Goal: Task Accomplishment & Management: Use online tool/utility

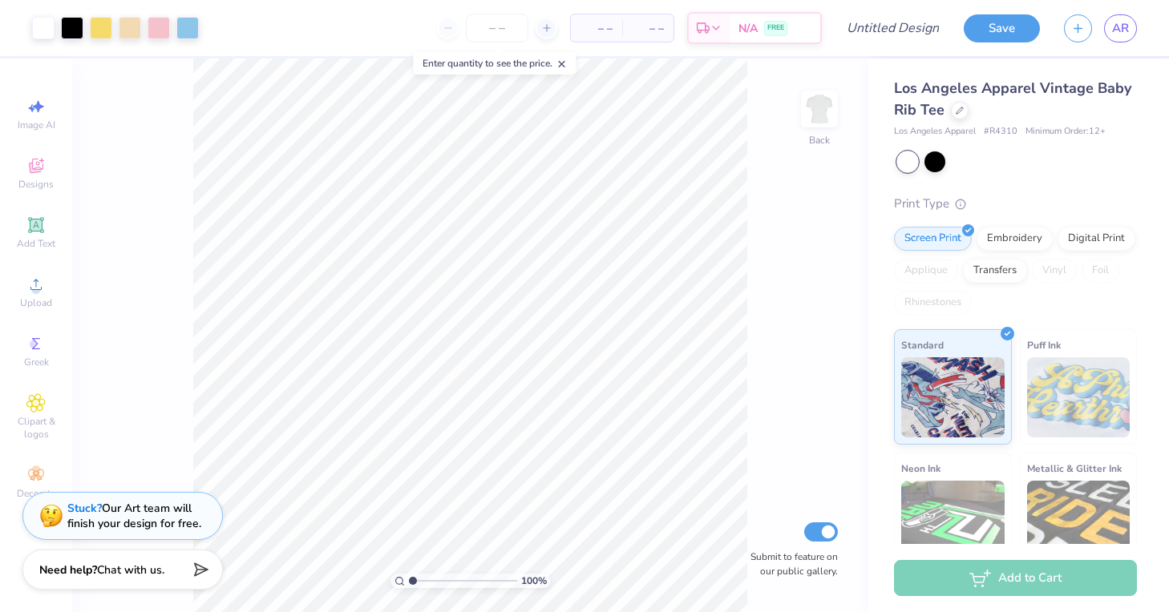
click at [1038, 378] on img at bounding box center [1078, 397] width 103 height 80
click at [958, 107] on icon at bounding box center [959, 109] width 8 height 8
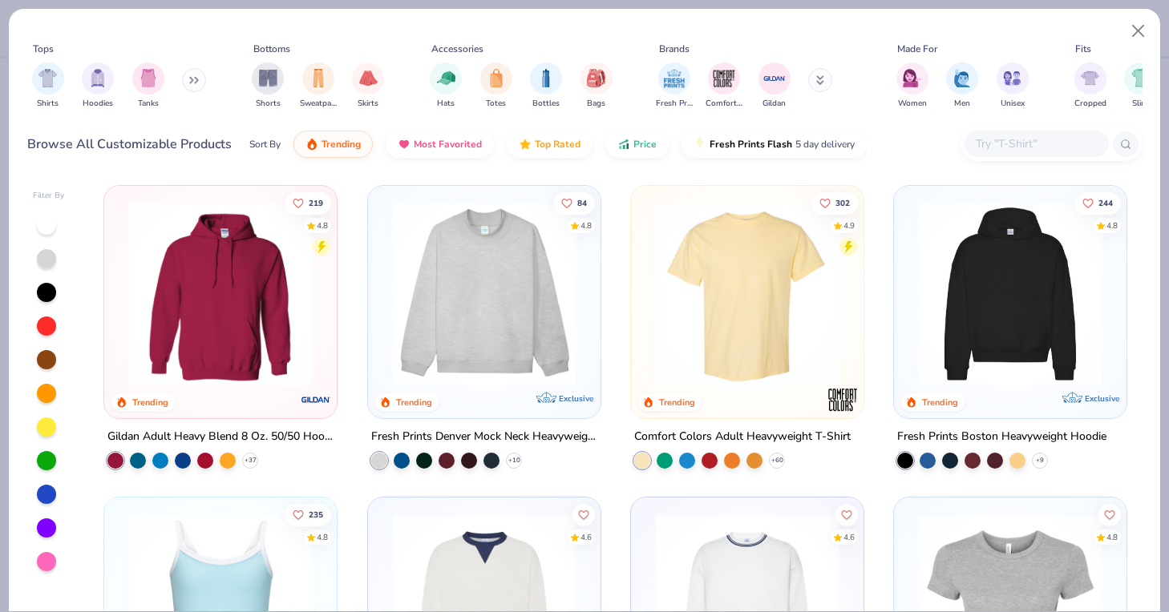
scroll to position [3, 0]
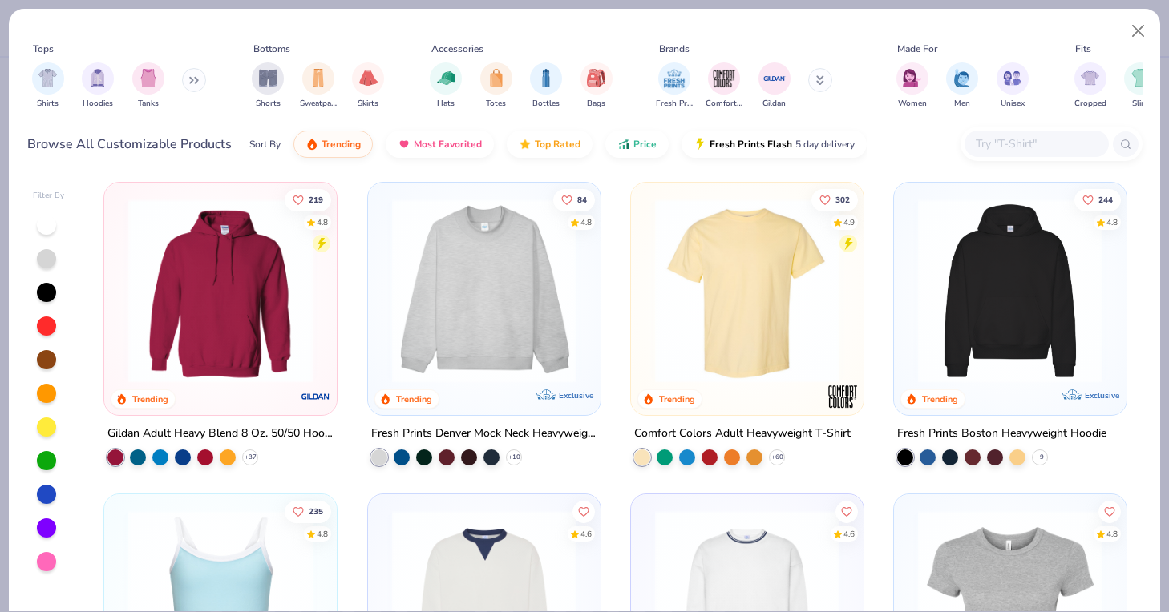
click at [232, 286] on img at bounding box center [220, 291] width 200 height 184
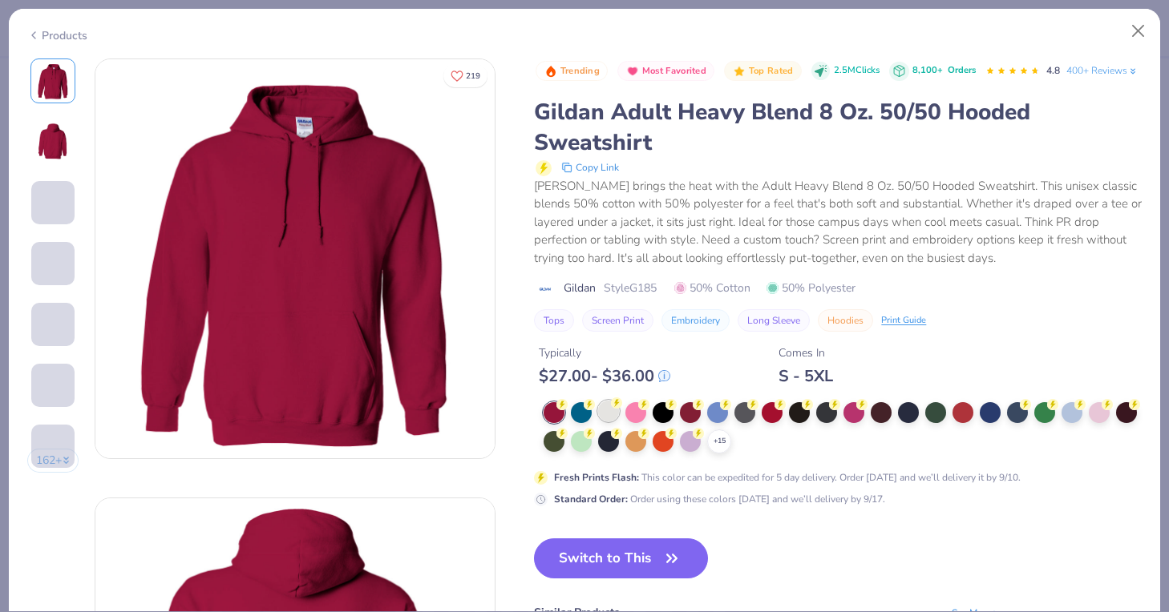
click at [612, 407] on div at bounding box center [608, 411] width 21 height 21
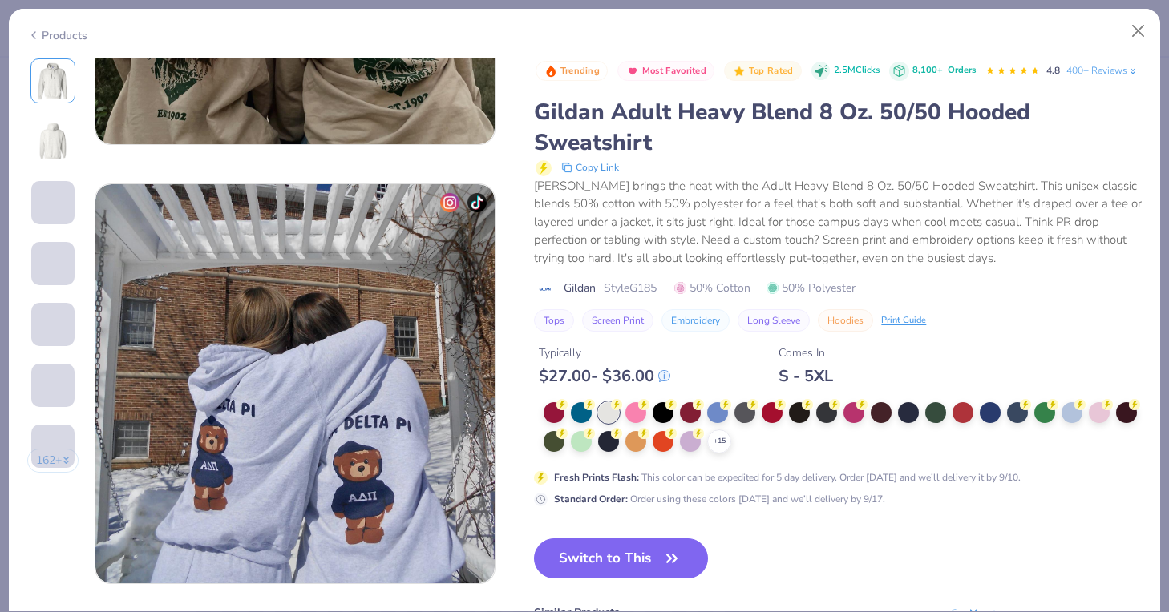
scroll to position [1690, 0]
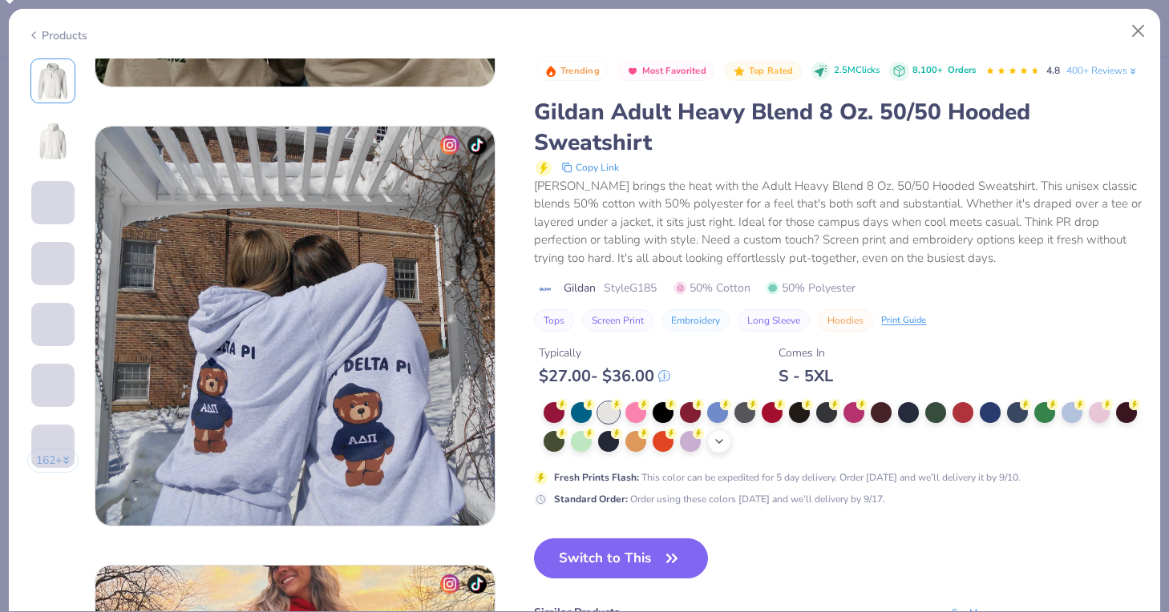
click at [719, 435] on icon at bounding box center [719, 441] width 13 height 13
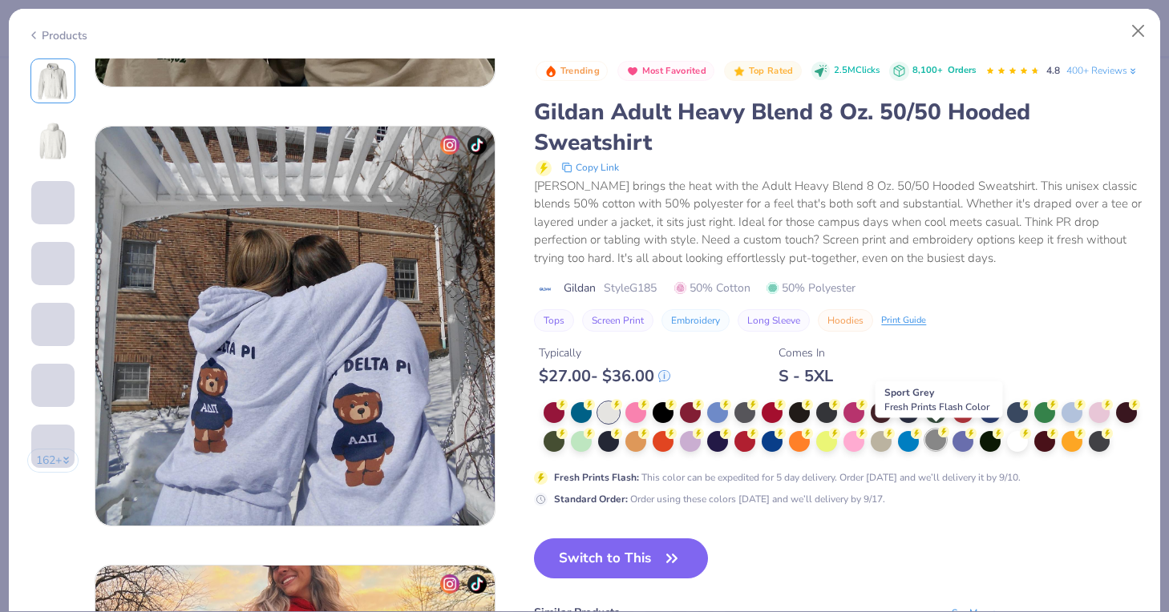
click at [935, 440] on div at bounding box center [935, 440] width 21 height 21
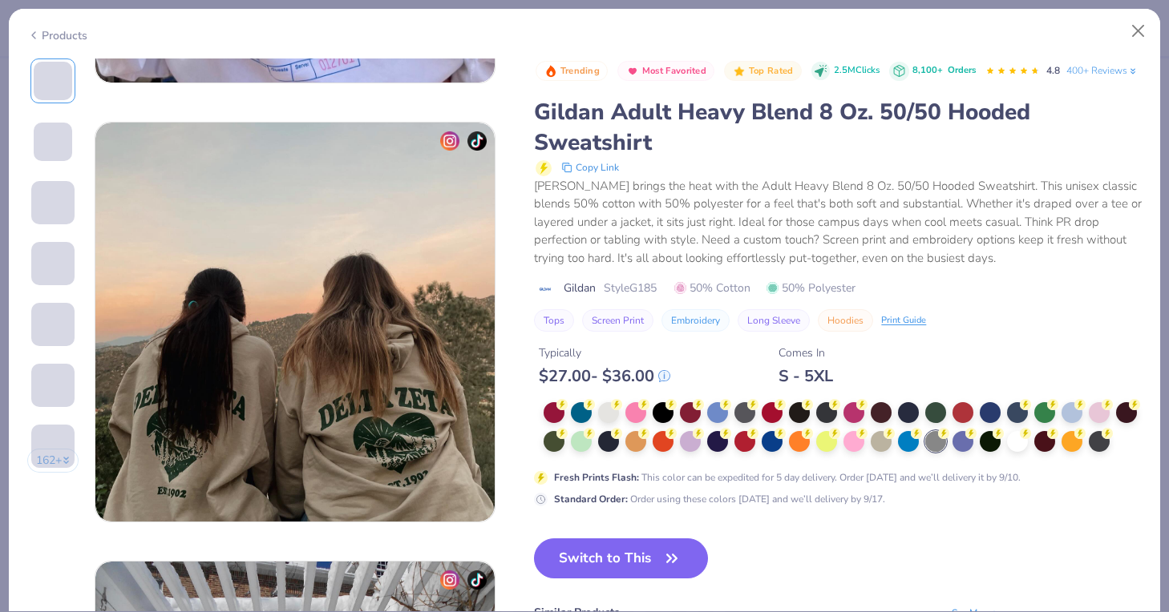
scroll to position [1139, 0]
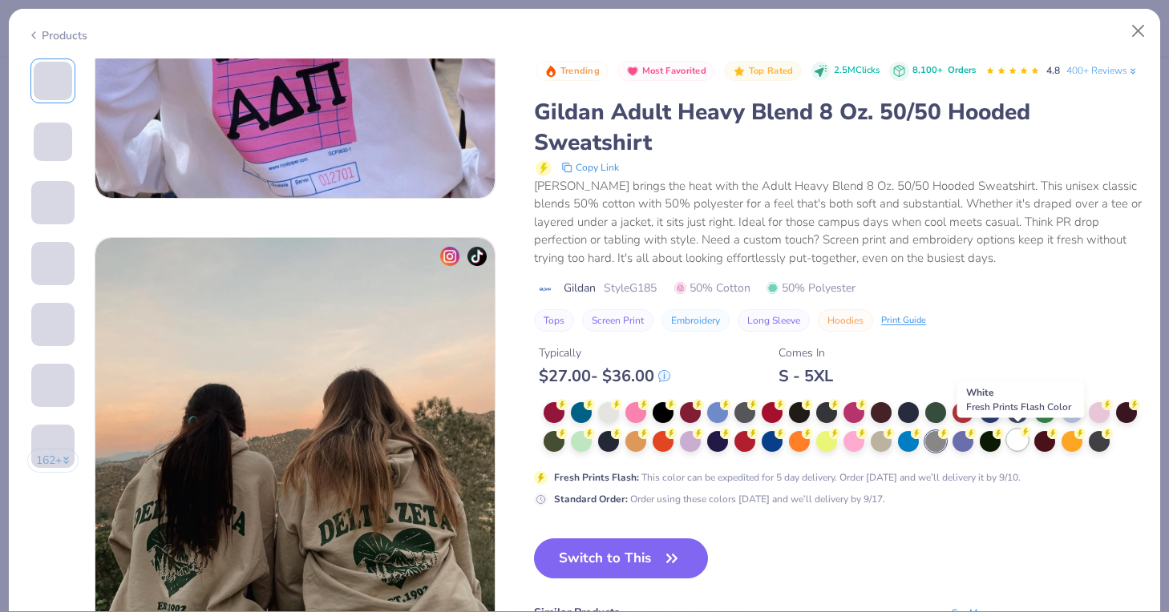
click at [1012, 440] on div at bounding box center [1017, 440] width 21 height 21
click at [939, 436] on div at bounding box center [935, 440] width 21 height 21
click at [610, 556] on button "Switch to This" at bounding box center [621, 559] width 174 height 40
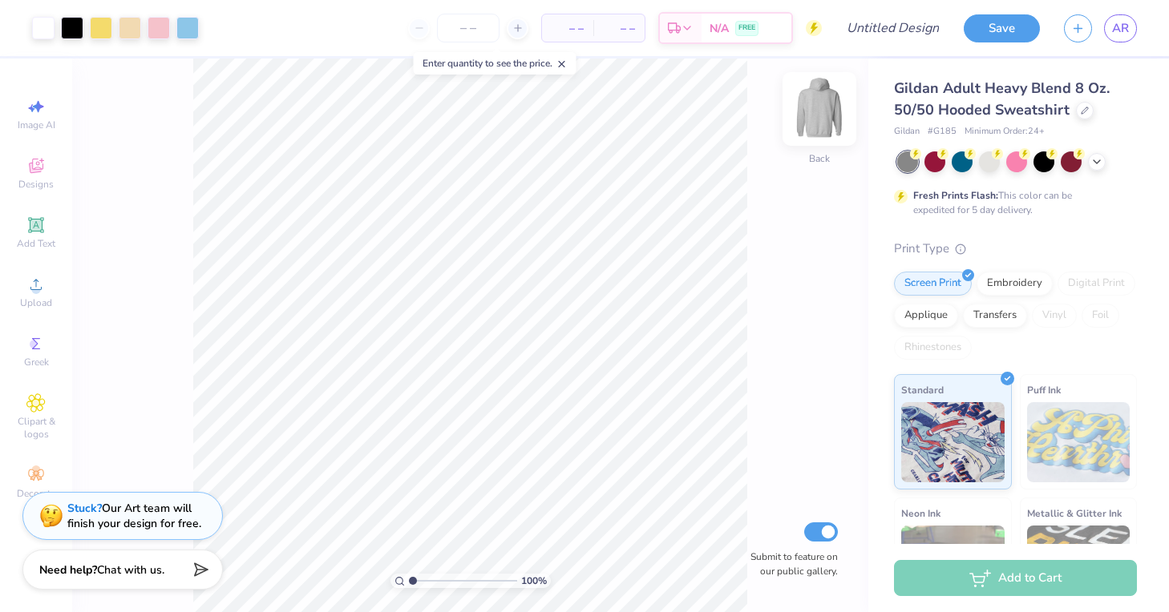
click at [827, 100] on img at bounding box center [819, 109] width 64 height 64
click at [818, 124] on img at bounding box center [819, 109] width 64 height 64
click at [815, 119] on div at bounding box center [819, 109] width 74 height 74
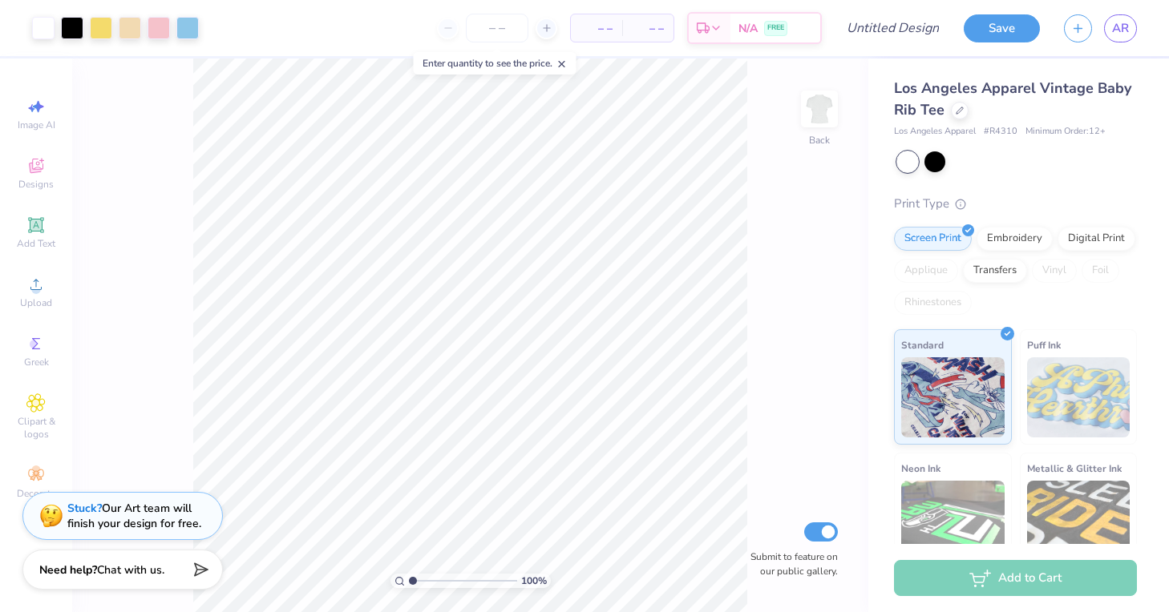
click at [949, 110] on div "Los Angeles Apparel Vintage Baby Rib Tee" at bounding box center [1015, 99] width 243 height 43
click at [956, 111] on icon at bounding box center [959, 109] width 8 height 8
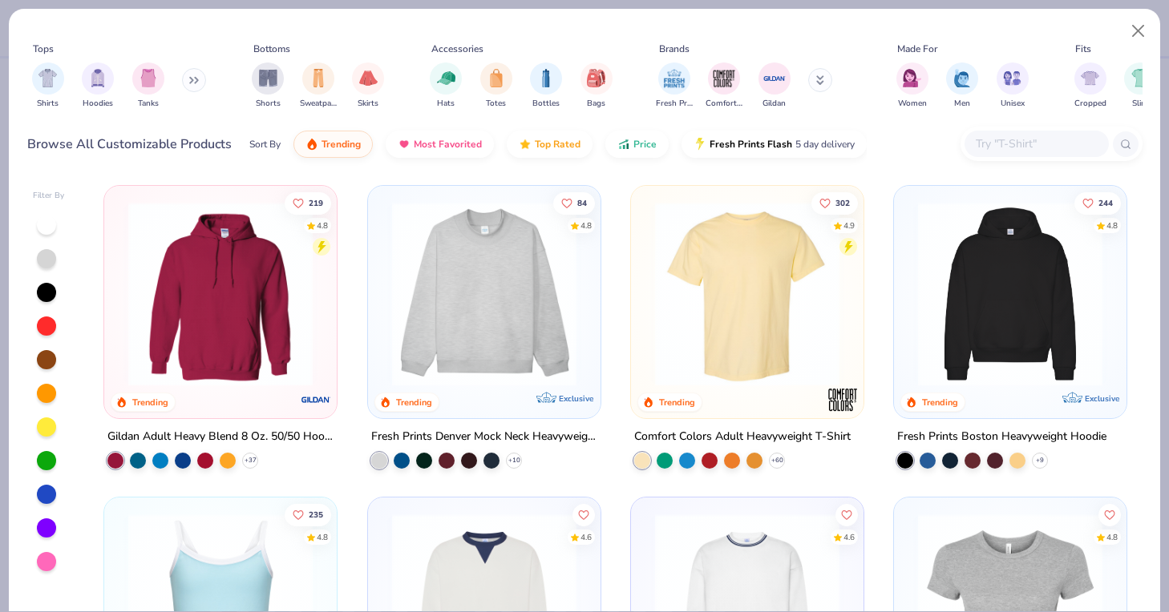
click at [218, 303] on img at bounding box center [220, 294] width 200 height 184
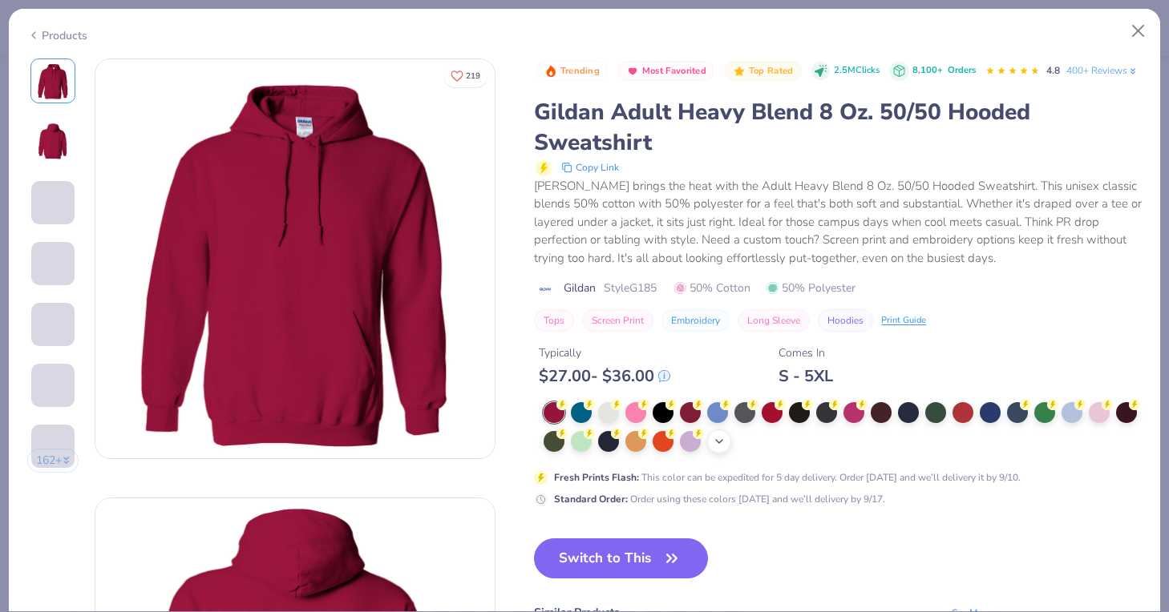
click at [719, 437] on icon at bounding box center [719, 441] width 13 height 13
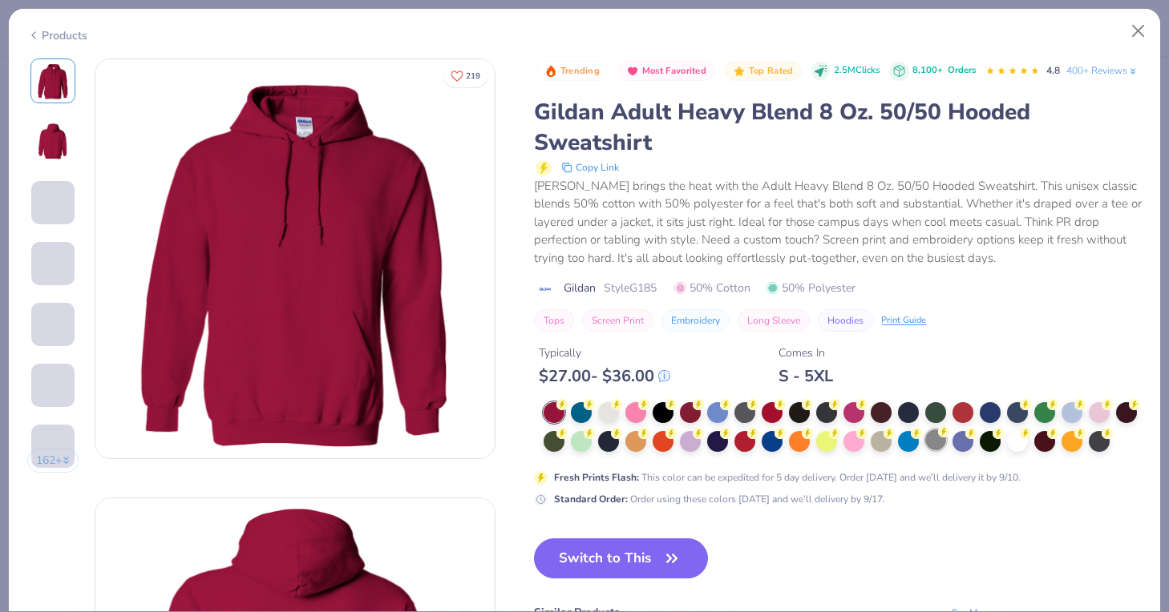
click at [941, 438] on div at bounding box center [935, 440] width 21 height 21
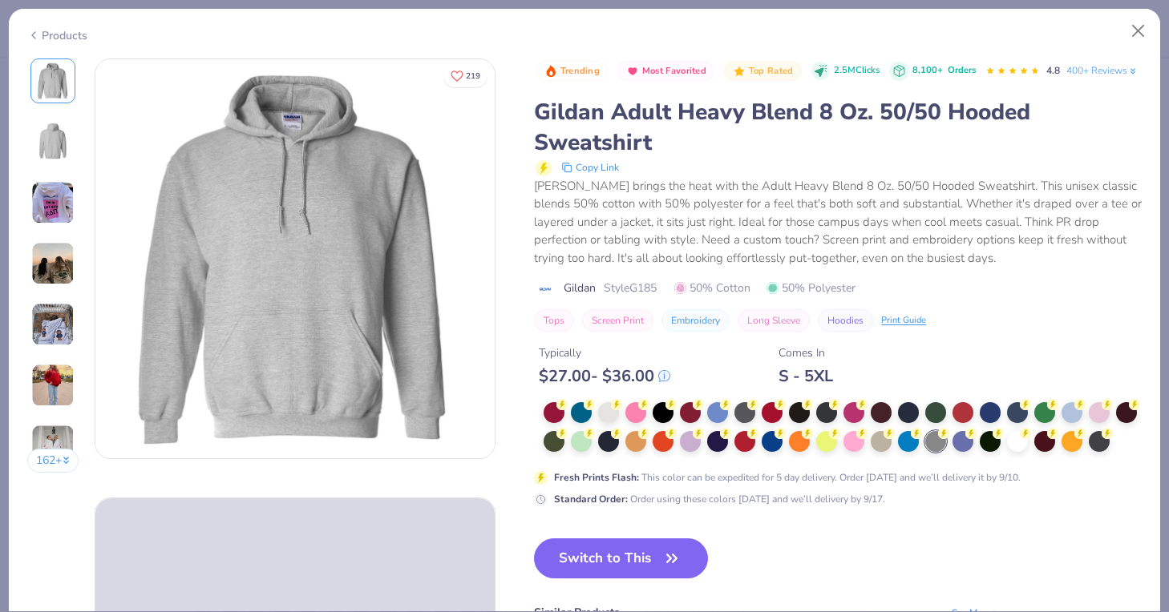
click at [617, 563] on button "Switch to This" at bounding box center [621, 559] width 174 height 40
click at [663, 559] on icon "button" at bounding box center [671, 558] width 22 height 22
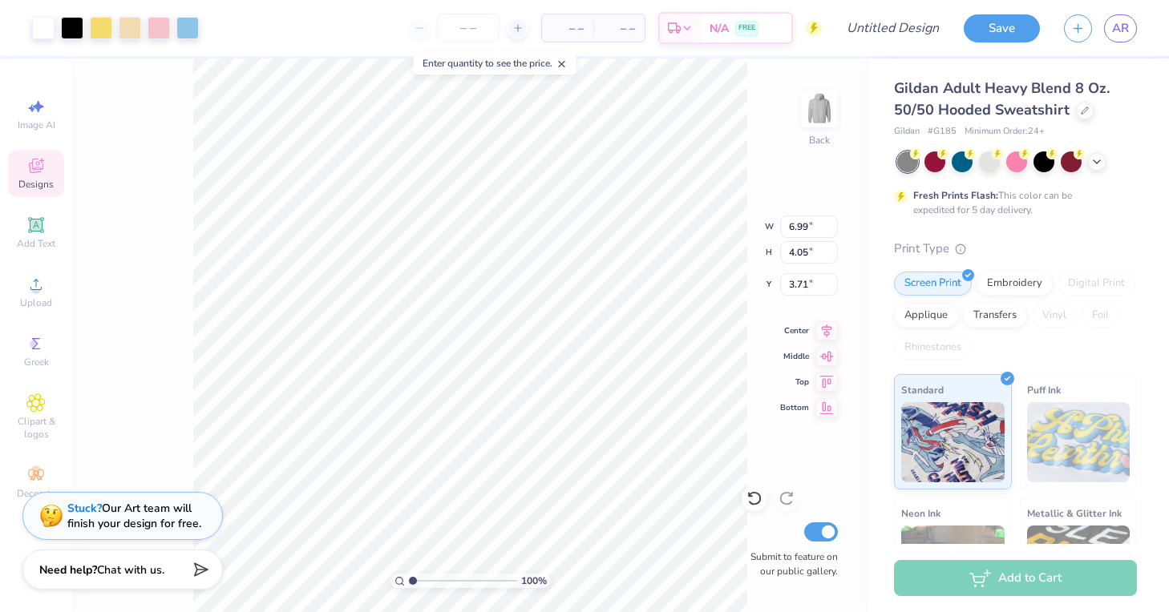
type input "4.73"
type input "10.69"
type input "6.19"
type input "13.35"
type input "7.73"
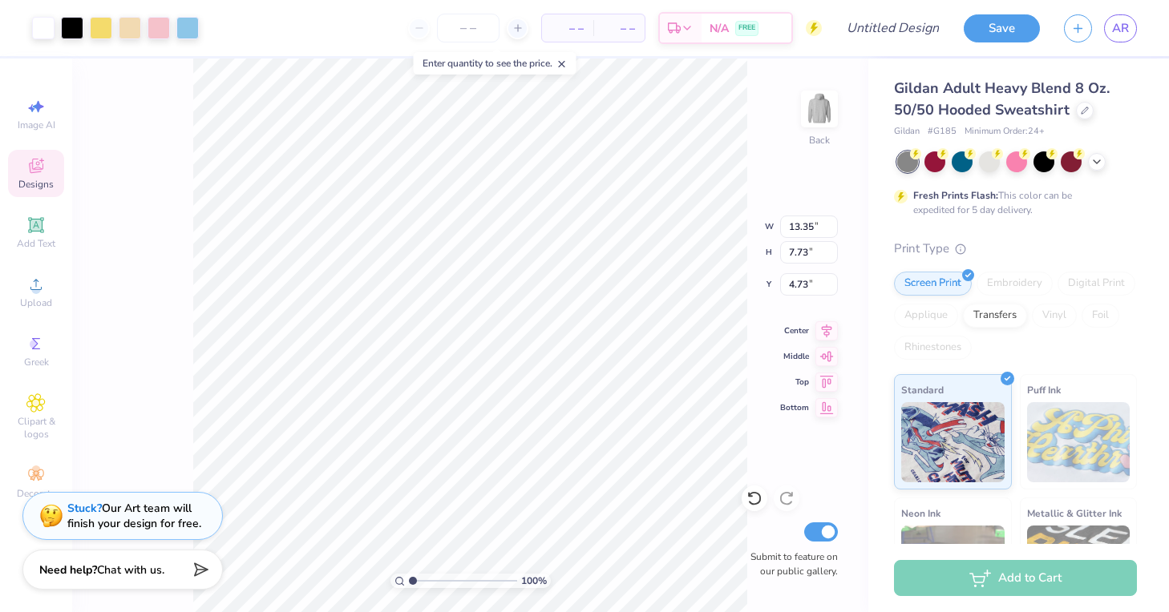
type input "2.69"
type input "9.21"
type input "5.33"
type input "3.00"
click at [722, 256] on div "100 % Back W 9.21 9.21 " H 5.33 5.33 " Y 3.00 7.25 " Center Middle Top Bottom S…" at bounding box center [470, 336] width 796 height 554
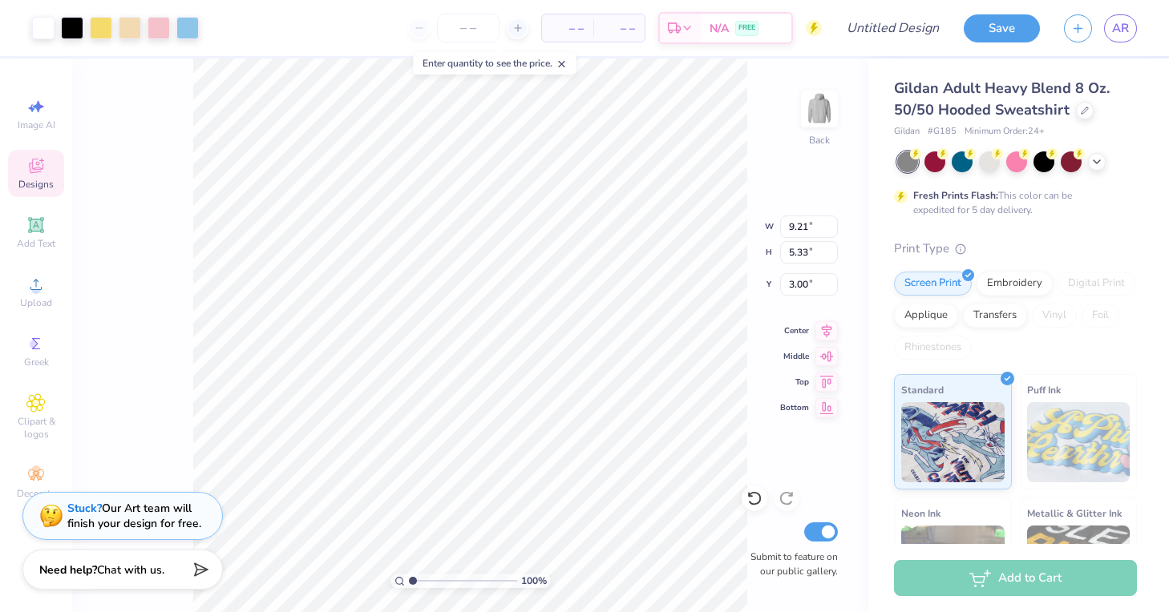
type input "6.66"
type input "3.86"
type input "3.92"
click at [821, 117] on img at bounding box center [819, 109] width 64 height 64
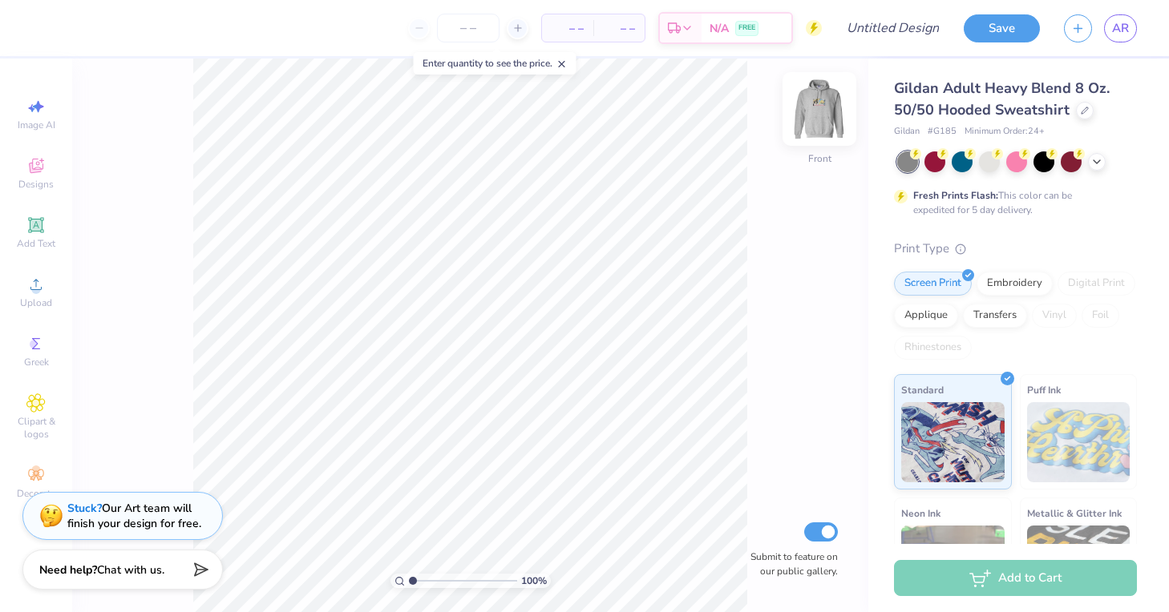
click at [834, 119] on img at bounding box center [819, 109] width 64 height 64
click at [819, 114] on img at bounding box center [819, 109] width 64 height 64
click at [821, 119] on img at bounding box center [819, 109] width 64 height 64
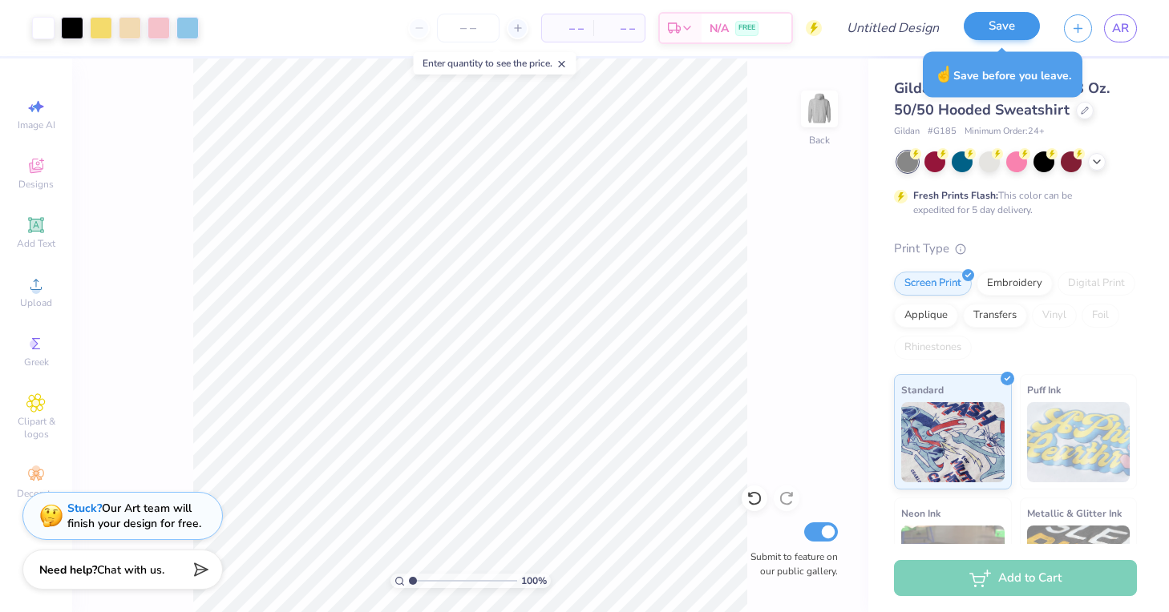
click at [1000, 24] on button "Save" at bounding box center [1001, 26] width 76 height 28
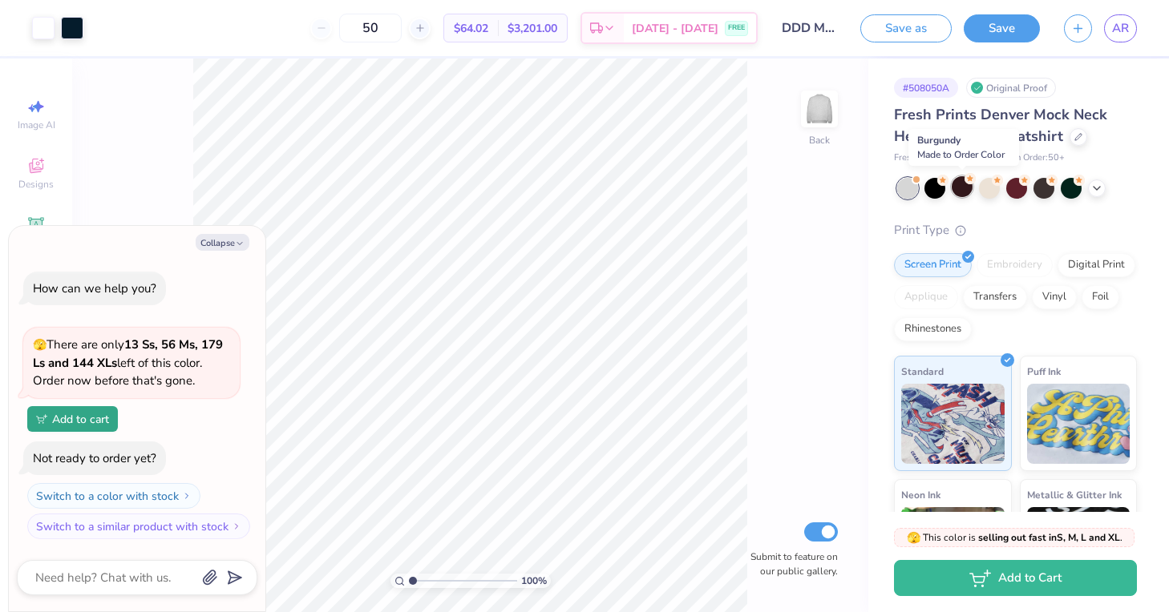
click at [963, 188] on div at bounding box center [961, 186] width 21 height 21
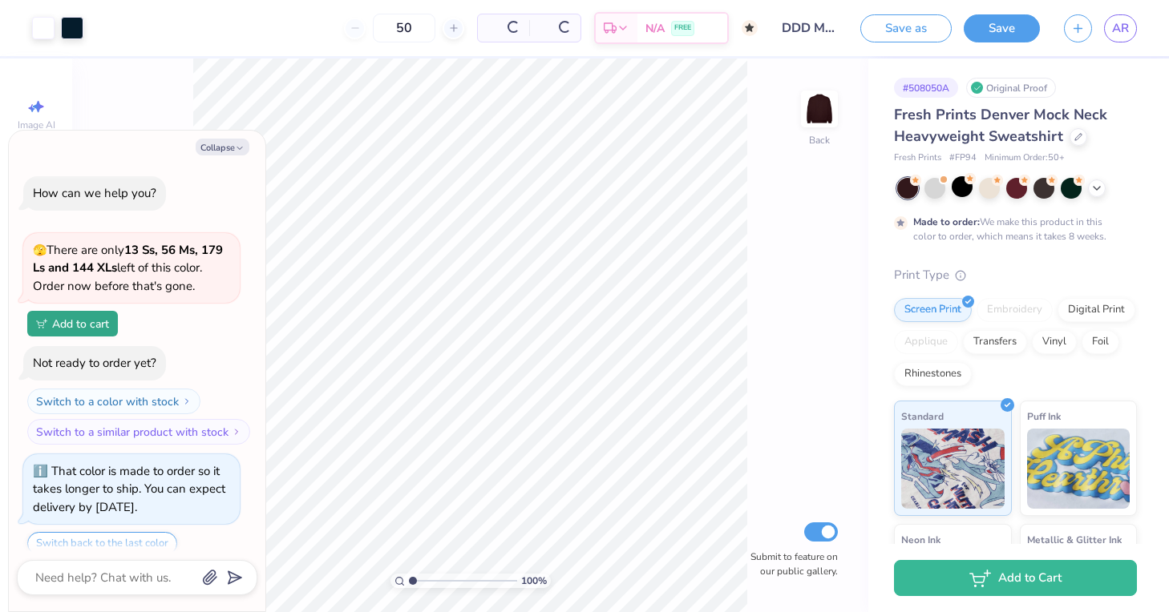
scroll to position [53, 0]
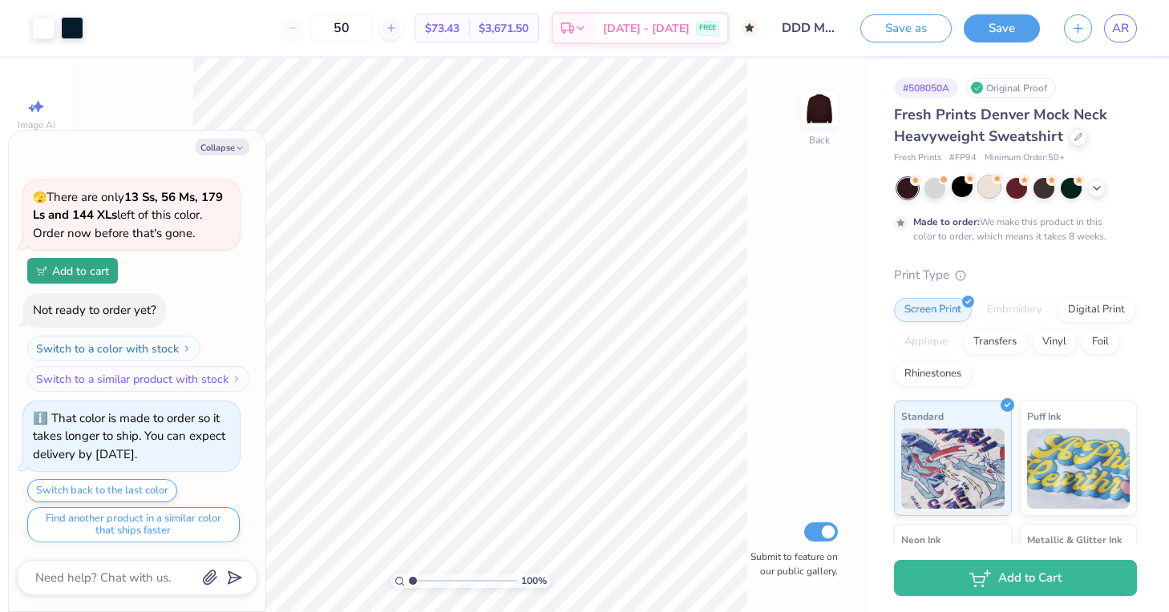
click at [991, 187] on div at bounding box center [989, 186] width 21 height 21
click at [1001, 187] on div at bounding box center [1017, 188] width 240 height 21
click at [1008, 188] on div at bounding box center [1016, 186] width 21 height 21
click at [1052, 192] on div at bounding box center [1043, 186] width 21 height 21
click at [1020, 191] on div at bounding box center [1016, 186] width 21 height 21
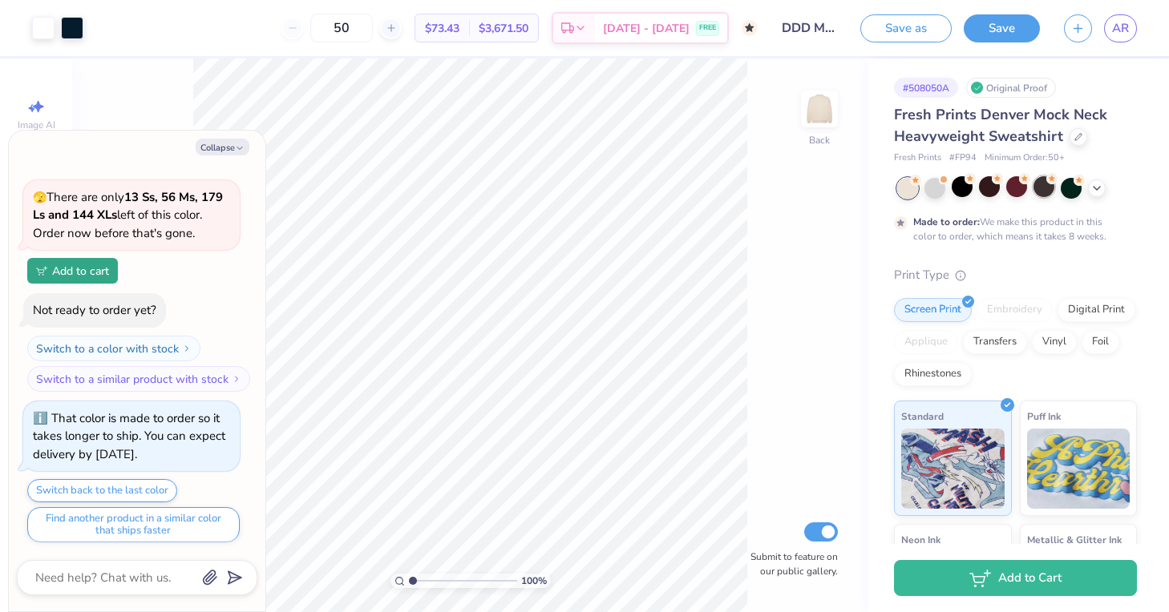
click at [1039, 192] on div at bounding box center [1043, 186] width 21 height 21
click at [1071, 190] on div at bounding box center [1070, 186] width 21 height 21
click at [1093, 188] on icon at bounding box center [1096, 186] width 13 height 13
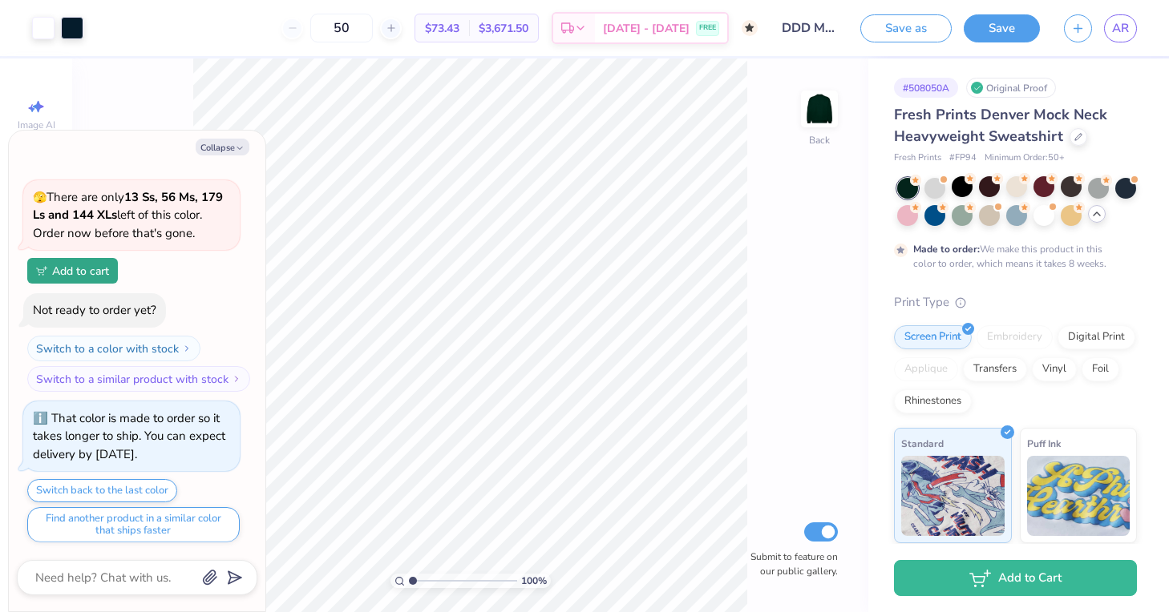
click at [948, 213] on div at bounding box center [1017, 202] width 240 height 48
click at [931, 213] on div at bounding box center [934, 214] width 21 height 21
click at [1093, 189] on div at bounding box center [1098, 186] width 21 height 21
click at [979, 190] on div at bounding box center [989, 186] width 21 height 21
click at [960, 186] on div at bounding box center [961, 186] width 21 height 21
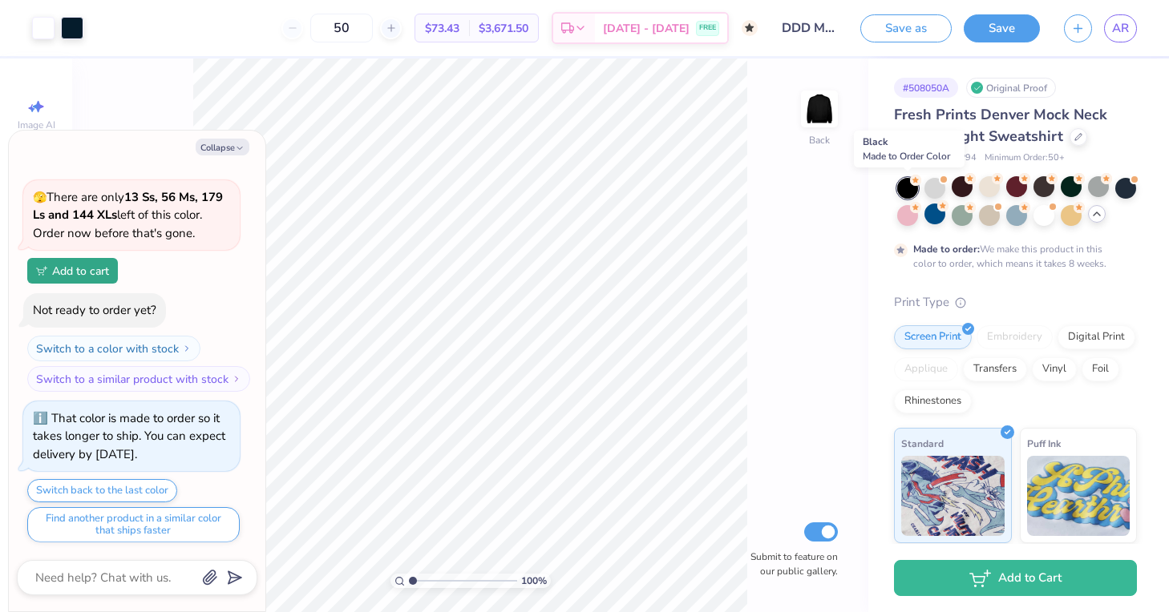
click at [908, 187] on div at bounding box center [907, 188] width 21 height 21
click at [914, 216] on div at bounding box center [907, 214] width 21 height 21
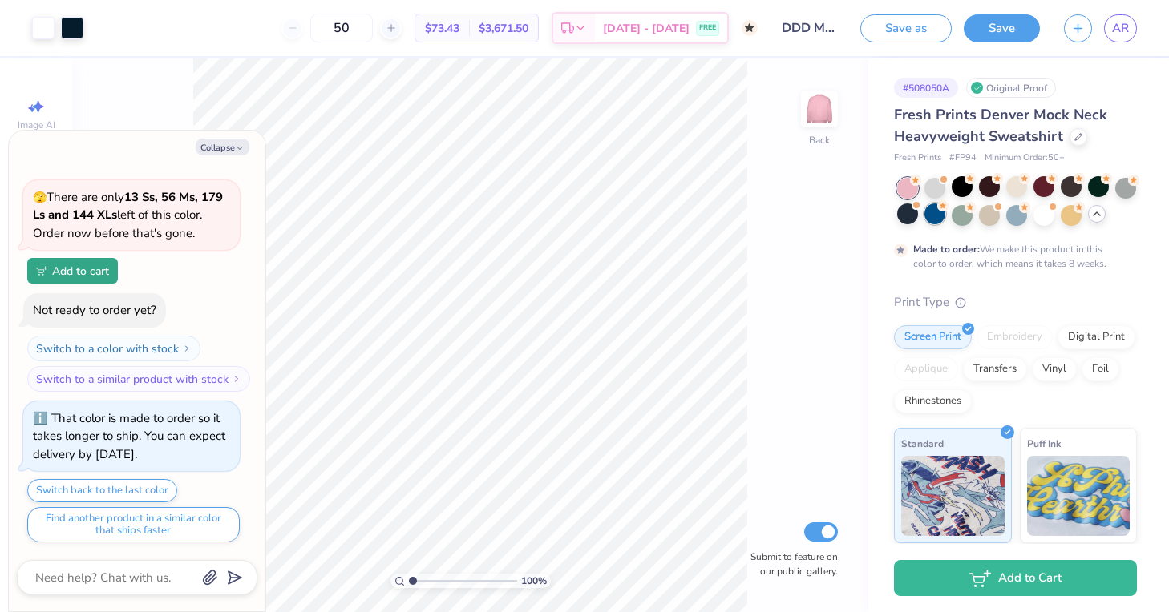
click at [945, 220] on div at bounding box center [1017, 202] width 240 height 48
click at [979, 216] on div at bounding box center [989, 214] width 21 height 21
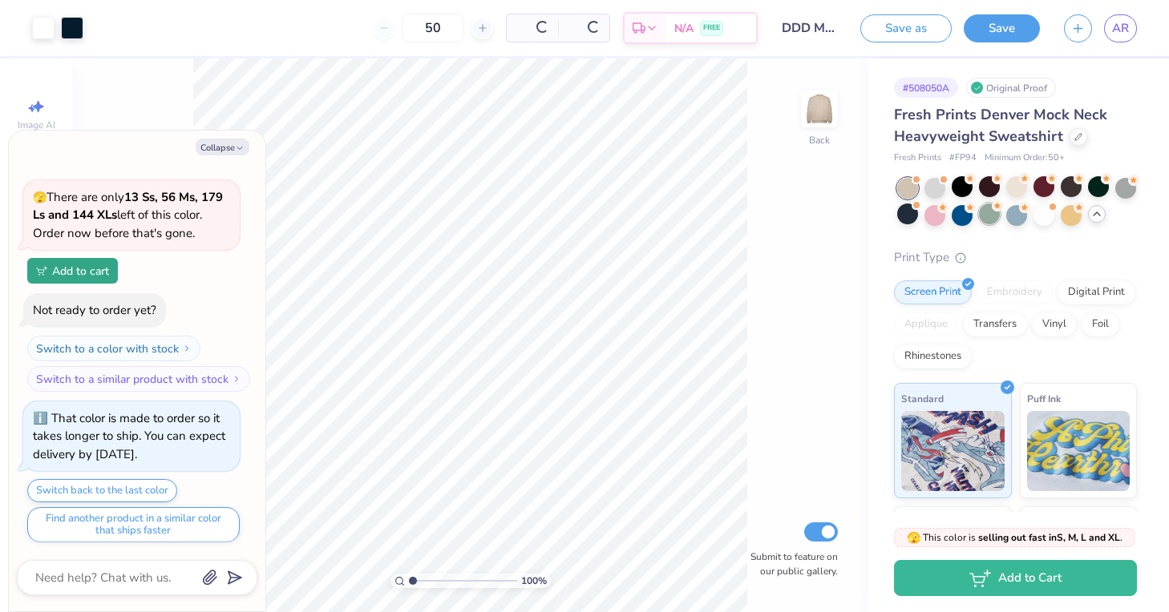
scroll to position [382, 0]
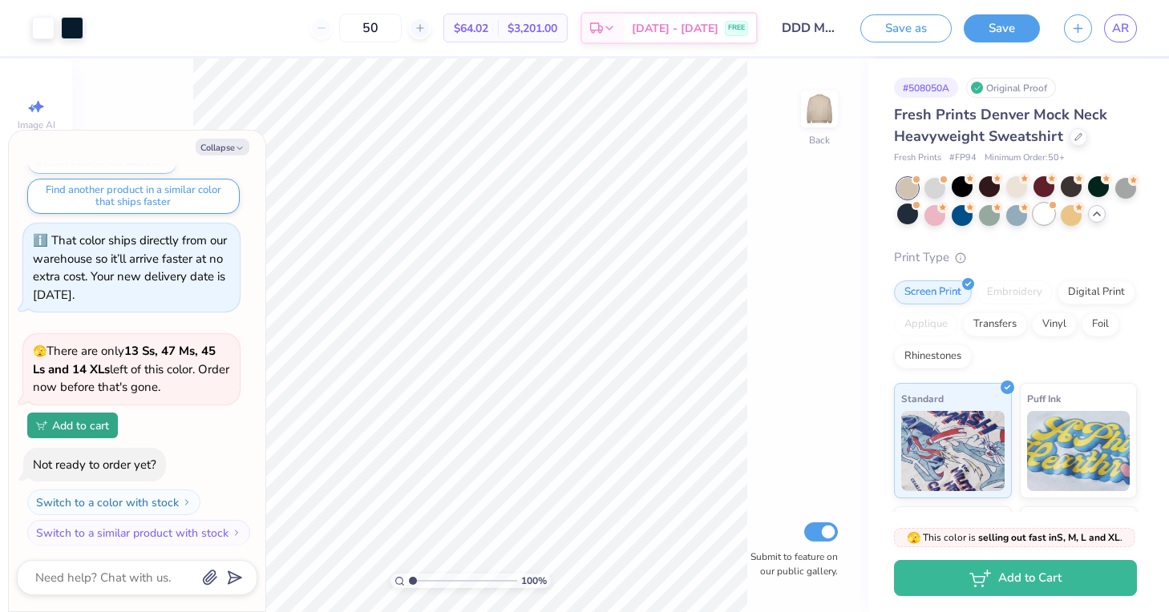
click at [1044, 216] on div at bounding box center [1043, 214] width 21 height 21
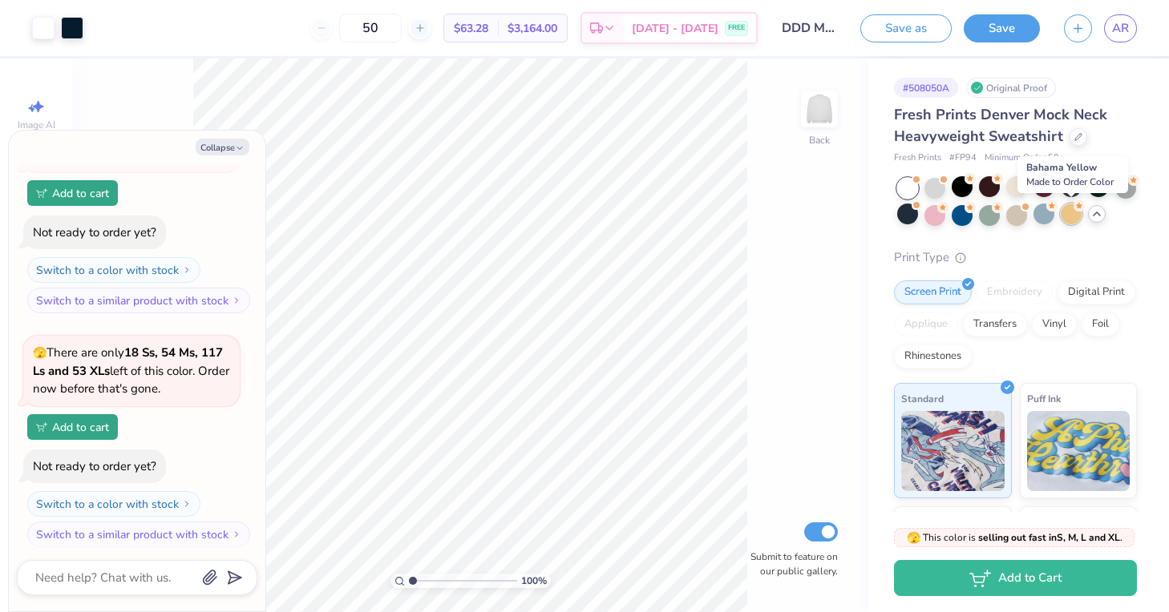
click at [1076, 215] on div at bounding box center [1070, 214] width 21 height 21
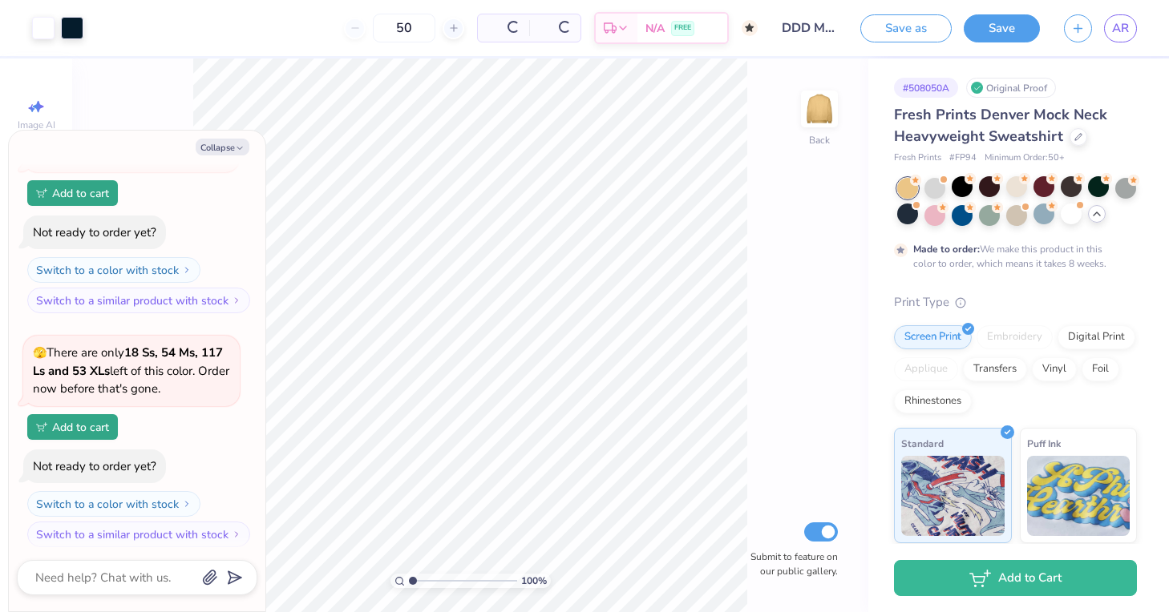
scroll to position [764, 0]
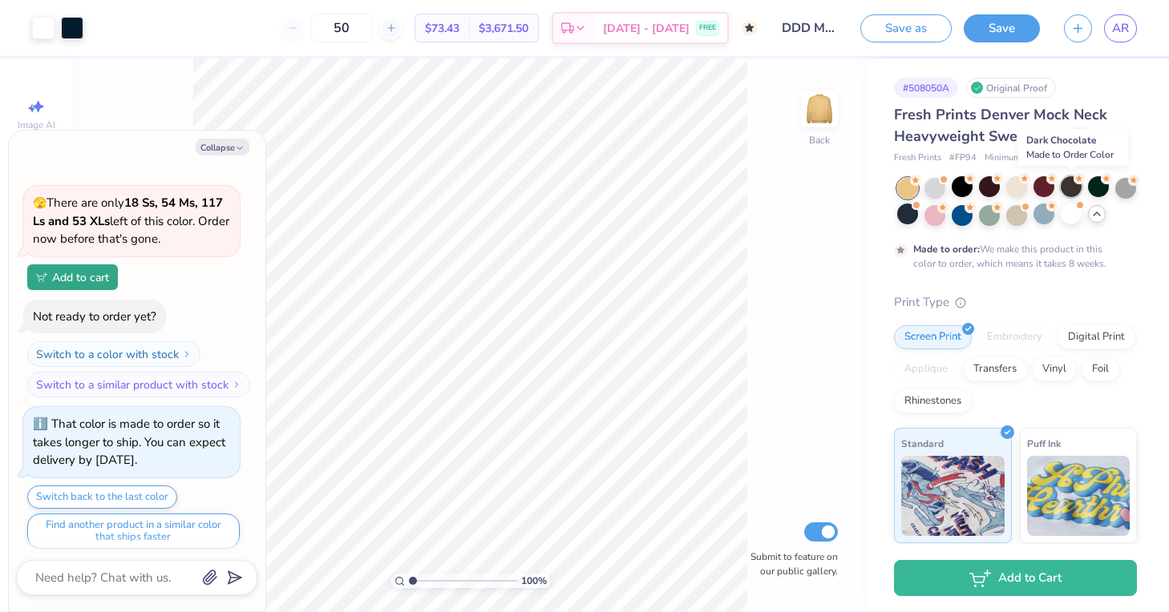
click at [921, 182] on circle at bounding box center [915, 180] width 11 height 11
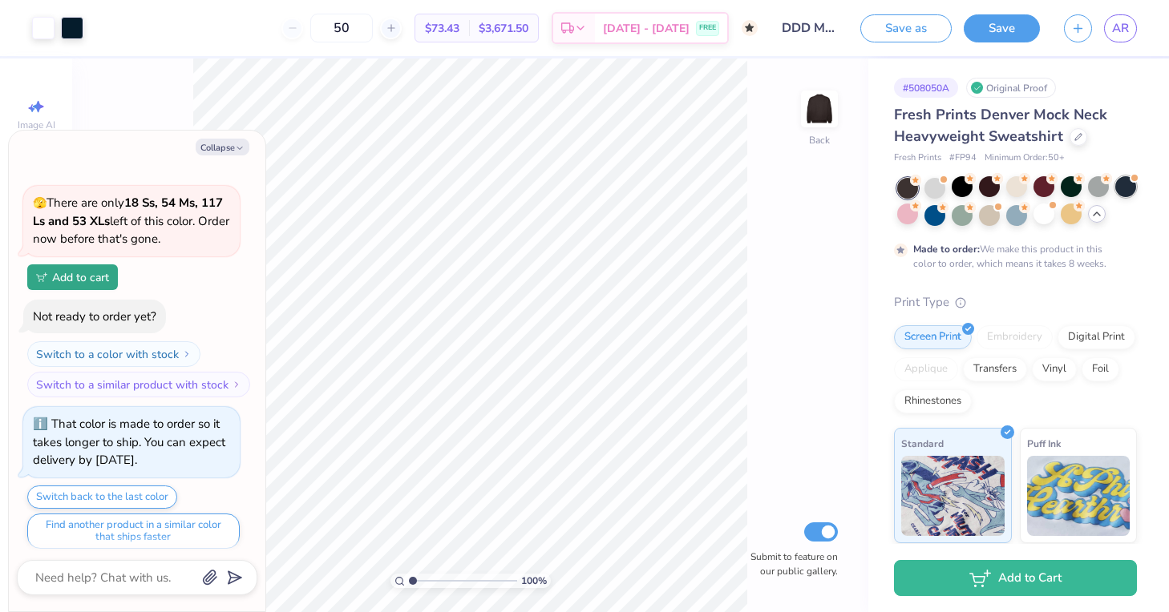
click at [1117, 192] on div at bounding box center [1125, 186] width 21 height 21
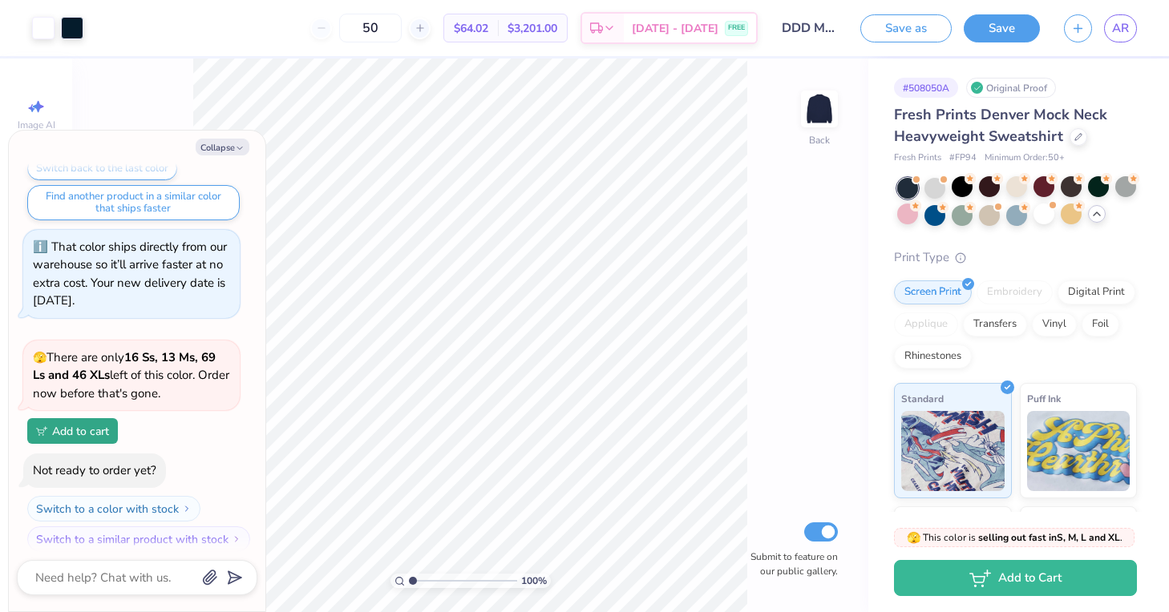
scroll to position [1, 0]
click at [226, 149] on button "Collapse" at bounding box center [223, 147] width 54 height 17
type textarea "x"
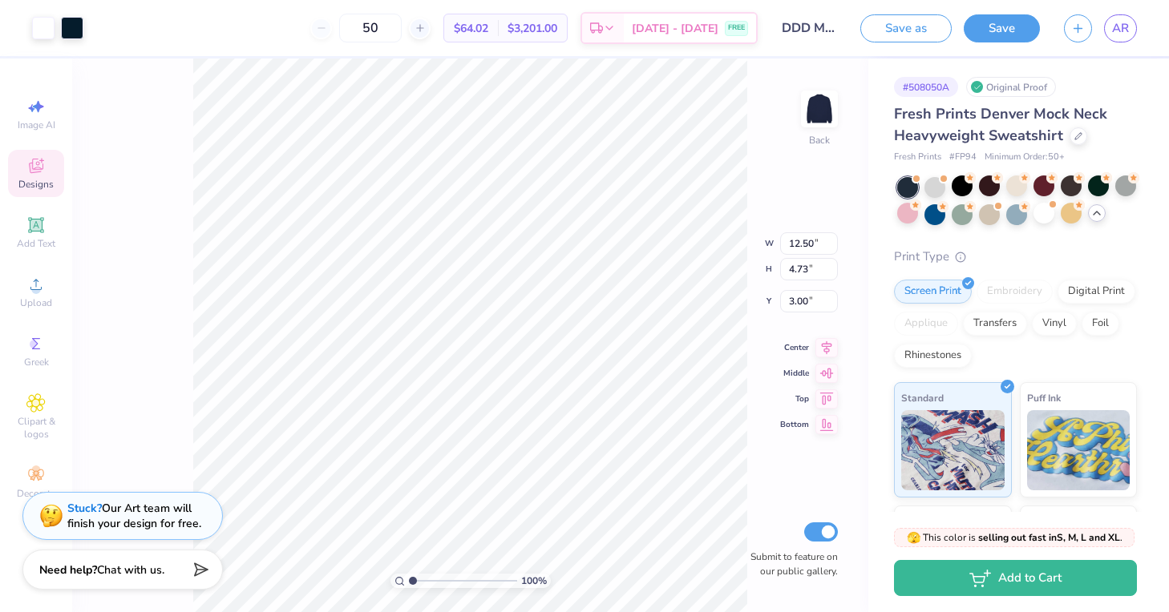
click at [38, 176] on div "Designs" at bounding box center [36, 173] width 56 height 47
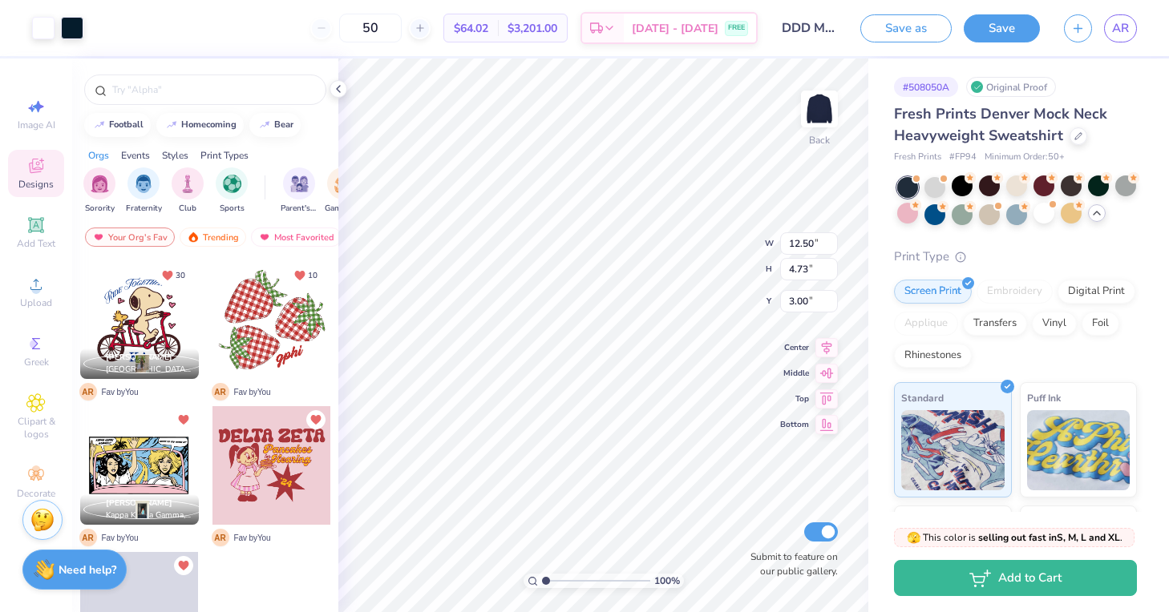
scroll to position [0, 0]
click at [143, 470] on div "30 [PERSON_NAME] Kappa Delta, [GEOGRAPHIC_DATA] A R Fav by You 10 A R Fav by Yo…" at bounding box center [205, 466] width 266 height 412
click at [144, 468] on div at bounding box center [139, 465] width 119 height 119
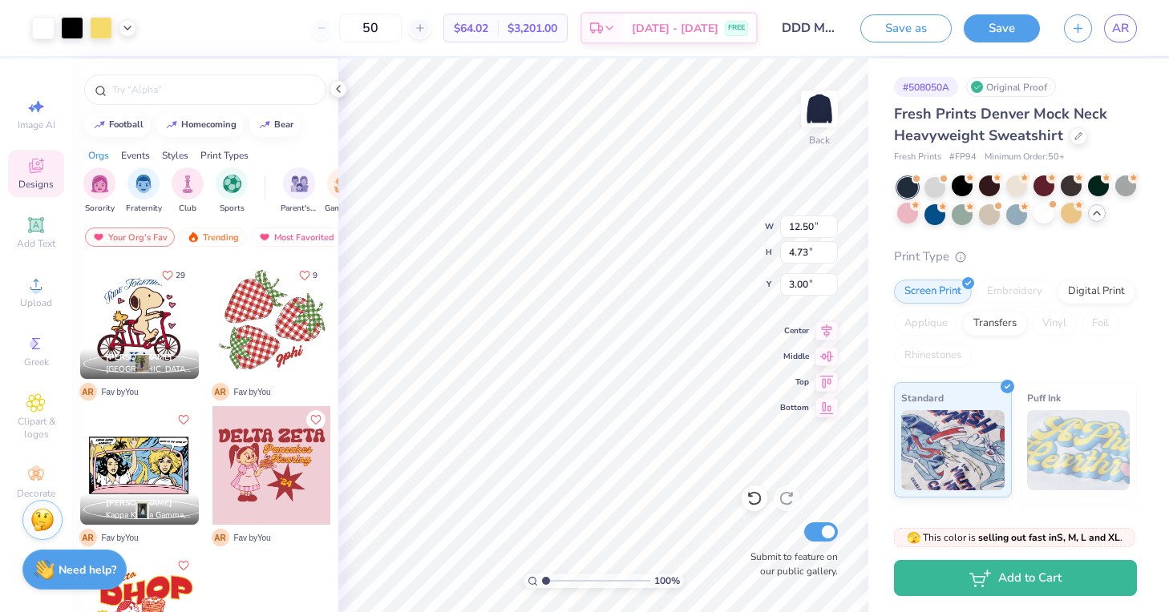
type input "10.37"
type input "6.00"
type input "12.50"
type input "4.73"
type input "2.31"
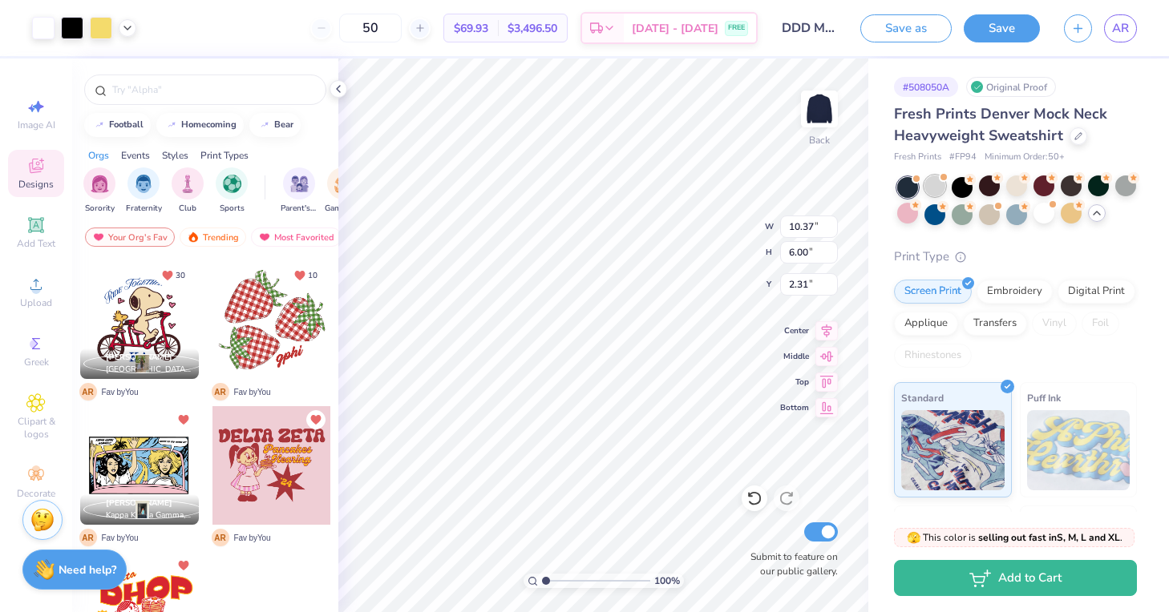
click at [936, 185] on div at bounding box center [934, 186] width 21 height 21
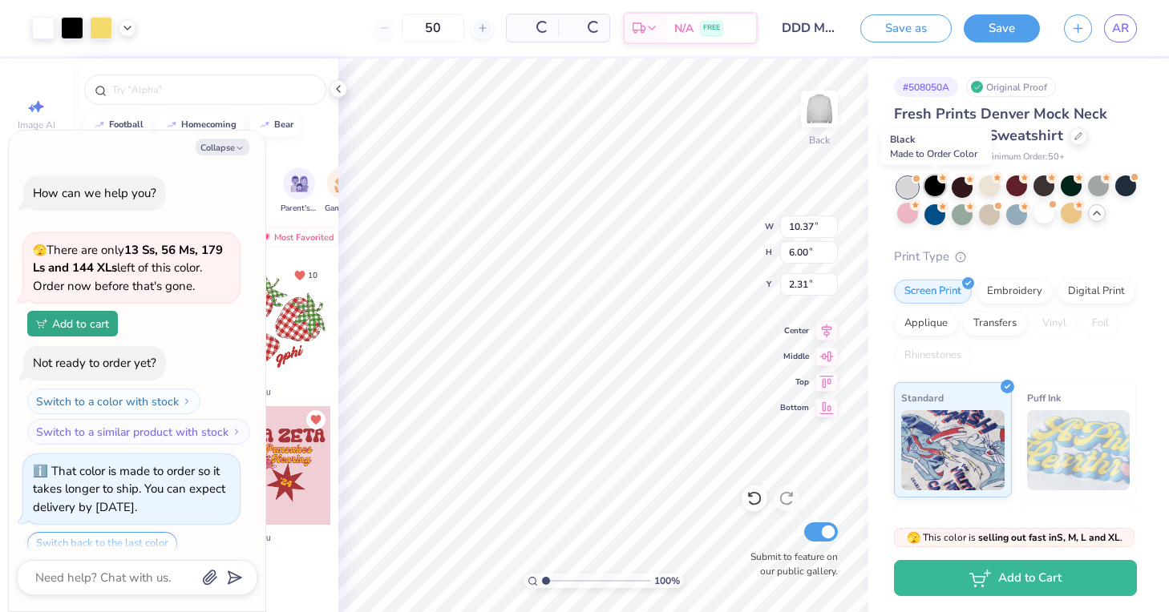
scroll to position [1325, 0]
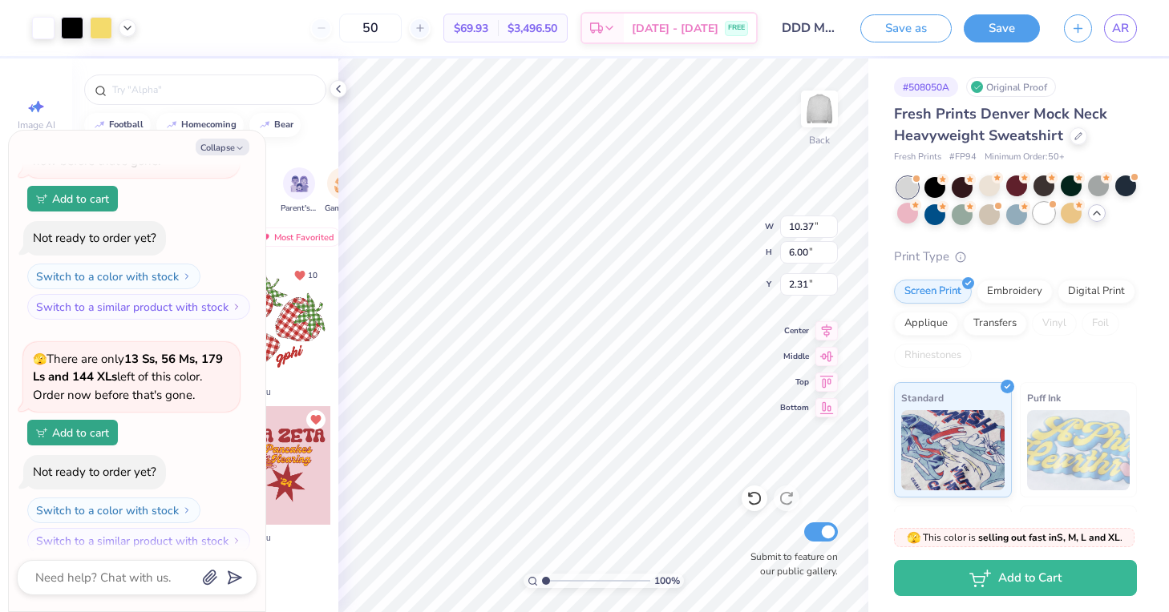
click at [1041, 216] on div at bounding box center [1043, 213] width 21 height 21
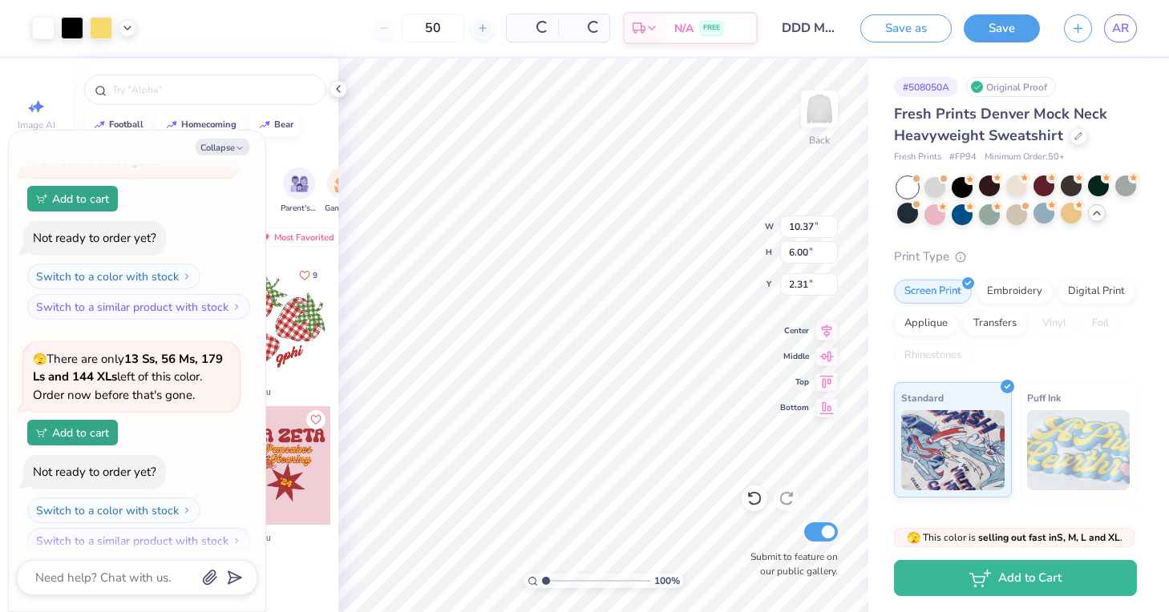
scroll to position [1557, 0]
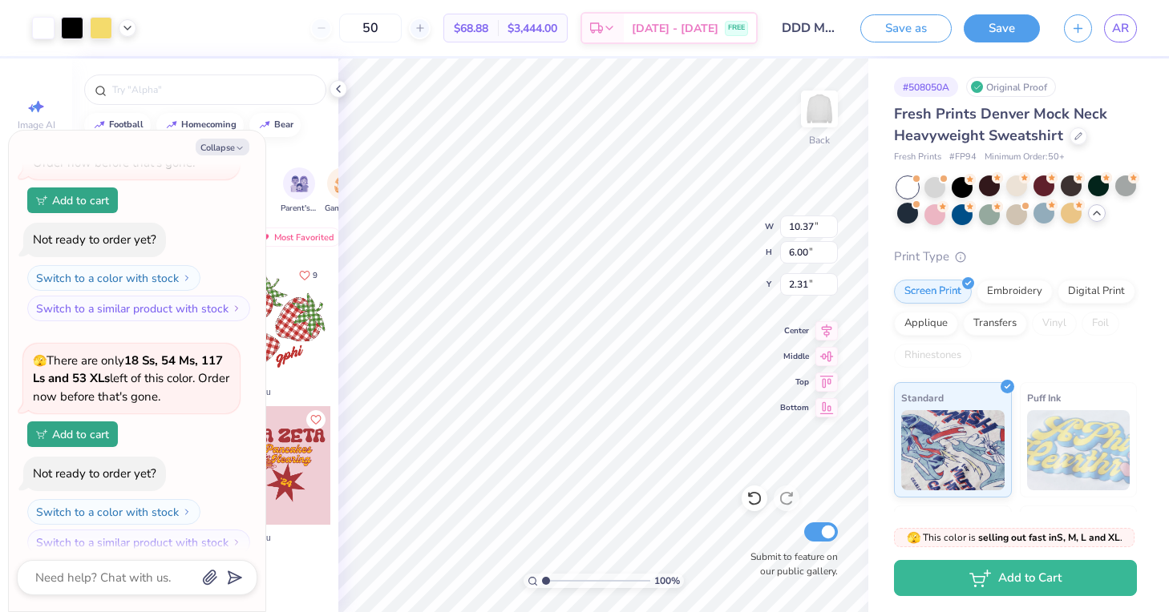
type textarea "x"
type input "3.00"
type textarea "x"
type input "6.79"
type input "3.93"
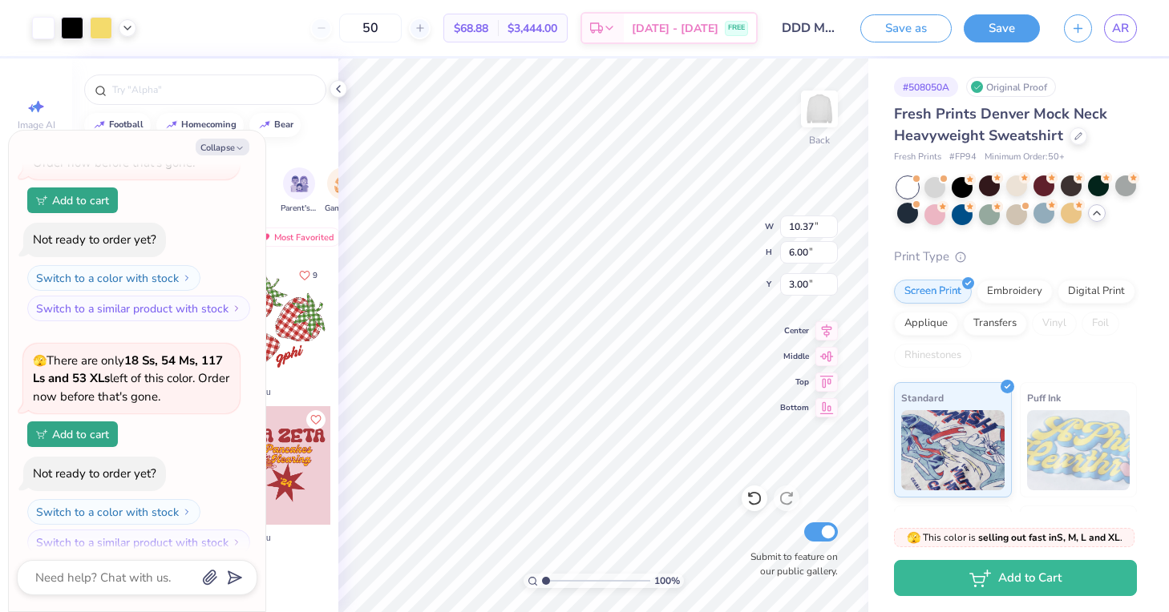
type input "5.07"
type textarea "x"
type input "3.00"
type textarea "x"
type input "9.02"
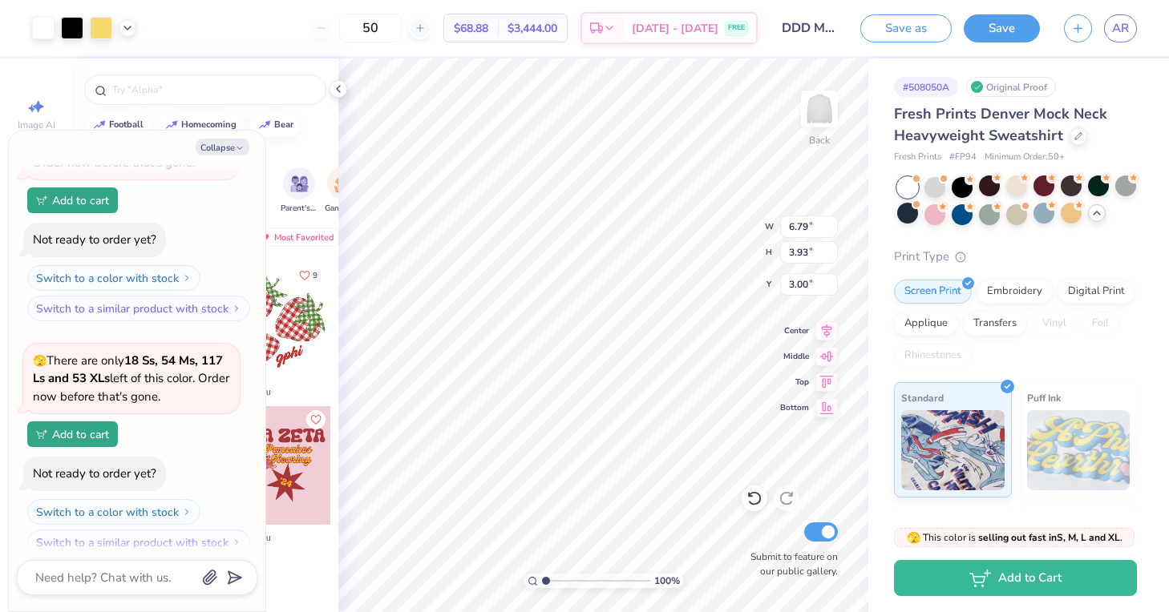
type input "5.22"
type textarea "x"
type input "10.20"
type input "5.91"
type textarea "x"
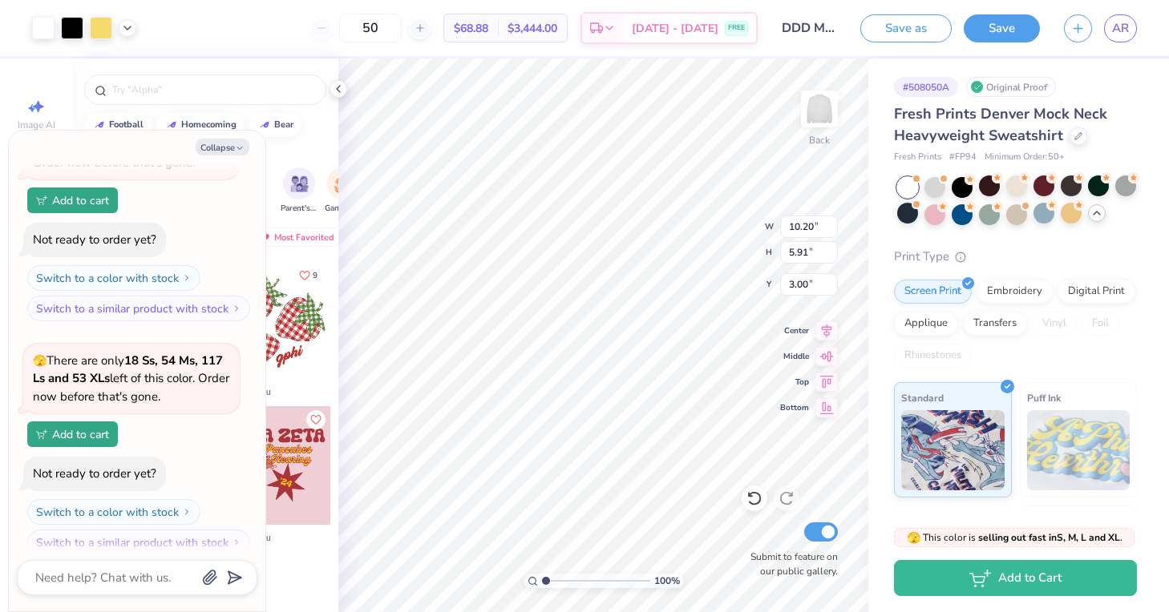
type input "2.72"
type textarea "x"
type input "2.45"
type textarea "x"
type input "3.00"
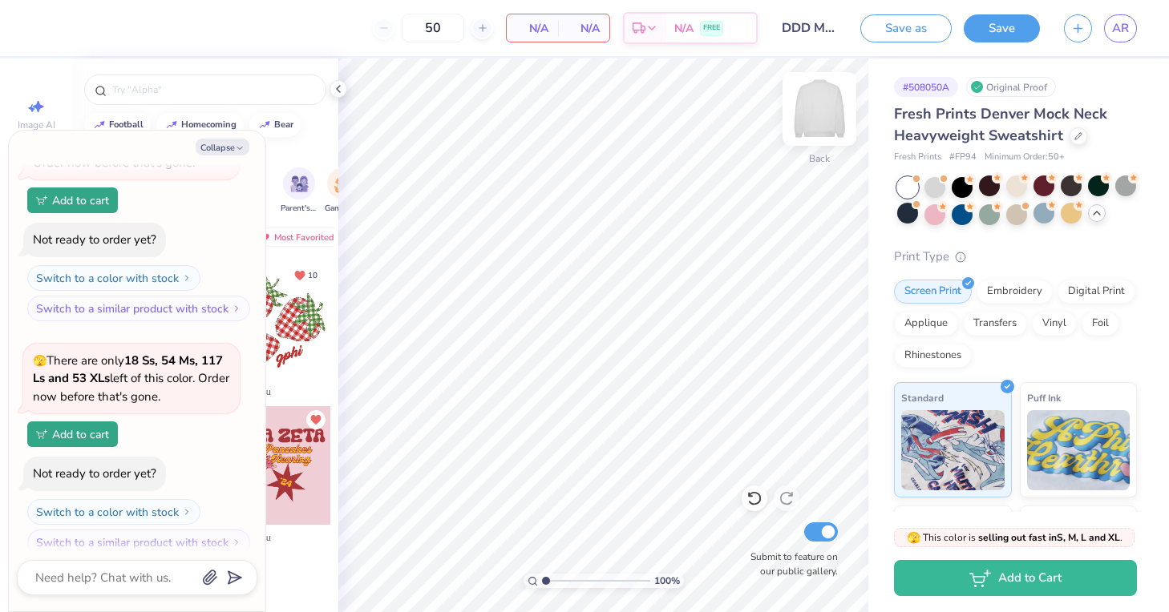
click at [823, 122] on img at bounding box center [819, 109] width 64 height 64
click at [224, 140] on button "Collapse" at bounding box center [223, 147] width 54 height 17
type textarea "x"
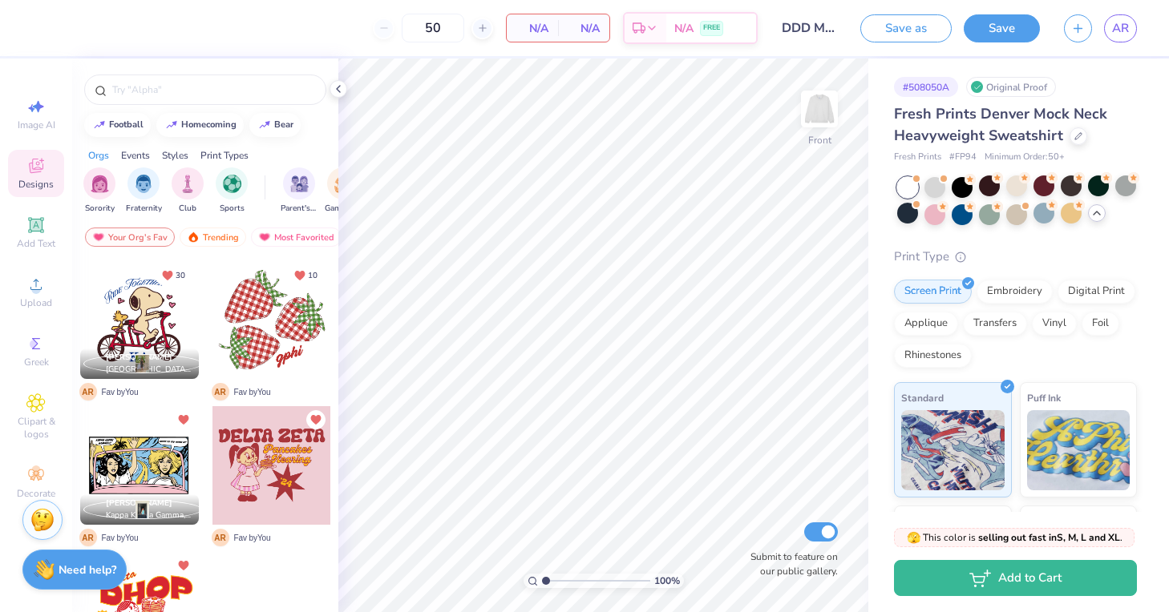
click at [156, 461] on div at bounding box center [139, 465] width 119 height 119
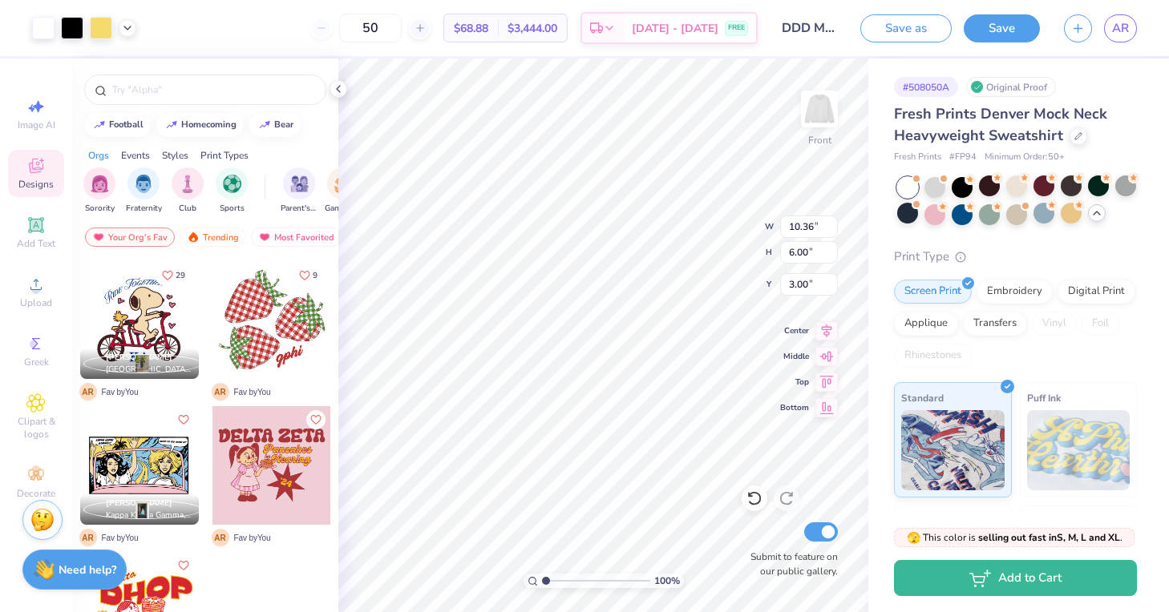
type input "6.25"
type input "11.68"
type input "6.76"
type input "12.66"
type input "7.33"
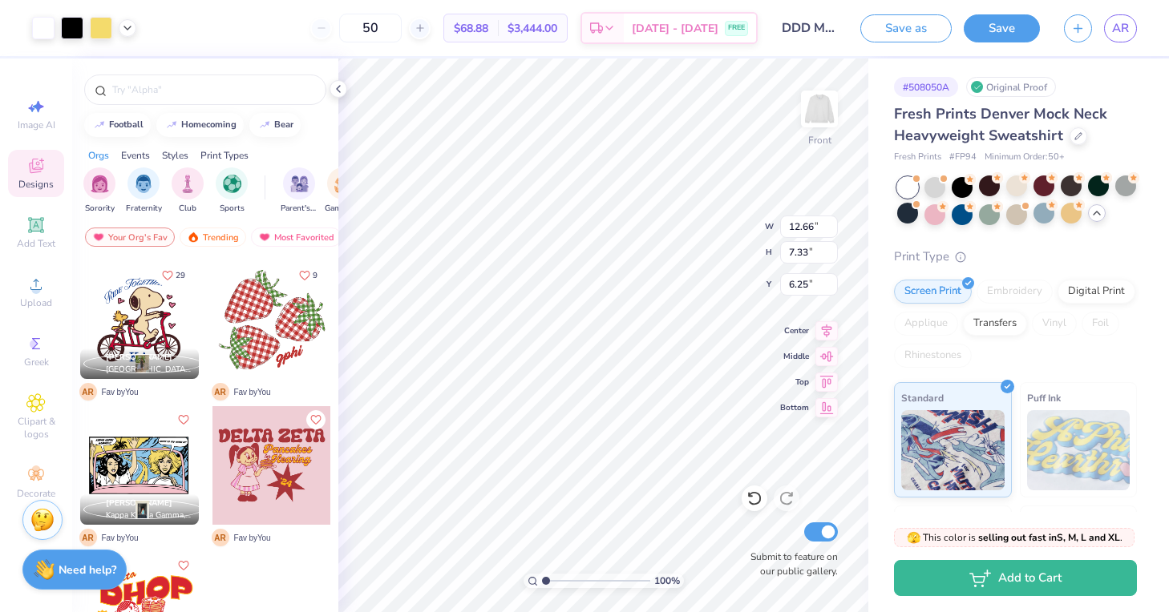
type input "5.33"
type input "5.47"
click at [818, 118] on img at bounding box center [819, 109] width 64 height 64
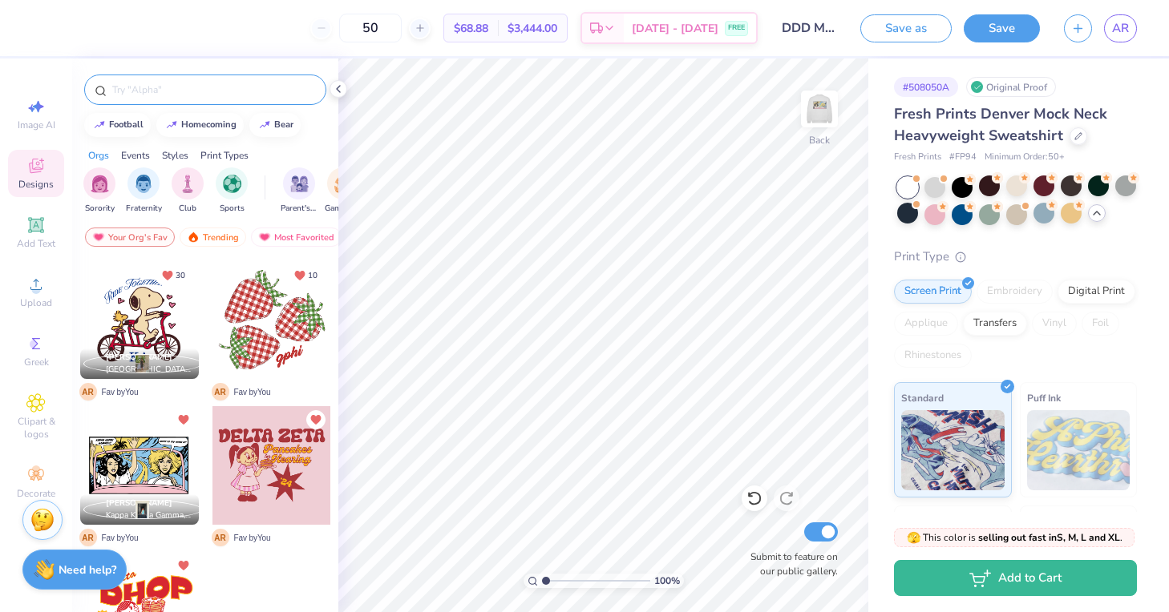
click at [152, 89] on input "text" at bounding box center [213, 90] width 205 height 16
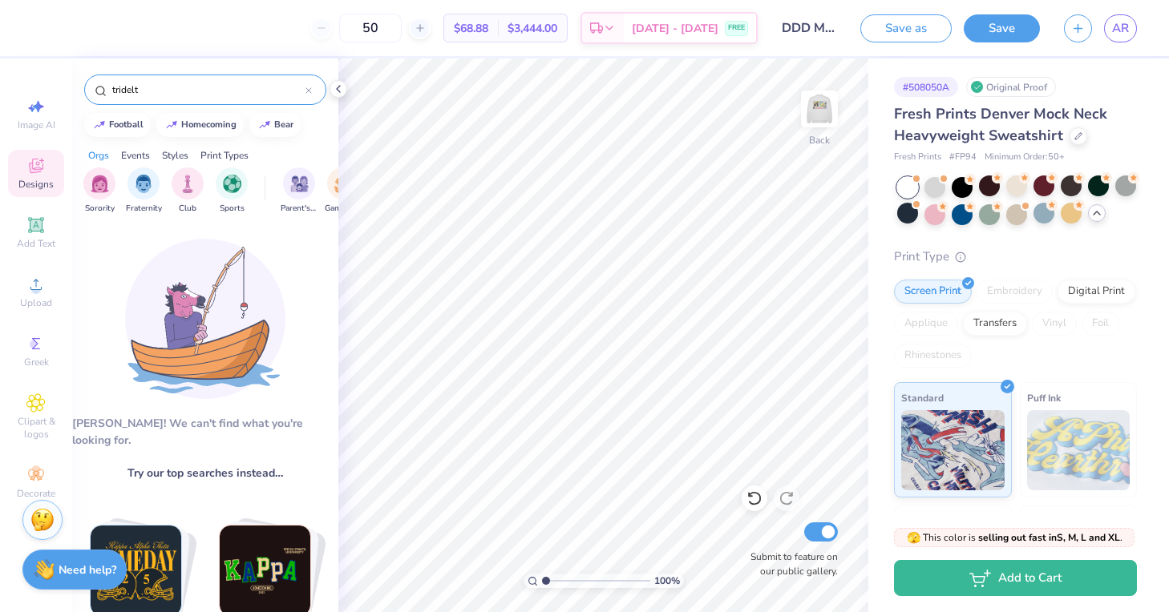
scroll to position [0, 0]
drag, startPoint x: 170, startPoint y: 88, endPoint x: 63, endPoint y: 82, distance: 107.6
click at [63, 83] on div "50 $68.88 Per Item $3,444.00 Total Est. Delivery [DATE] - [DATE] FREE Design Ti…" at bounding box center [584, 306] width 1169 height 612
type input "DDD"
drag, startPoint x: 159, startPoint y: 91, endPoint x: 105, endPoint y: 83, distance: 54.2
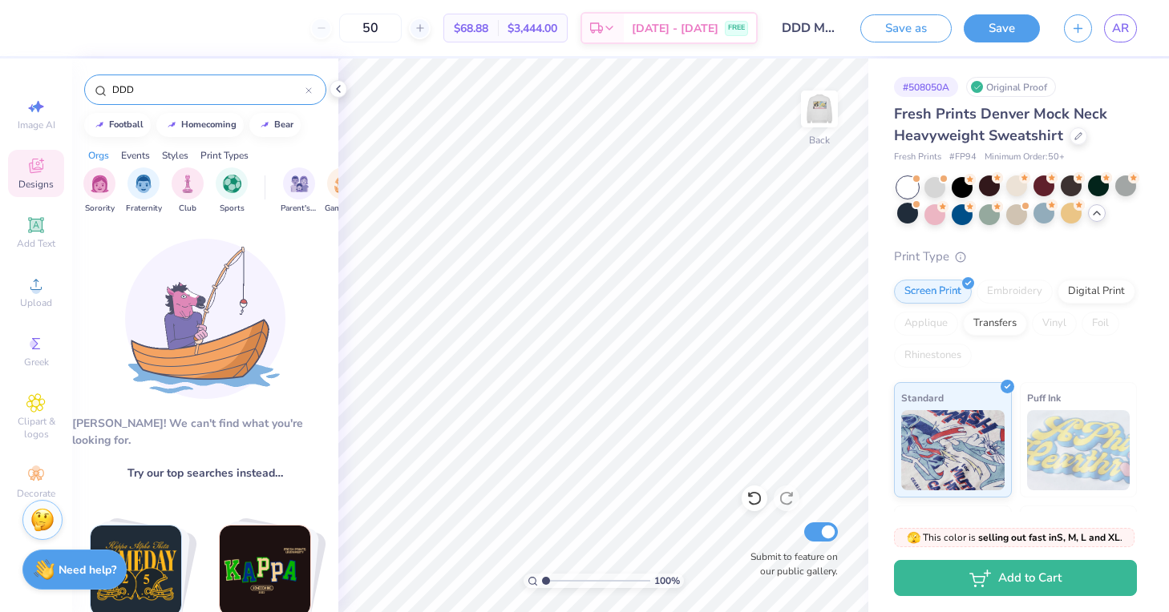
click at [105, 83] on div "DDD" at bounding box center [205, 90] width 242 height 30
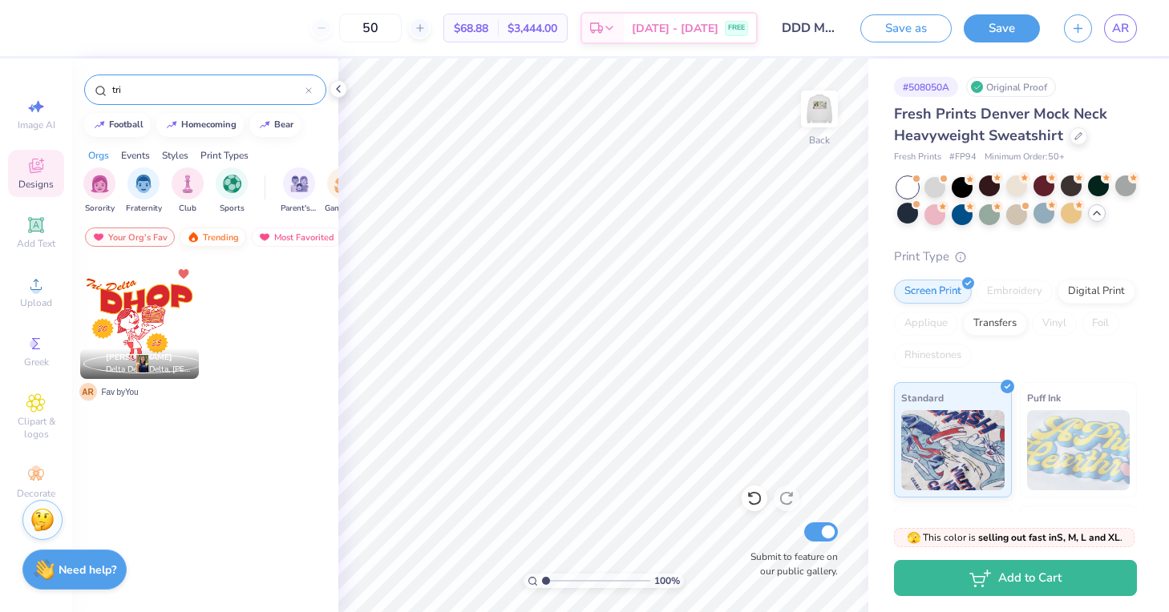
click at [220, 242] on div "Trending" at bounding box center [213, 237] width 67 height 19
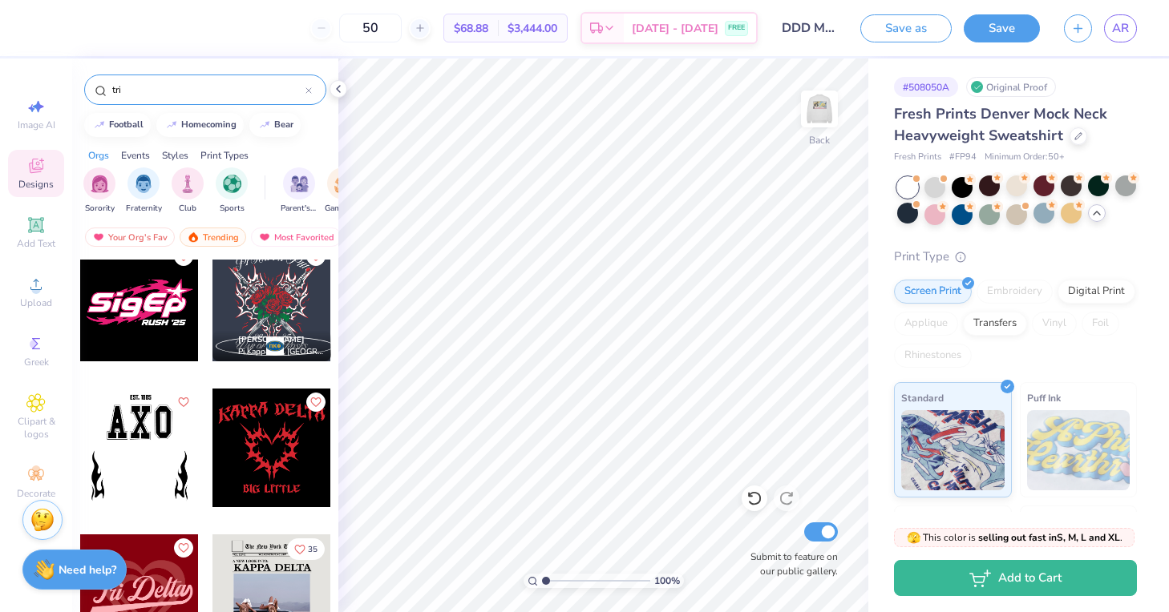
scroll to position [1635, 0]
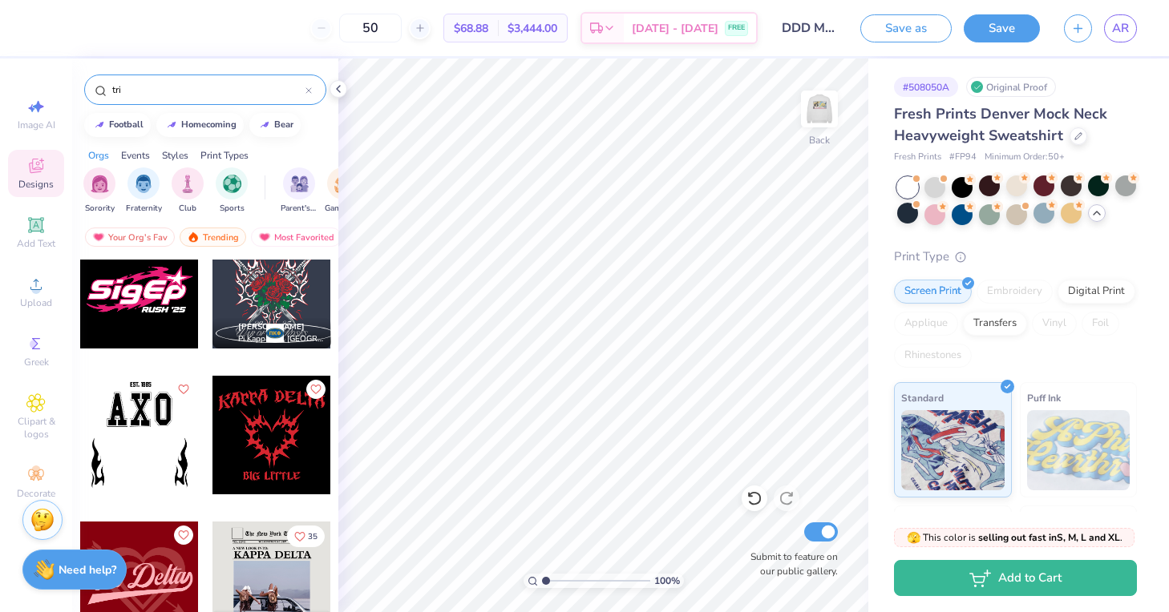
click at [165, 86] on input "tri" at bounding box center [208, 90] width 195 height 16
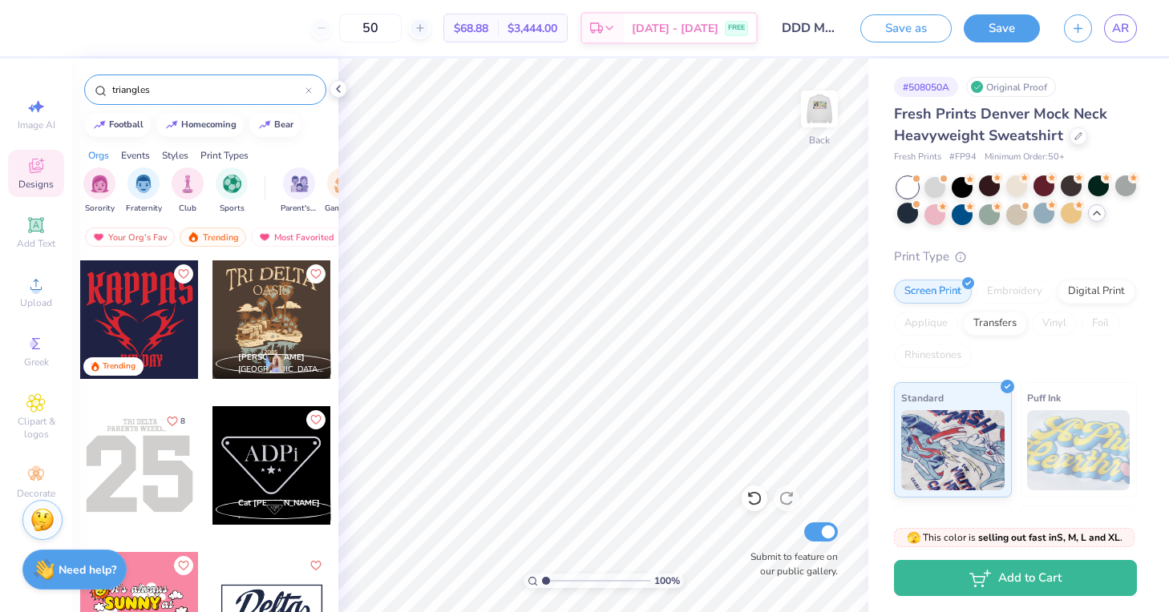
type input "triangles"
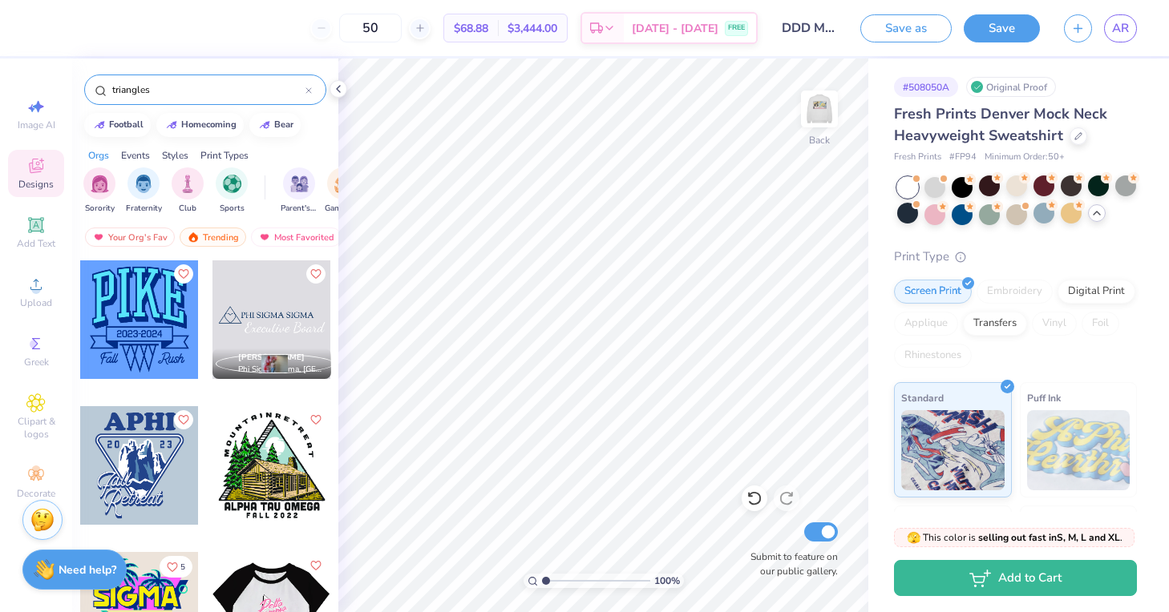
scroll to position [0, 0]
click at [33, 338] on icon at bounding box center [36, 343] width 8 height 11
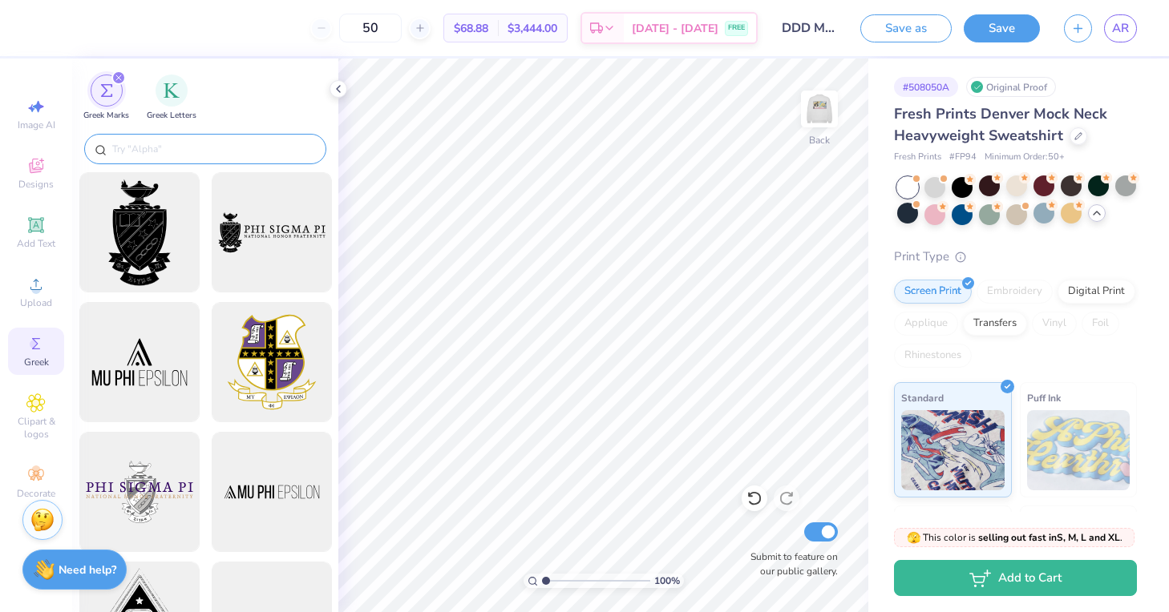
click at [187, 150] on input "text" at bounding box center [213, 149] width 205 height 16
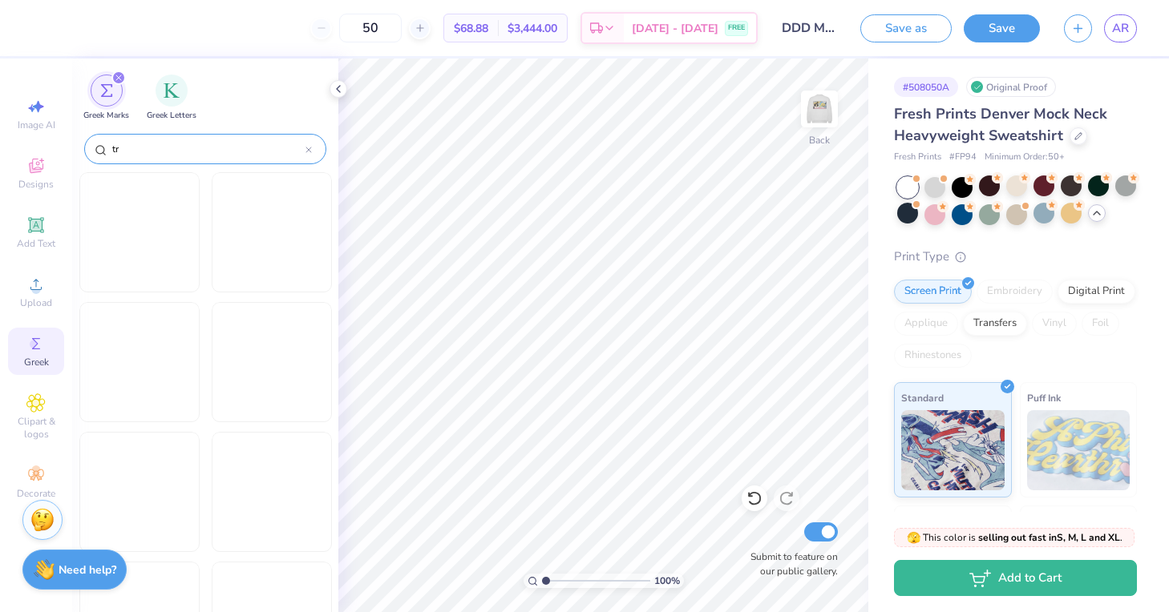
type input "t"
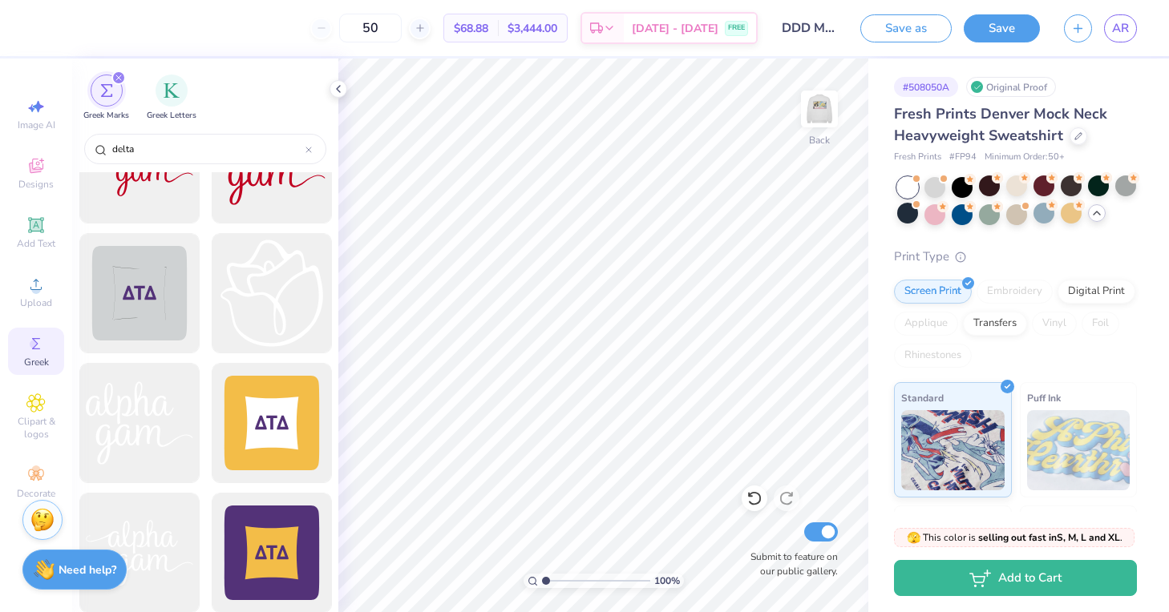
scroll to position [1310, 0]
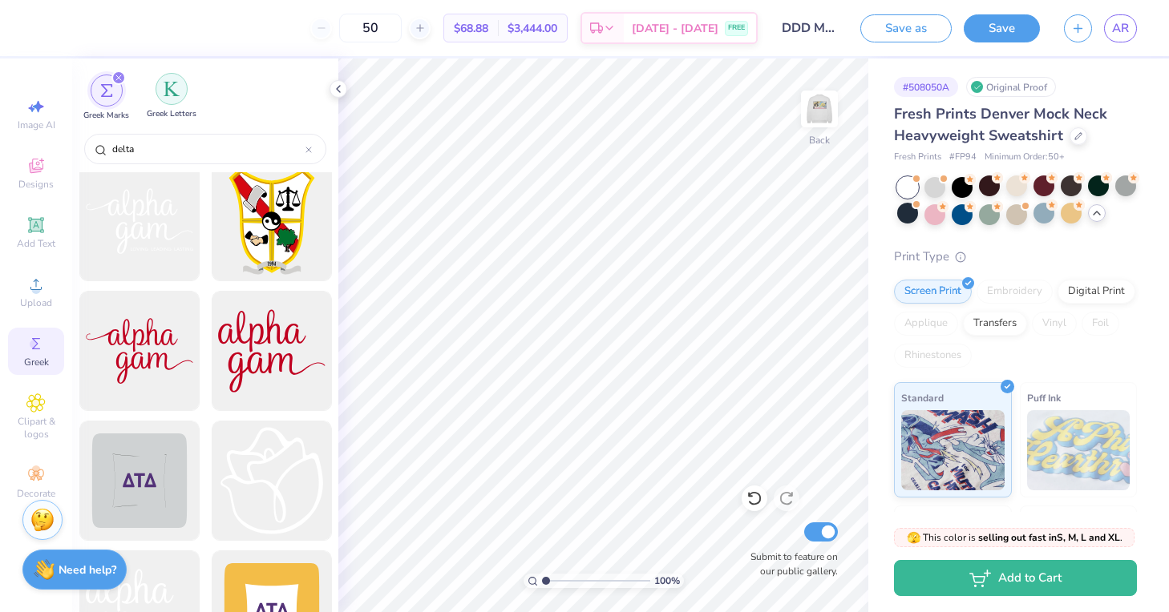
type input "delta"
click at [174, 90] on img "filter for Greek Letters" at bounding box center [172, 89] width 16 height 16
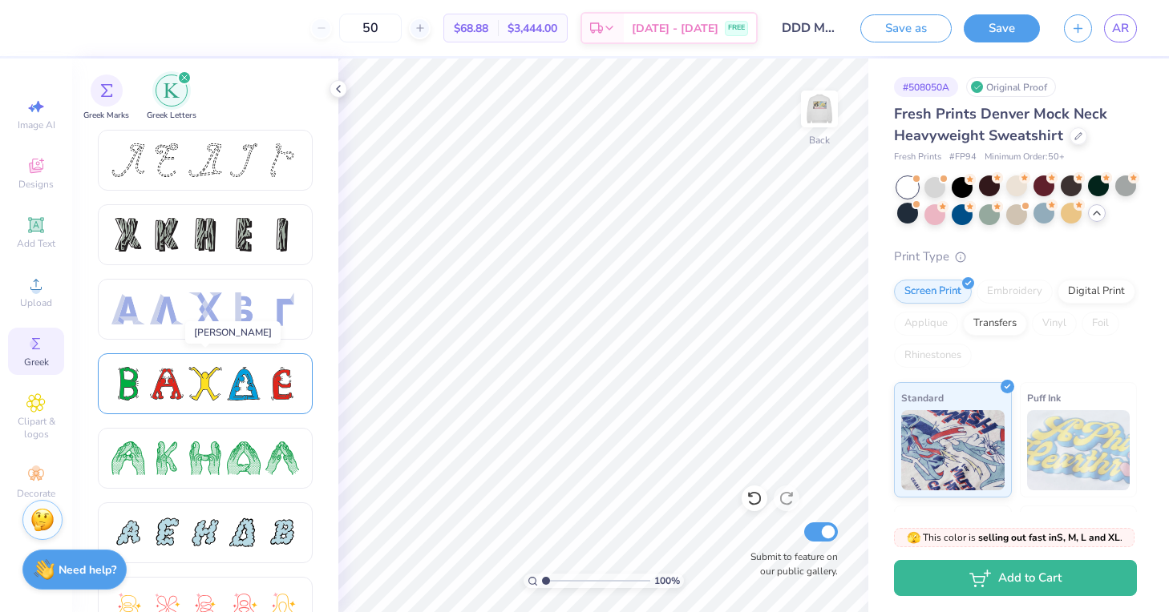
scroll to position [0, 0]
click at [217, 154] on div at bounding box center [205, 160] width 34 height 34
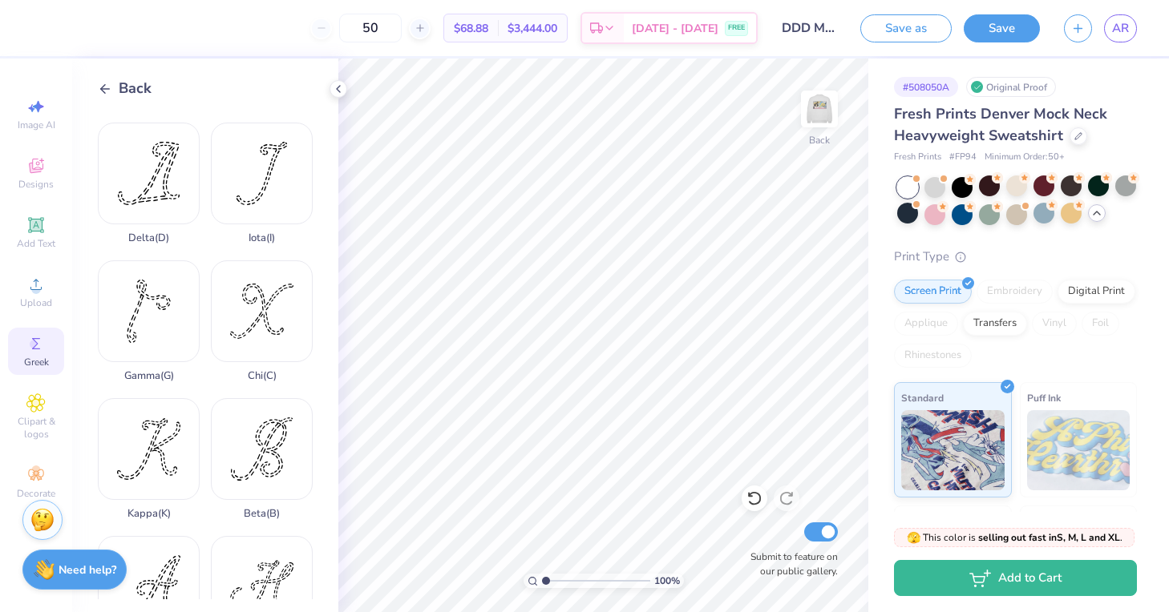
scroll to position [131, 0]
click at [158, 192] on div "Delta ( D )" at bounding box center [149, 183] width 102 height 122
click at [100, 85] on icon at bounding box center [105, 89] width 14 height 14
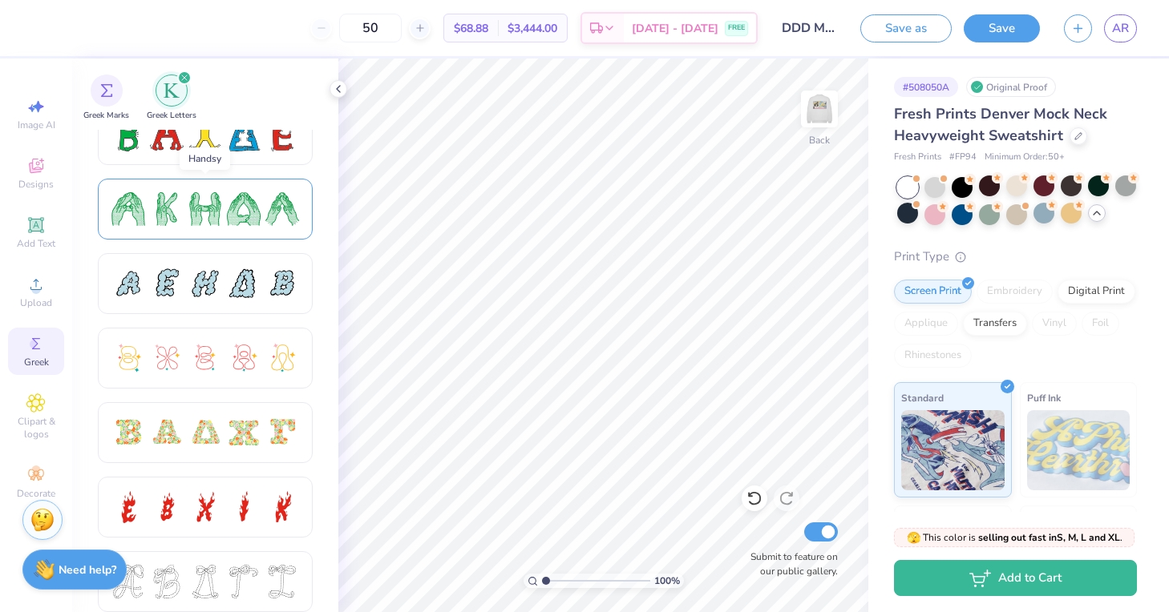
scroll to position [249, 0]
click at [248, 273] on div at bounding box center [244, 284] width 34 height 34
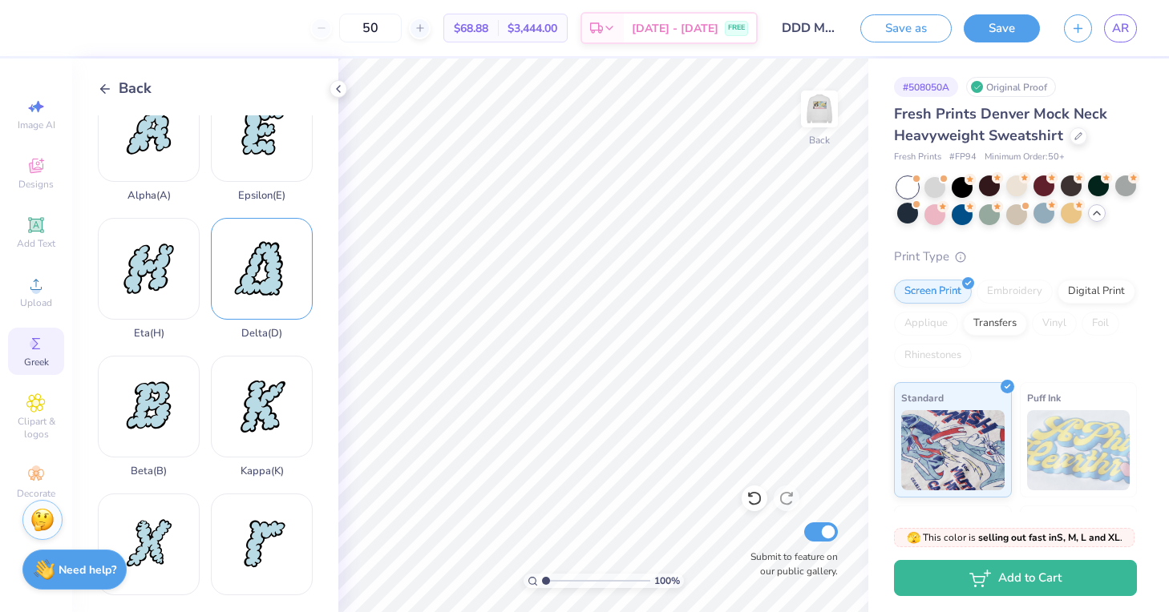
scroll to position [36, 0]
click at [268, 279] on div "Delta ( D )" at bounding box center [262, 278] width 102 height 122
type input "2.23"
type input "2.49"
type input "0.51"
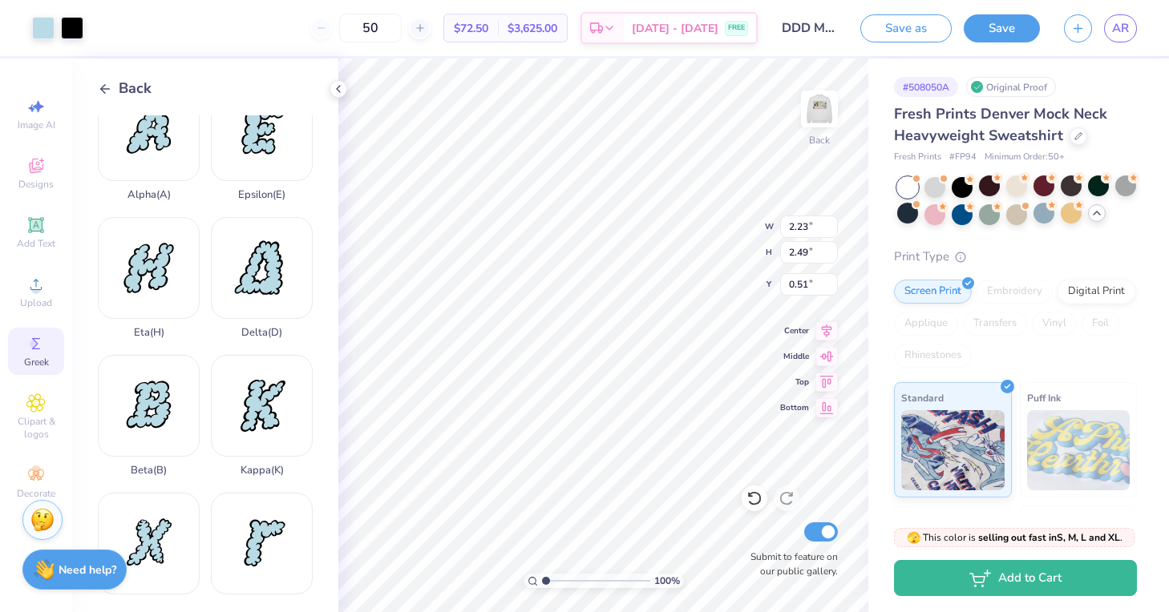
click at [96, 84] on div "Back Alpha ( A ) Epsilon ( E ) Eta ( H ) Delta ( D ) Beta ( B ) Kappa ( K ) Chi…" at bounding box center [205, 336] width 266 height 554
click at [107, 87] on icon at bounding box center [105, 89] width 14 height 14
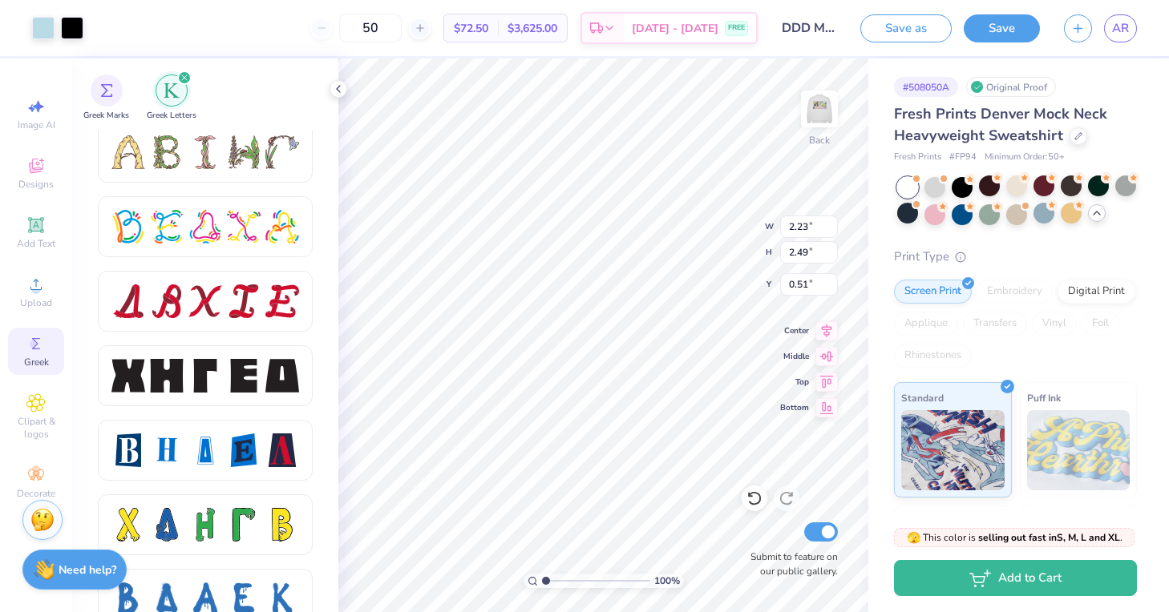
scroll to position [1948, 0]
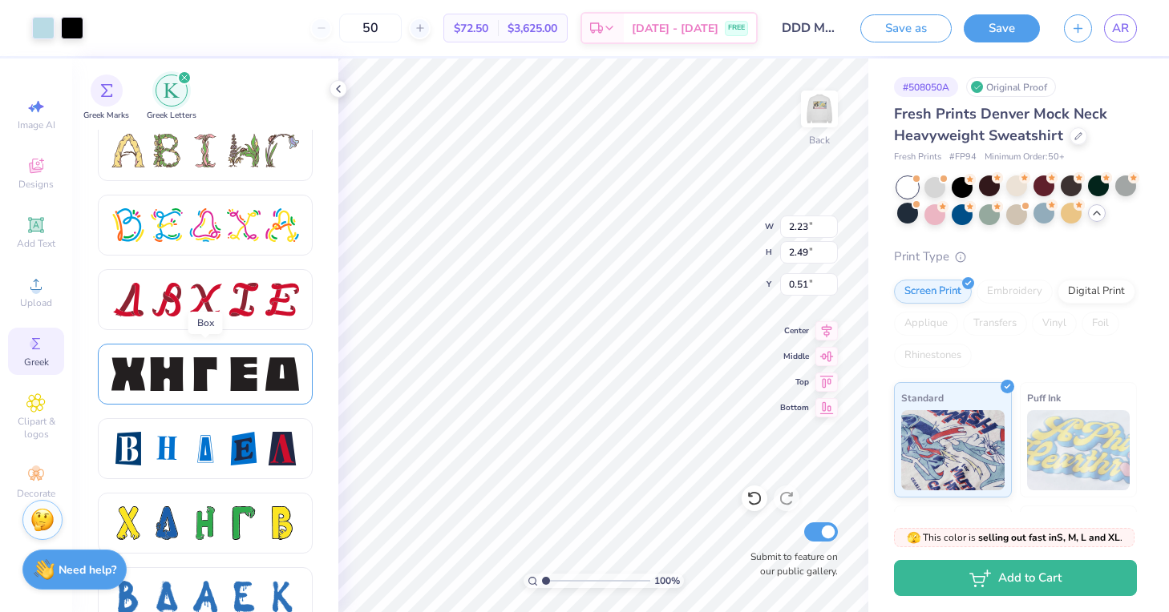
click at [235, 366] on div at bounding box center [244, 374] width 34 height 34
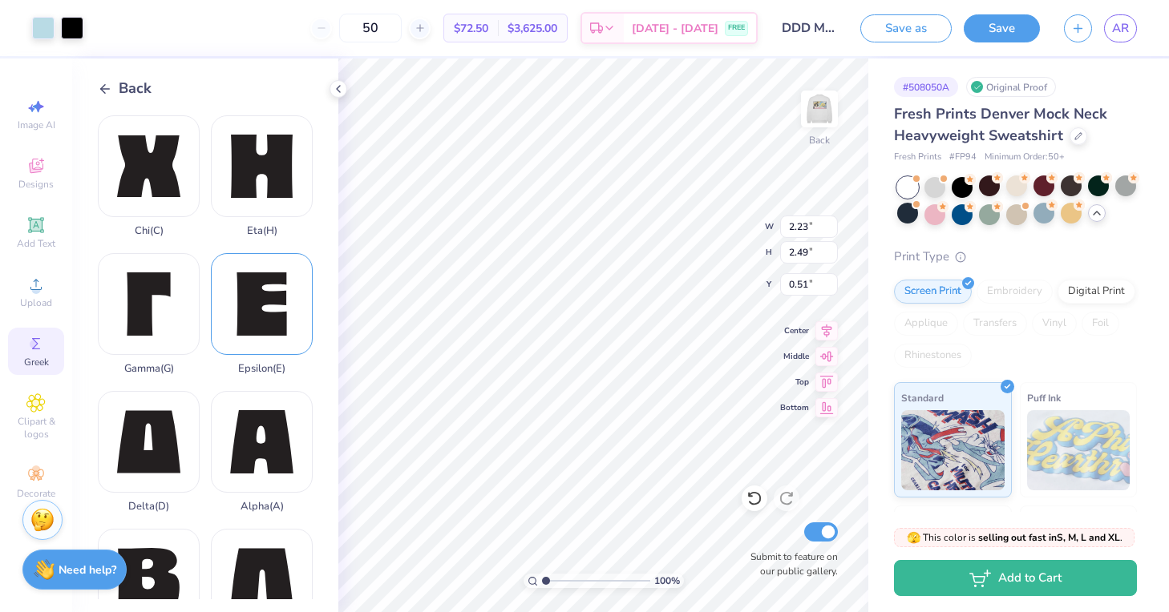
scroll to position [22, 0]
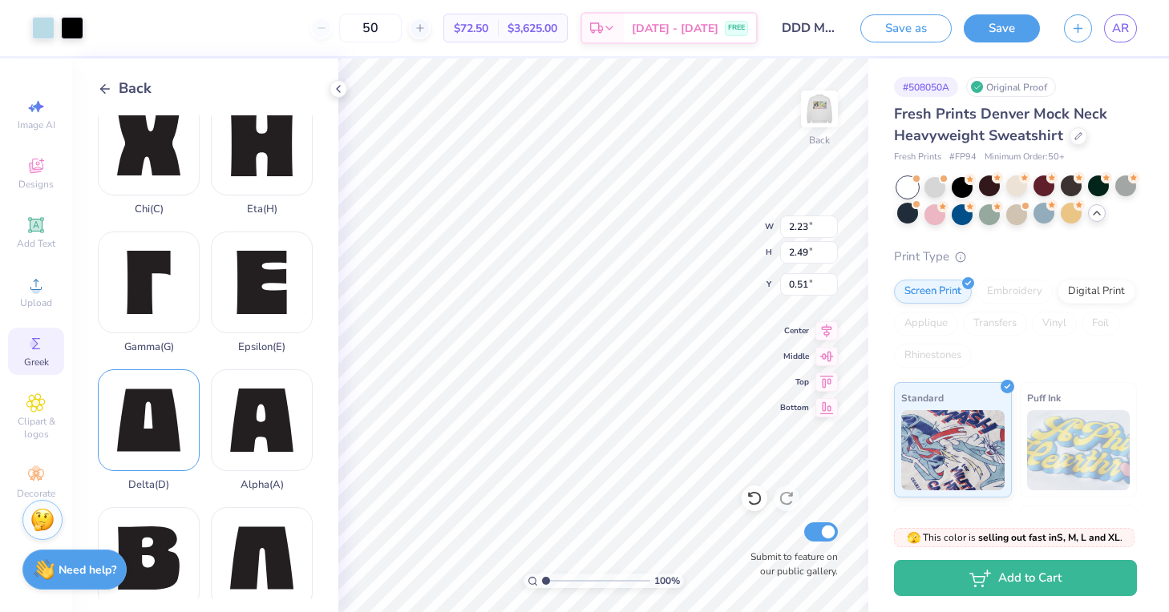
click at [163, 402] on div "Delta ( D )" at bounding box center [149, 431] width 102 height 122
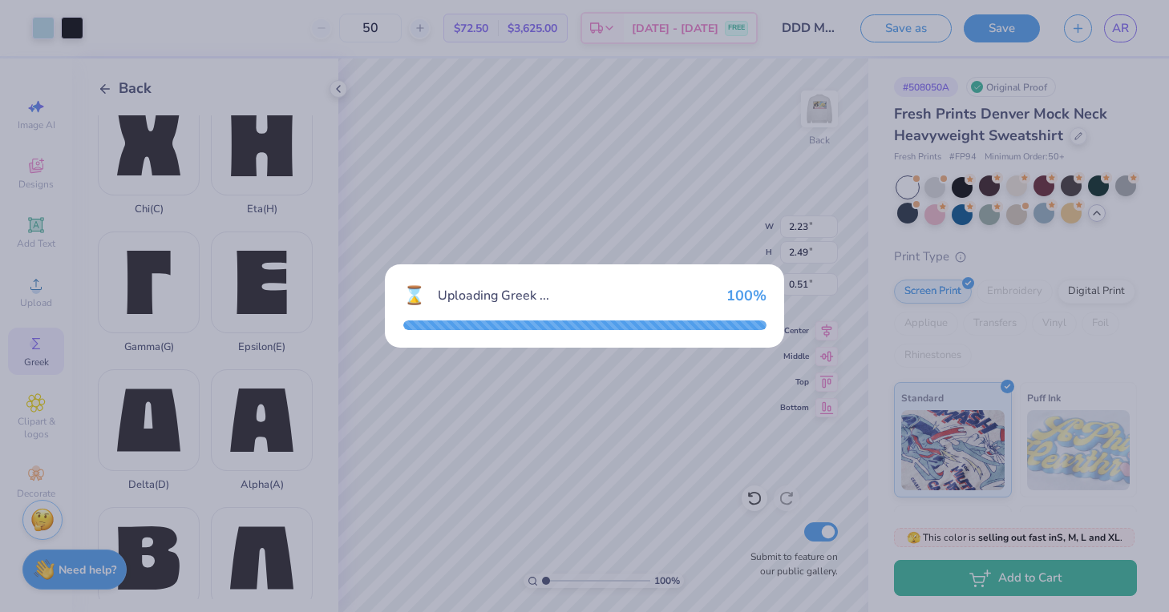
type input "3.33"
type input "3.29"
type input "8.36"
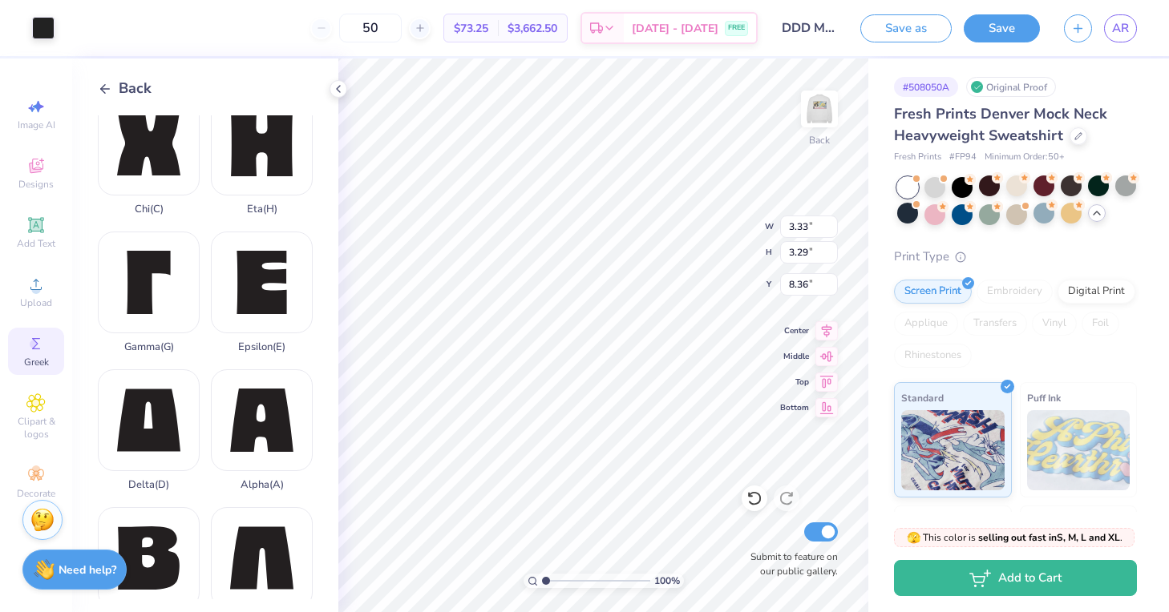
type input "2.23"
type input "2.49"
type input "0.51"
type input "1.57"
type input "1.55"
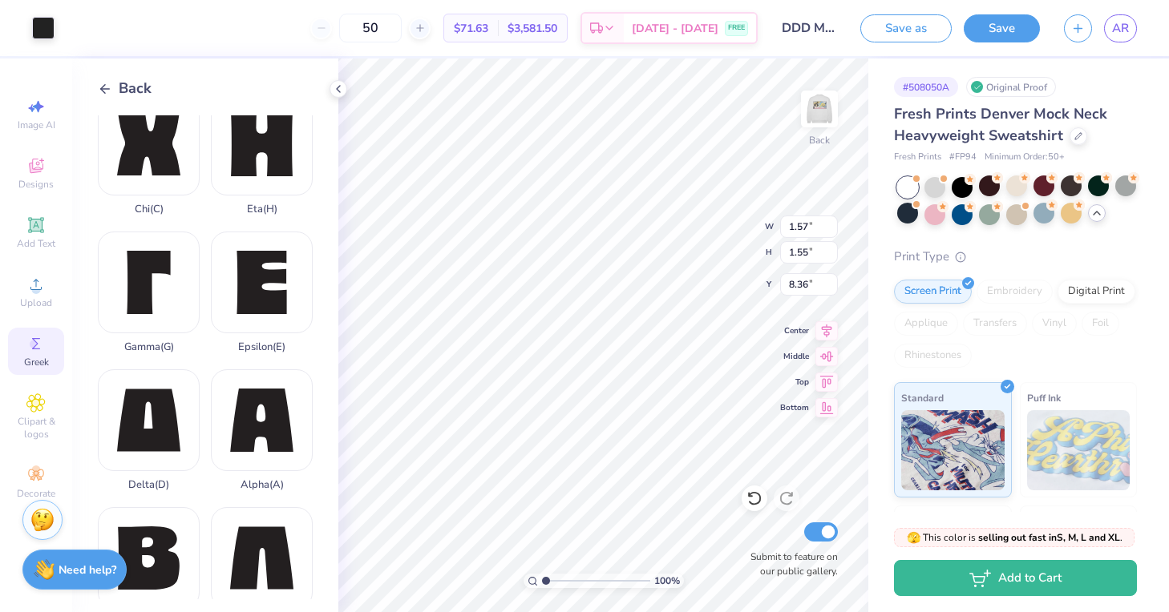
type input "0.50"
type input "1.10"
click at [157, 408] on div "Delta ( D )" at bounding box center [149, 431] width 102 height 122
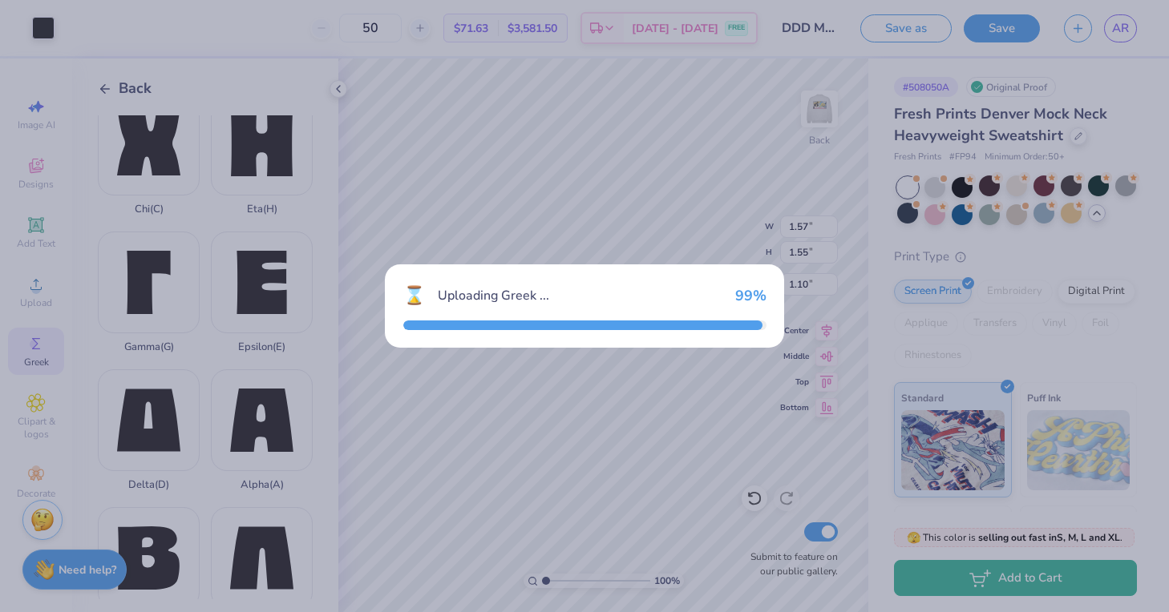
type input "3.33"
type input "3.29"
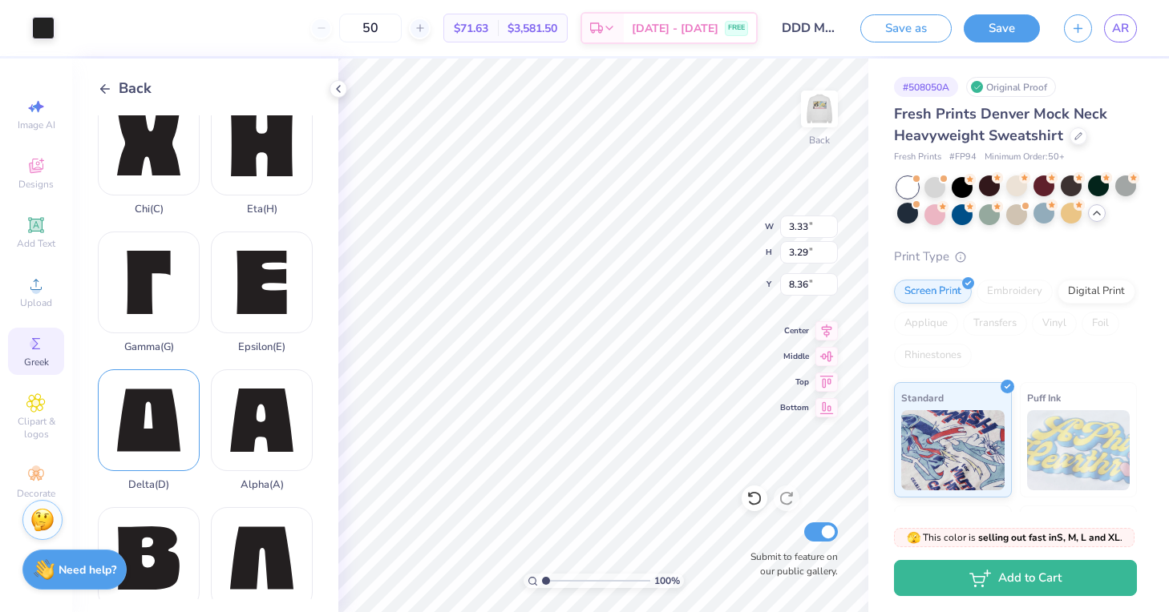
click at [145, 419] on div "Delta ( D )" at bounding box center [149, 431] width 102 height 122
type input "1.87"
type input "1.22"
type input "1.20"
type input "1.80"
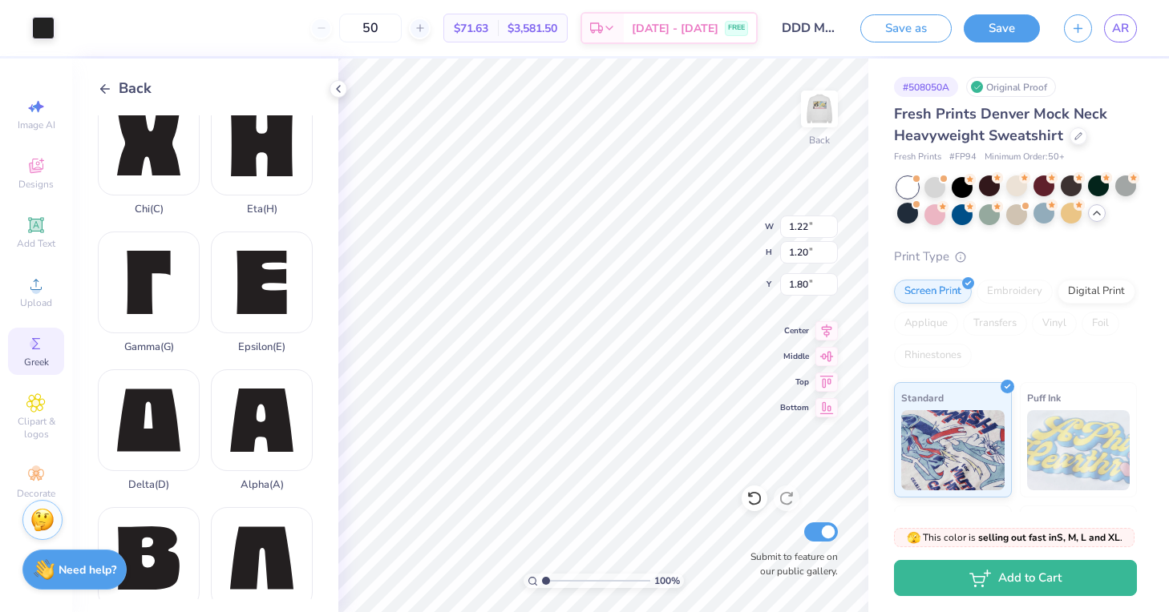
type input "1.54"
type input "1.52"
type input "1.48"
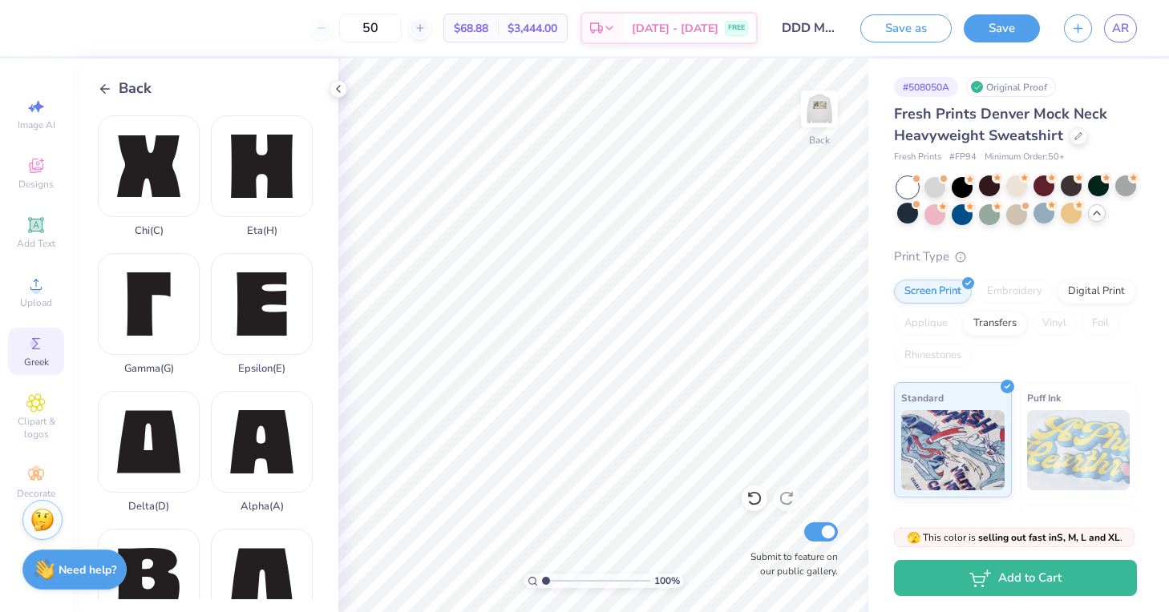
scroll to position [0, 0]
click at [108, 94] on icon at bounding box center [105, 89] width 14 height 14
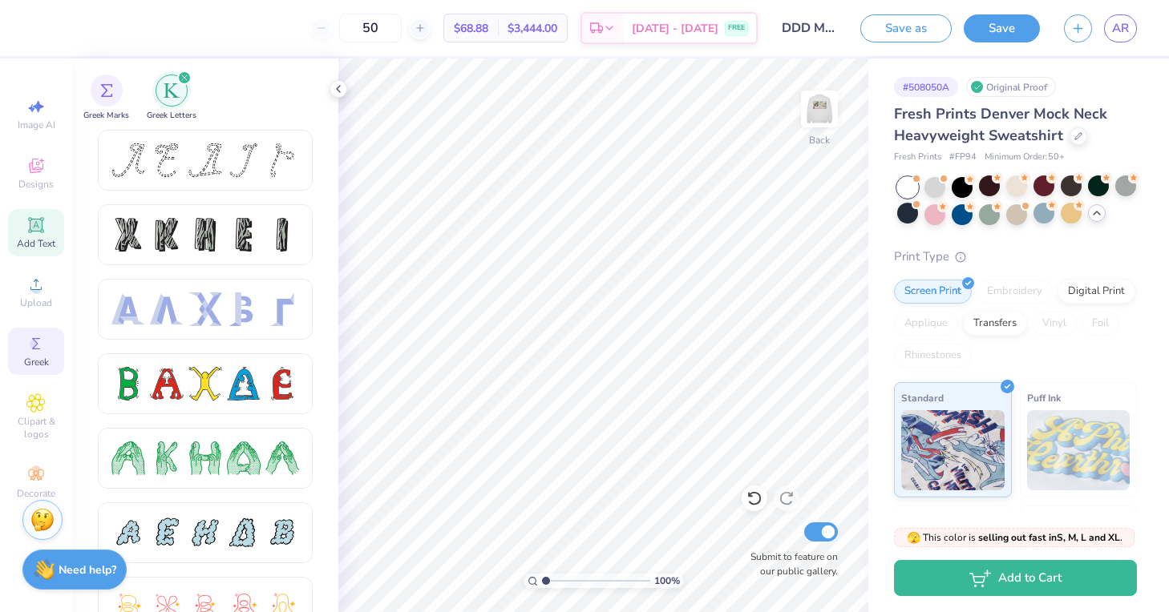
click at [32, 223] on icon at bounding box center [36, 225] width 12 height 12
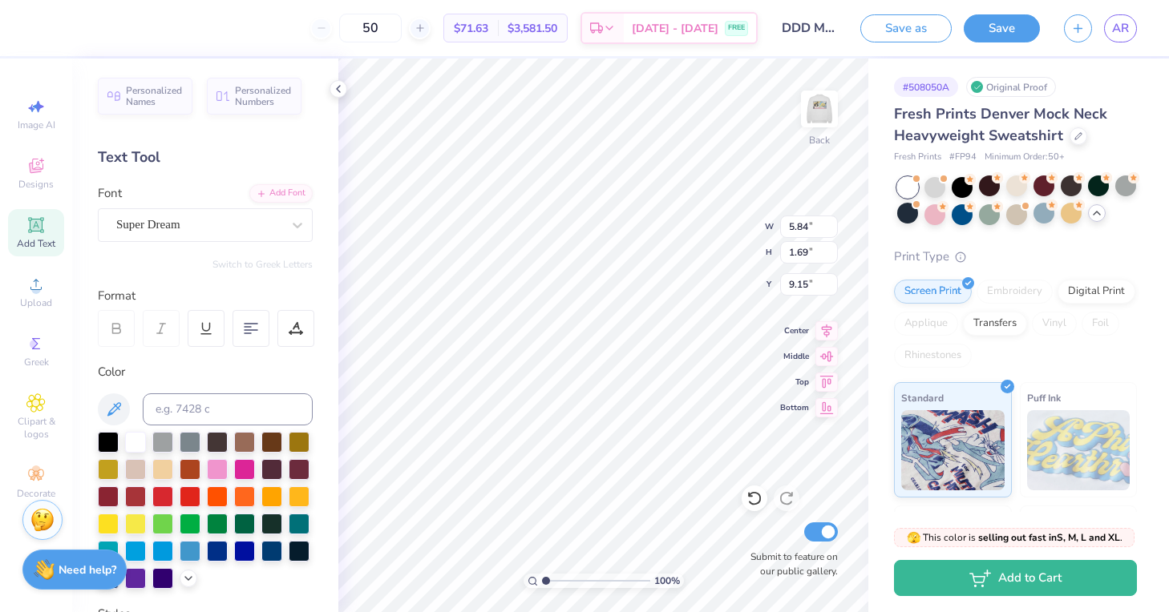
type textarea "X"
type textarea "DDD"
click at [208, 232] on div "Super Dream" at bounding box center [199, 224] width 168 height 25
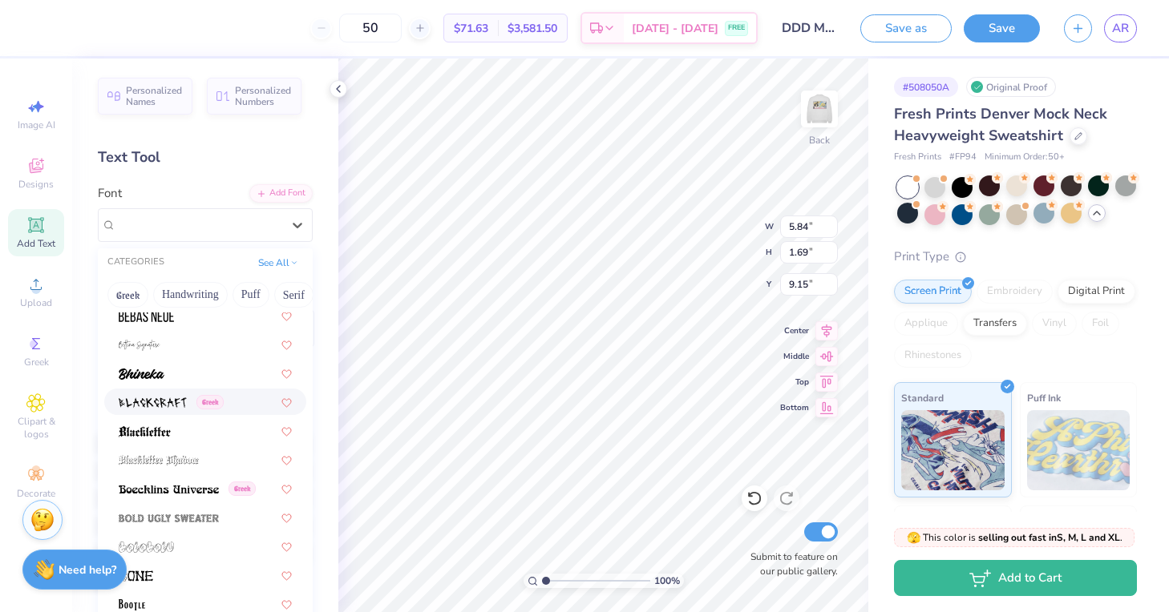
scroll to position [843, 0]
click at [155, 349] on img at bounding box center [140, 346] width 42 height 11
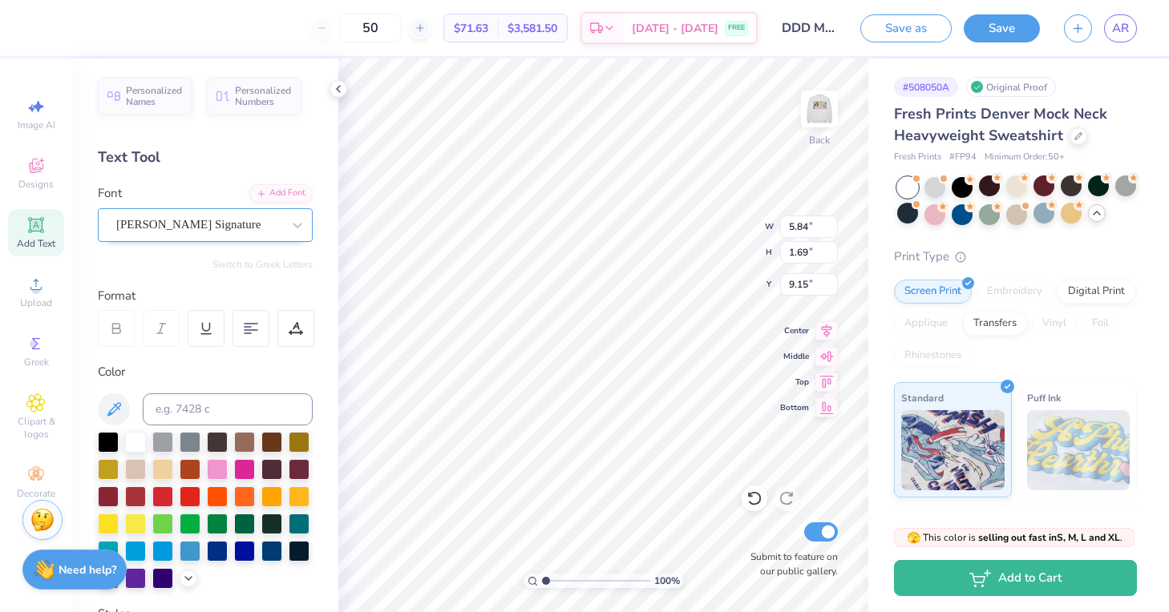
click at [160, 233] on div at bounding box center [198, 225] width 165 height 22
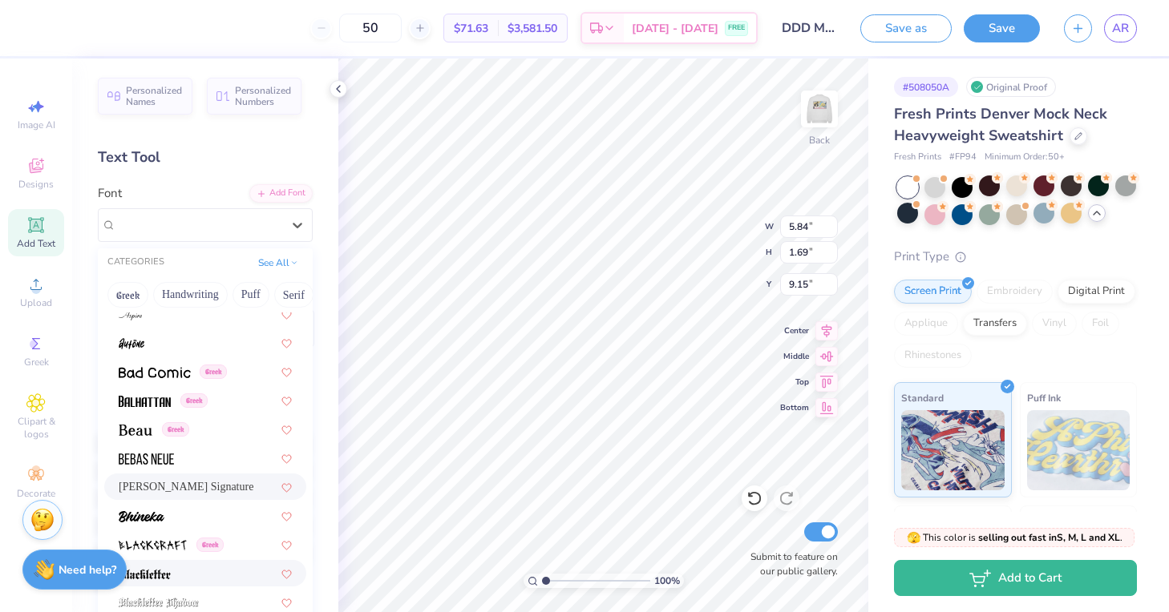
scroll to position [937, 0]
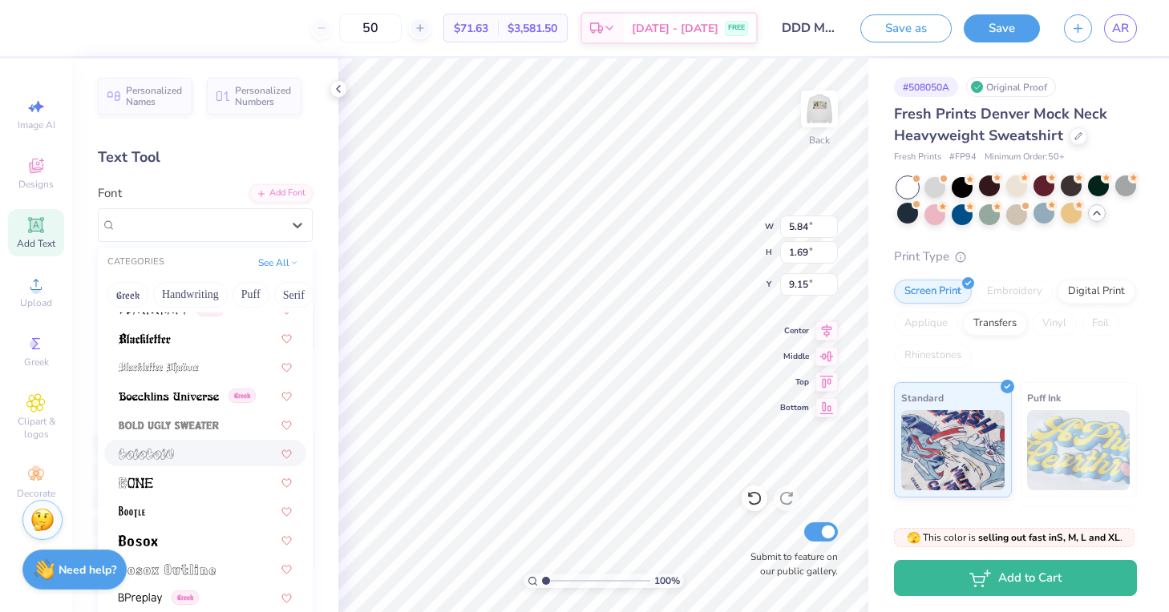
click at [158, 453] on img at bounding box center [146, 454] width 55 height 11
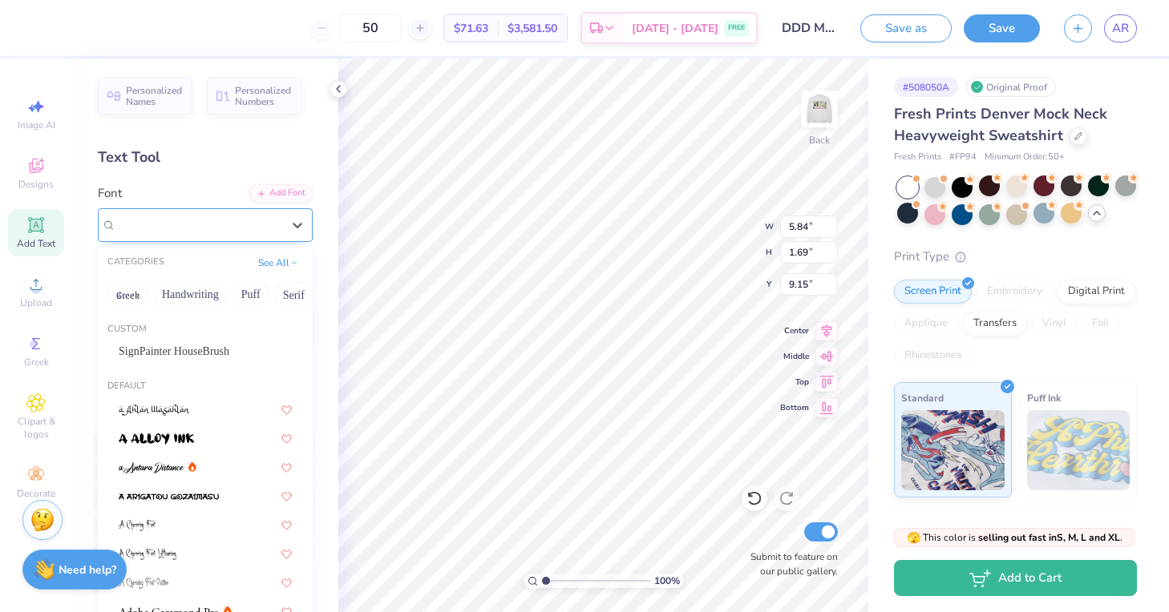
click at [181, 228] on div "bolobolu" at bounding box center [199, 224] width 168 height 25
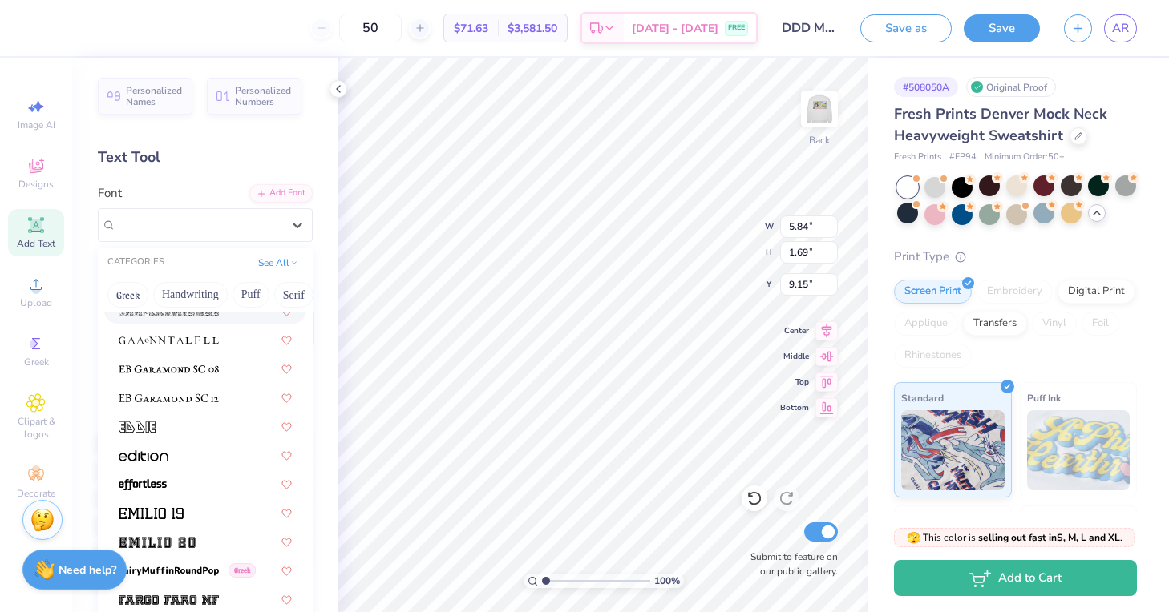
scroll to position [3159, 0]
click at [160, 456] on img at bounding box center [144, 454] width 50 height 11
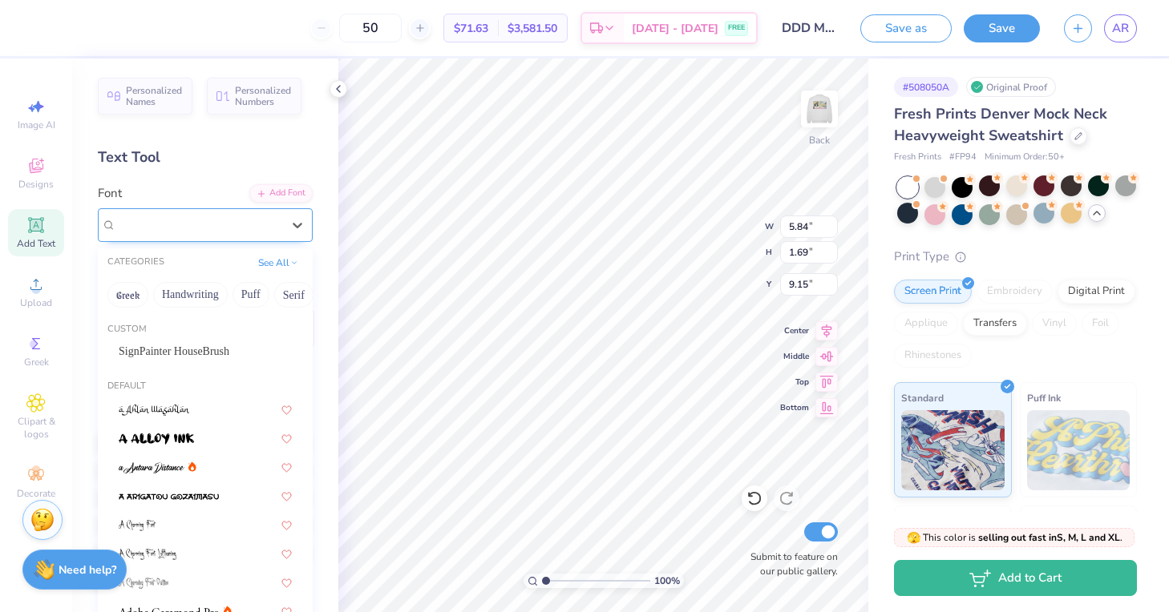
click at [177, 224] on div "Edition" at bounding box center [199, 224] width 168 height 25
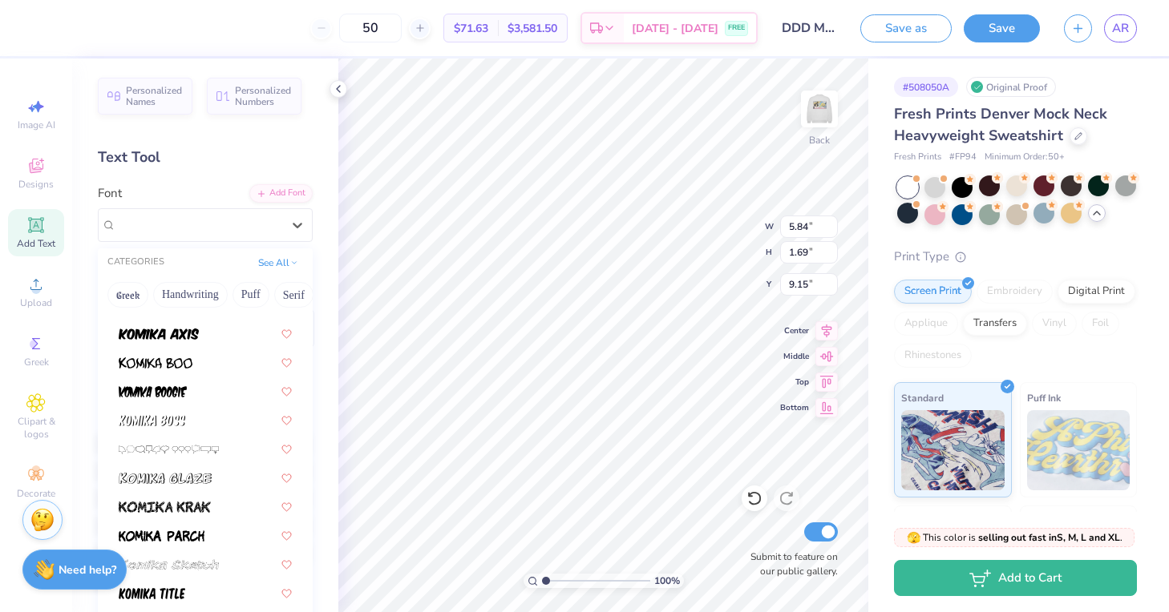
scroll to position [4697, 0]
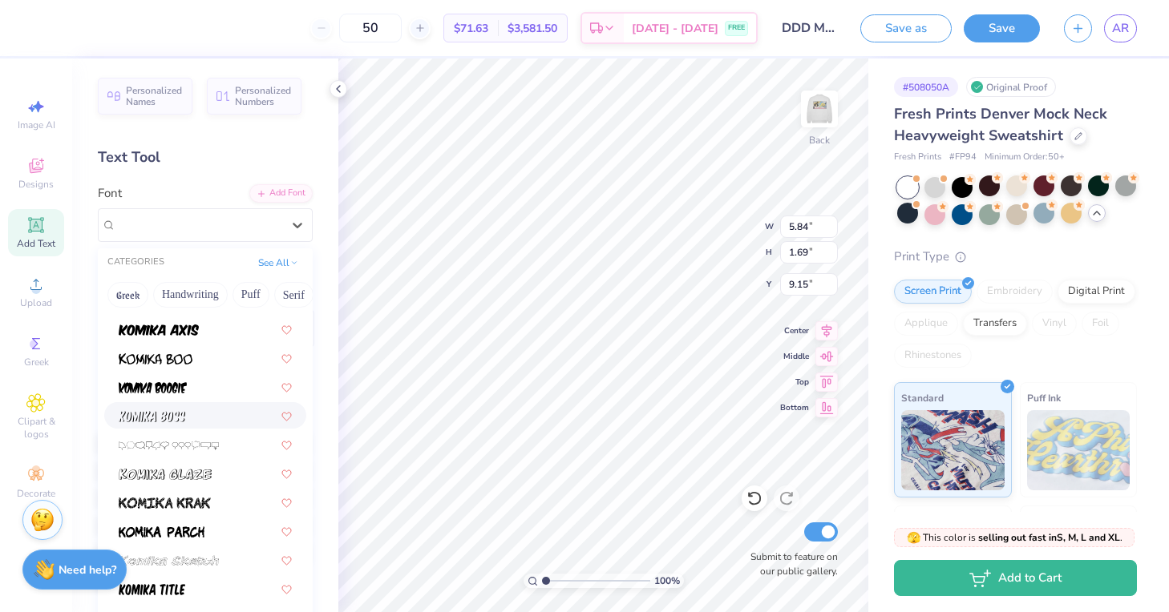
click at [143, 418] on img at bounding box center [152, 416] width 67 height 11
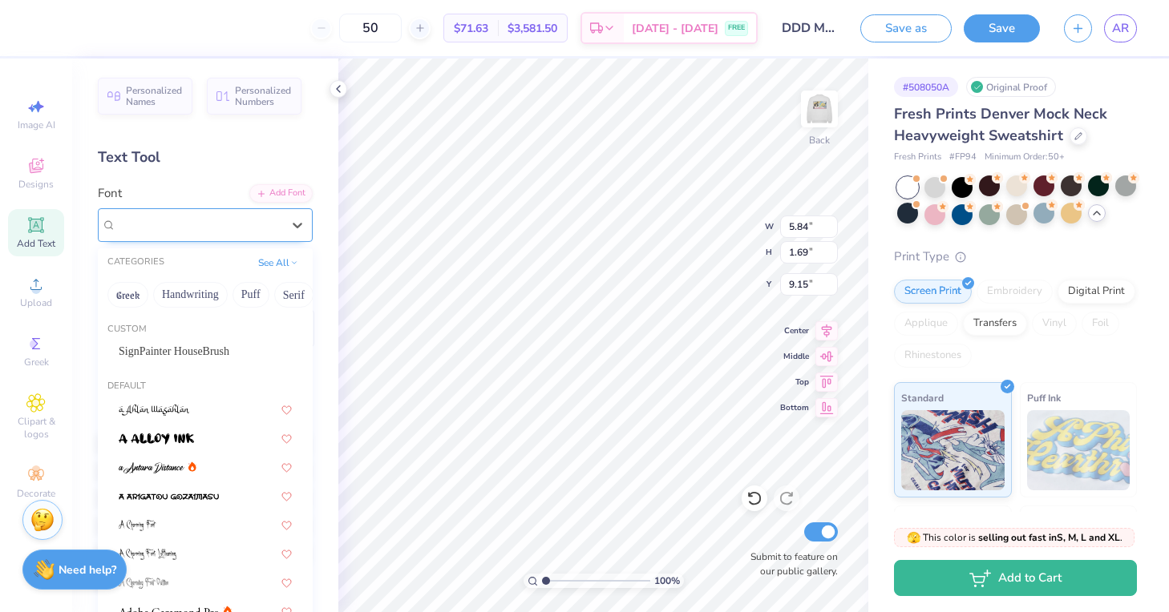
click at [199, 225] on div "Komika Boss" at bounding box center [199, 224] width 168 height 25
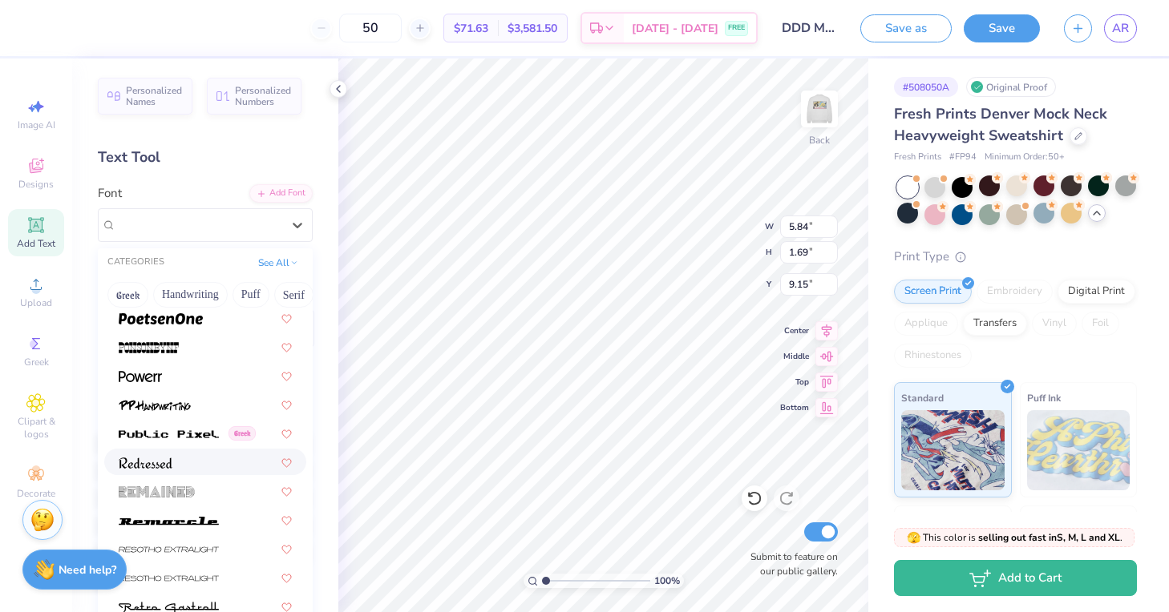
scroll to position [6994, 0]
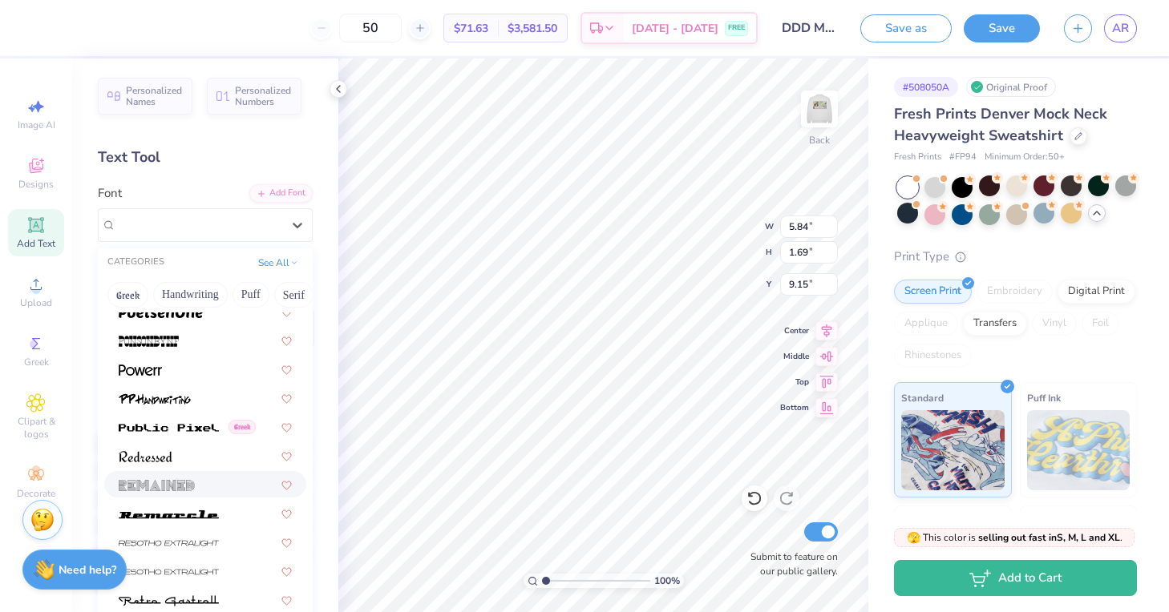
click at [195, 480] on div at bounding box center [205, 484] width 173 height 17
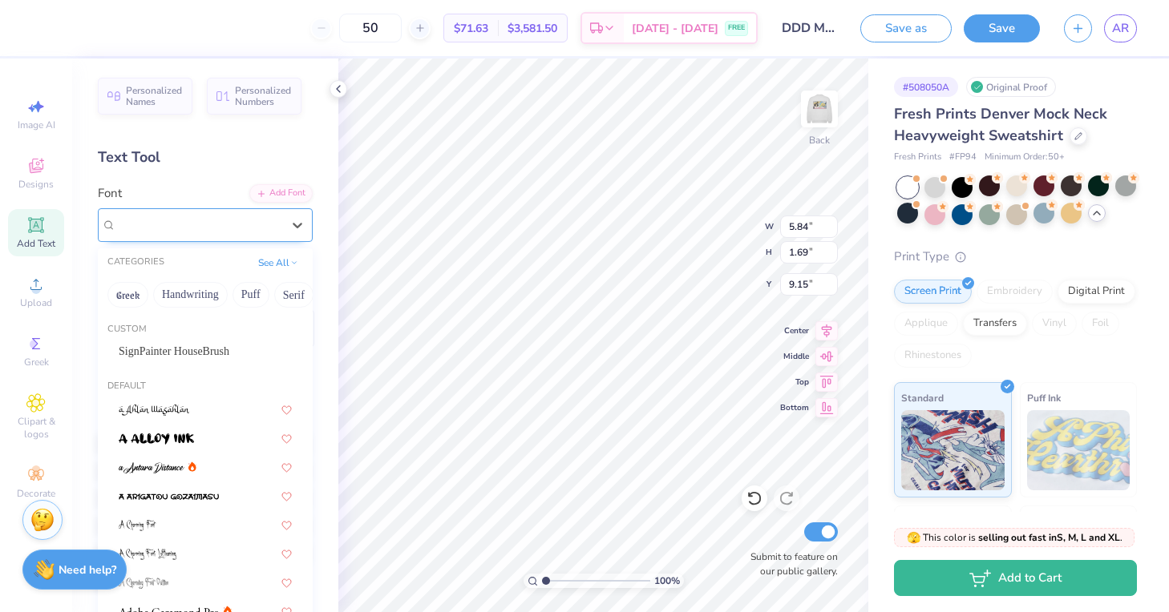
click at [207, 230] on div "Remained" at bounding box center [199, 224] width 168 height 25
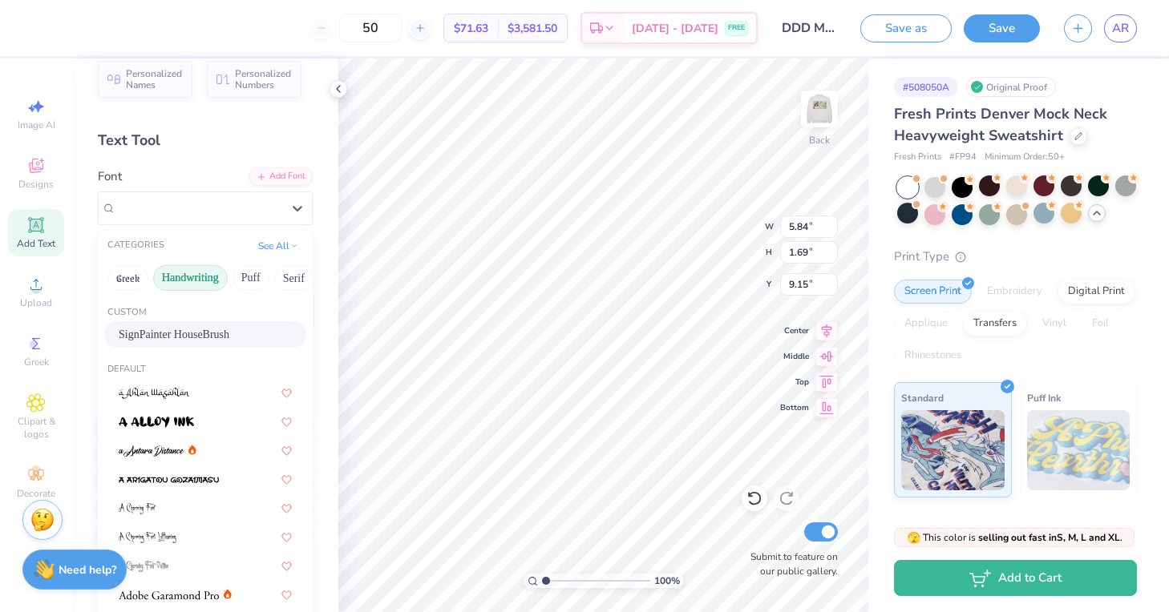
scroll to position [18, 0]
click at [273, 245] on button "See All" at bounding box center [278, 244] width 50 height 16
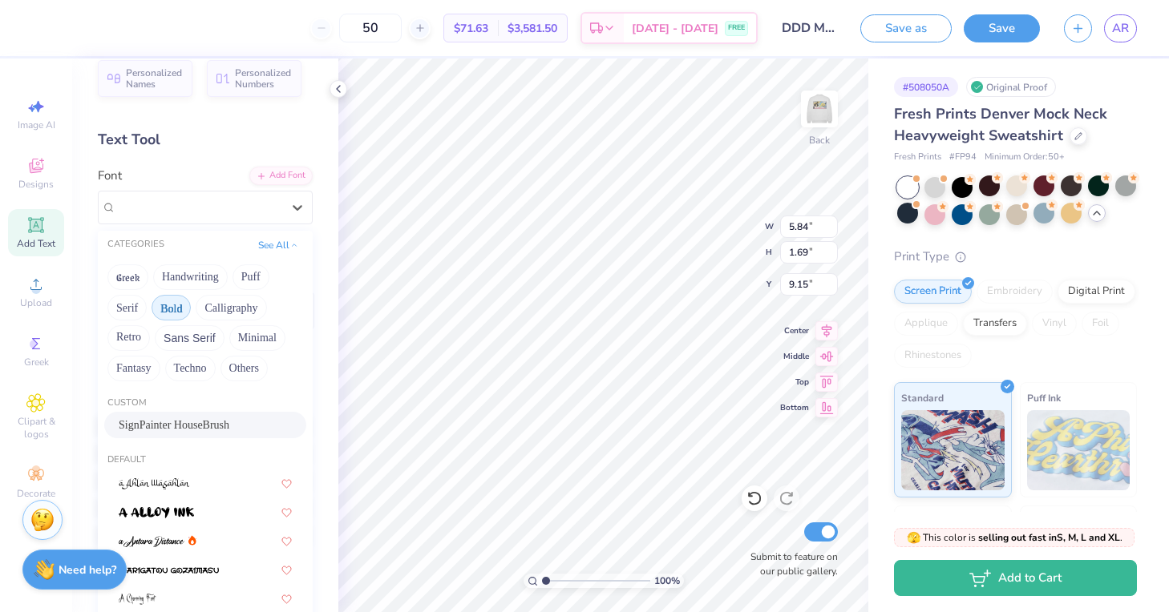
click at [176, 309] on button "Bold" at bounding box center [170, 308] width 39 height 26
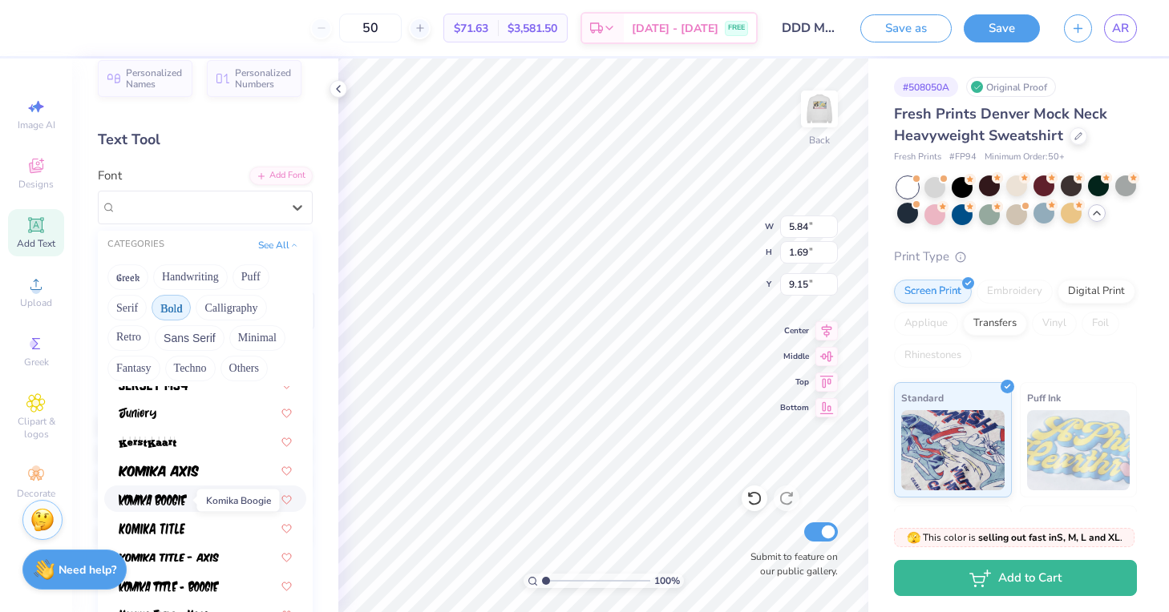
scroll to position [915, 0]
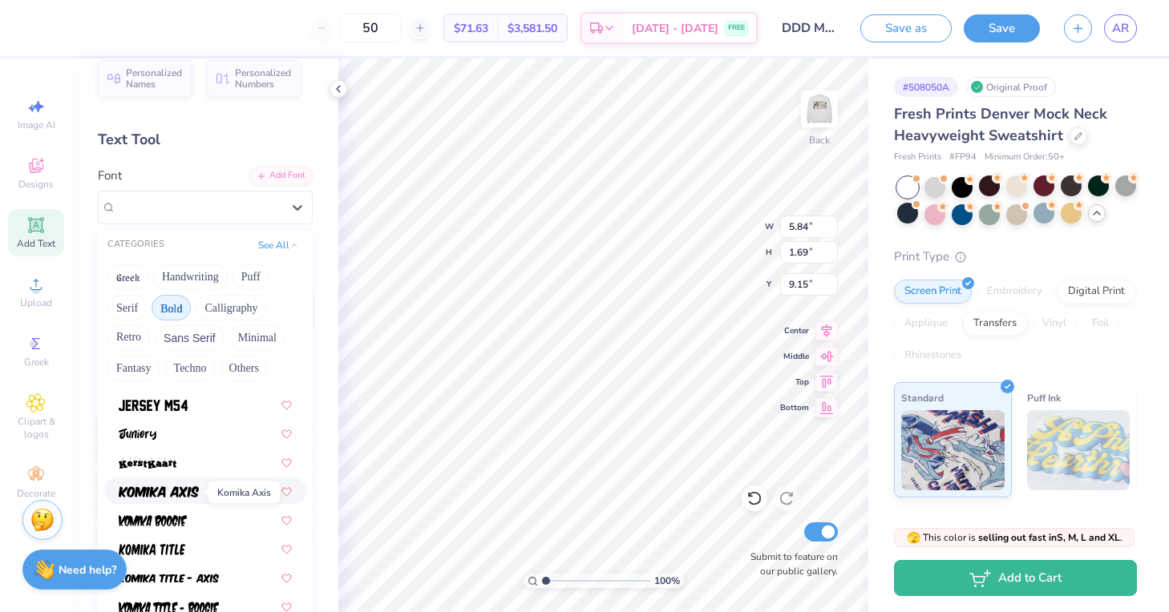
click at [146, 490] on img at bounding box center [159, 492] width 80 height 11
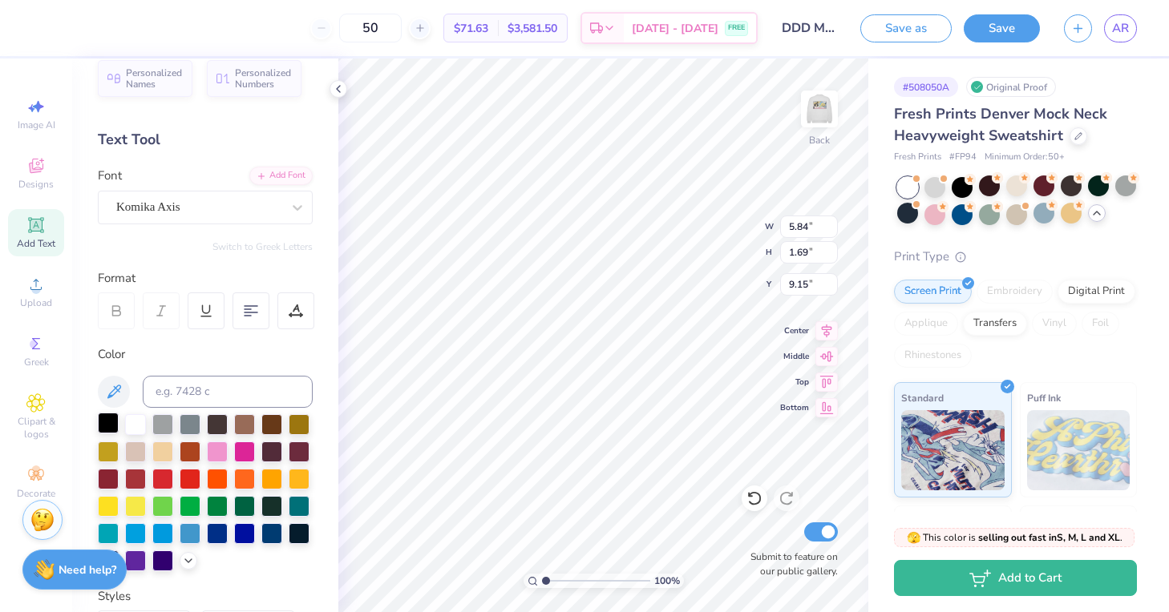
click at [107, 418] on div at bounding box center [108, 423] width 21 height 21
click at [820, 111] on img at bounding box center [819, 109] width 64 height 64
type input "5.27"
type input "2.15"
type input "8.92"
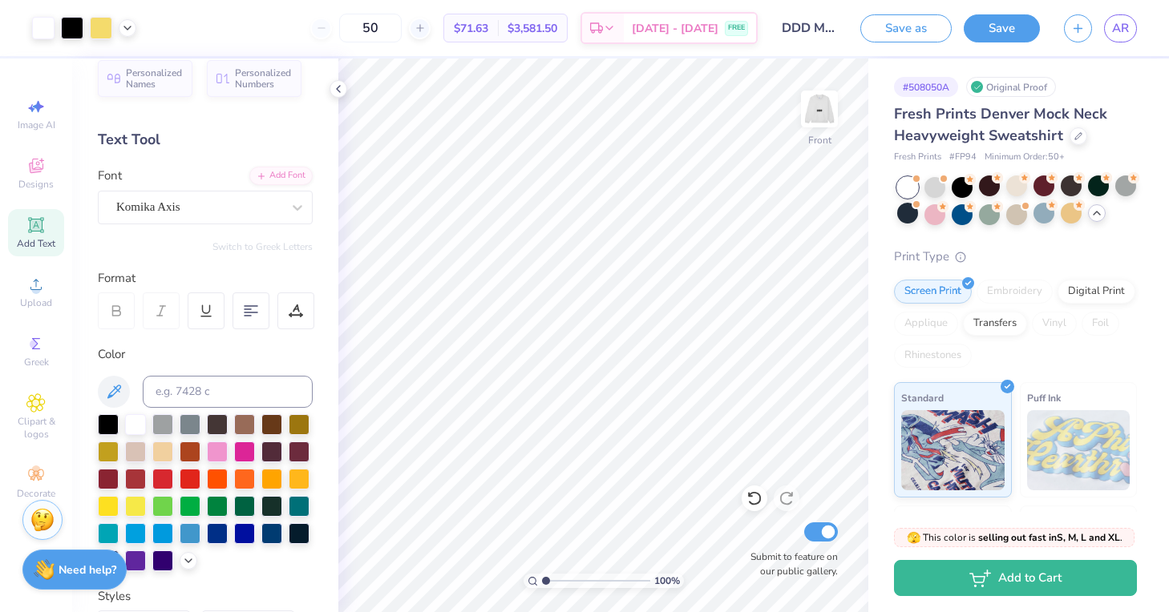
click at [820, 111] on img at bounding box center [819, 109] width 32 height 32
click at [824, 109] on img at bounding box center [819, 109] width 64 height 64
click at [829, 113] on img at bounding box center [819, 109] width 64 height 64
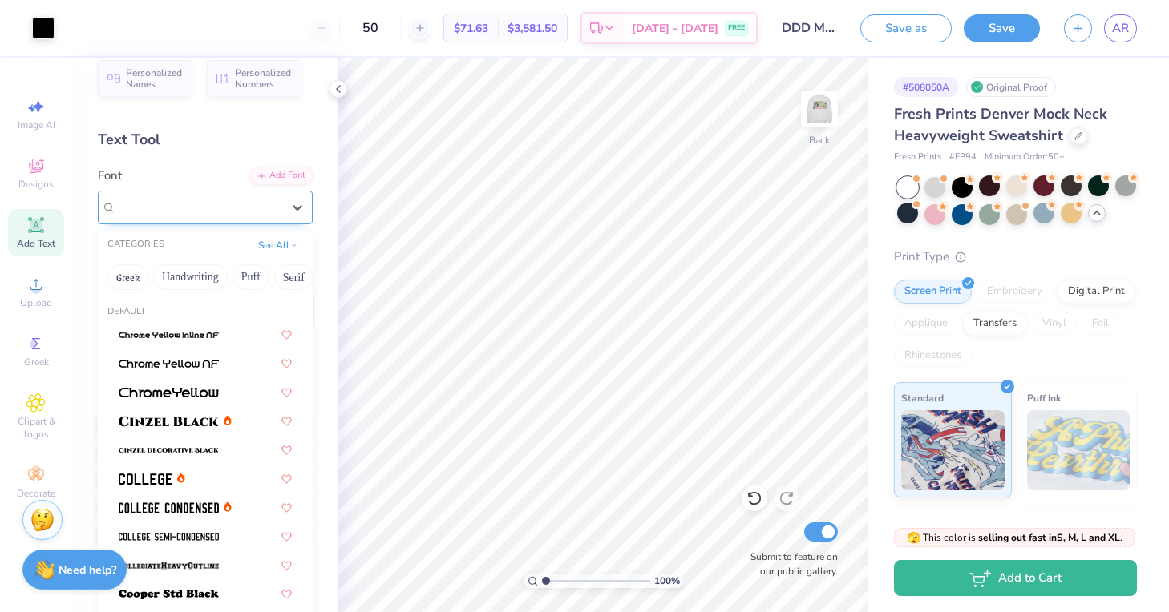
click at [177, 216] on div at bounding box center [198, 207] width 165 height 22
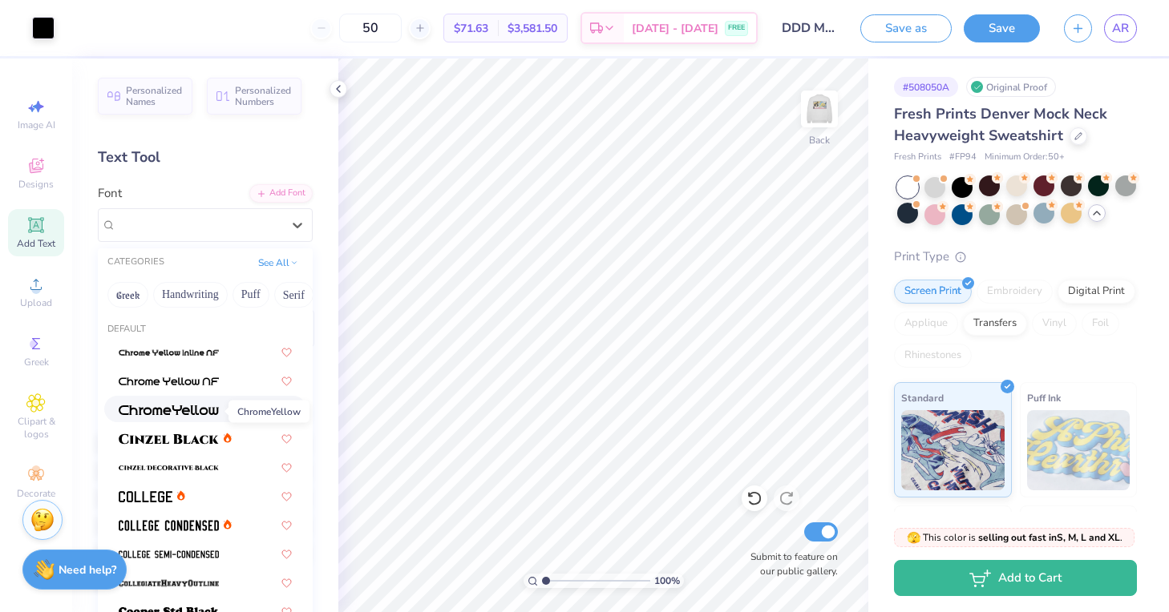
scroll to position [0, 0]
click at [282, 268] on button "See All" at bounding box center [278, 261] width 50 height 16
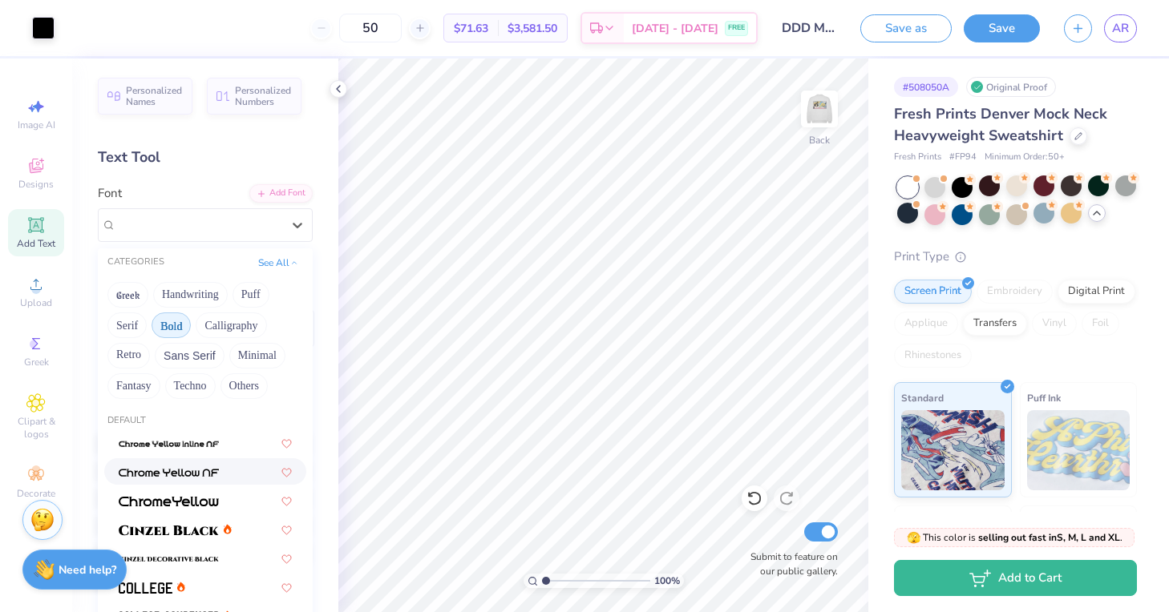
click at [174, 333] on button "Bold" at bounding box center [170, 326] width 39 height 26
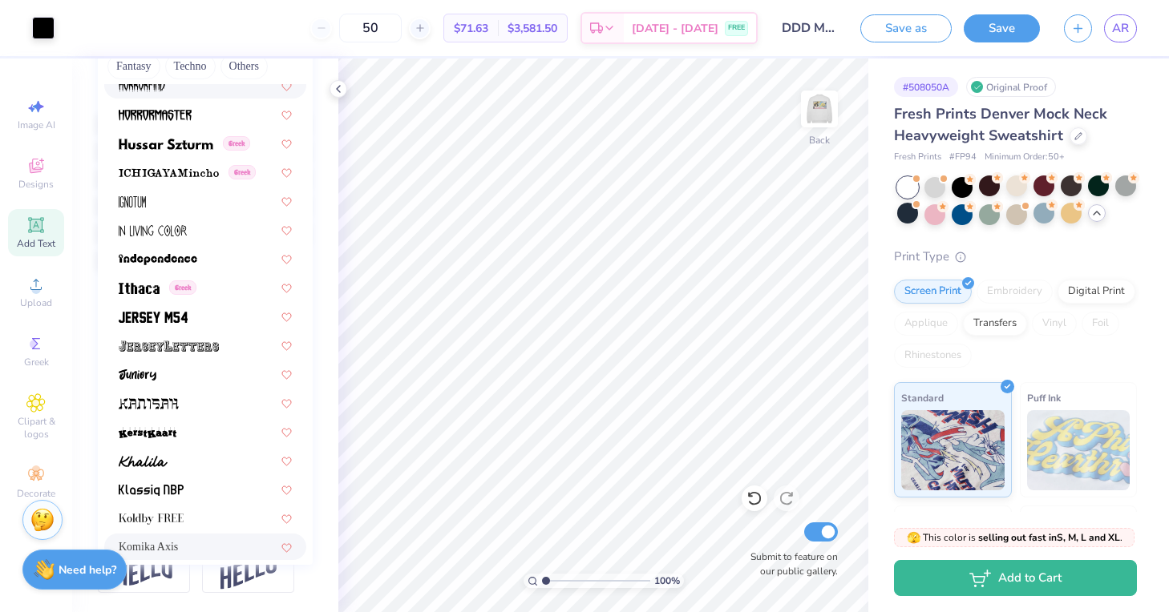
scroll to position [4489, 0]
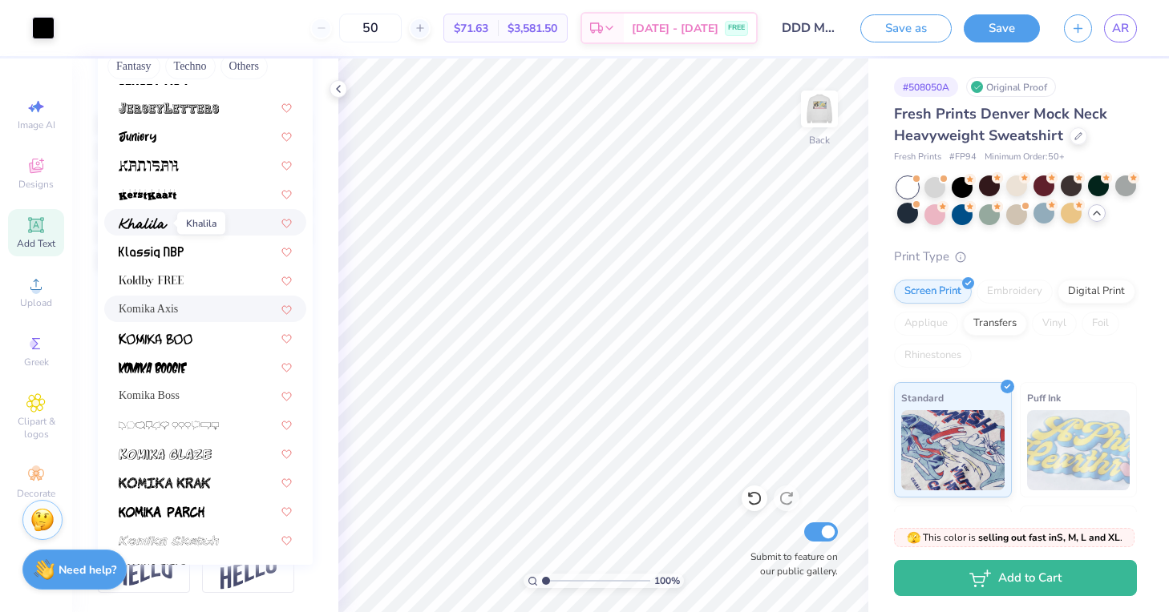
click at [163, 230] on span at bounding box center [143, 222] width 49 height 17
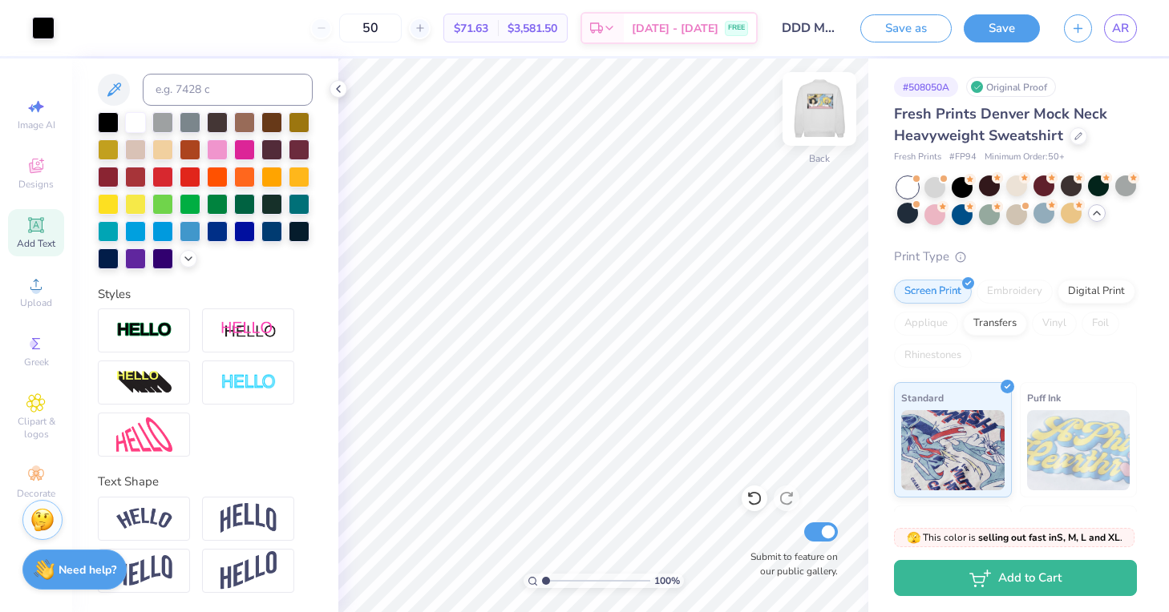
click at [819, 115] on img at bounding box center [819, 109] width 64 height 64
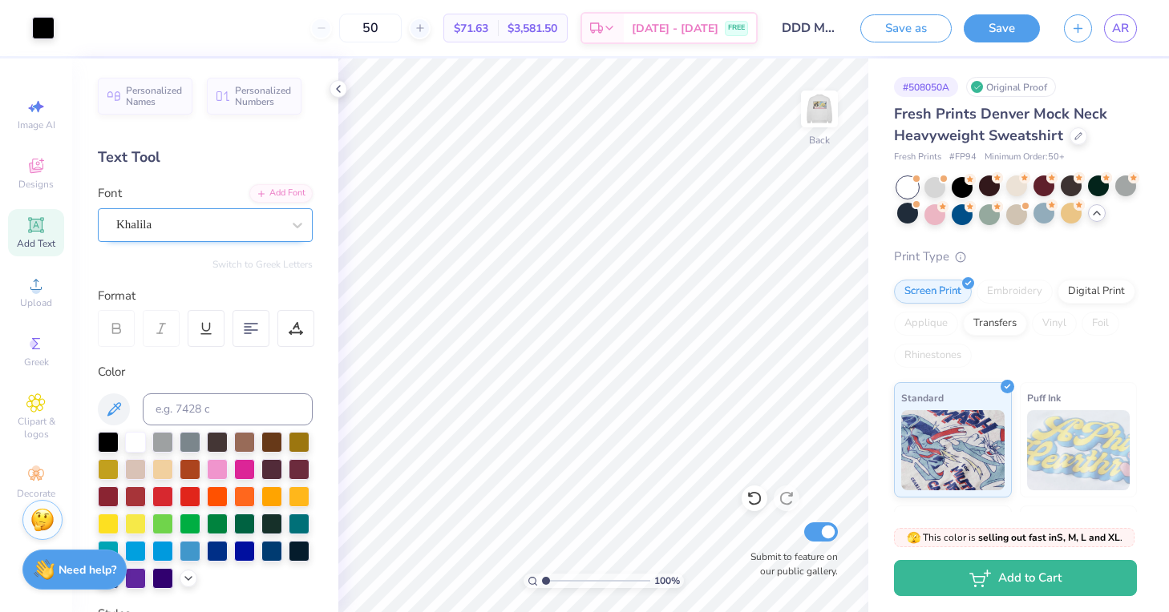
scroll to position [0, 0]
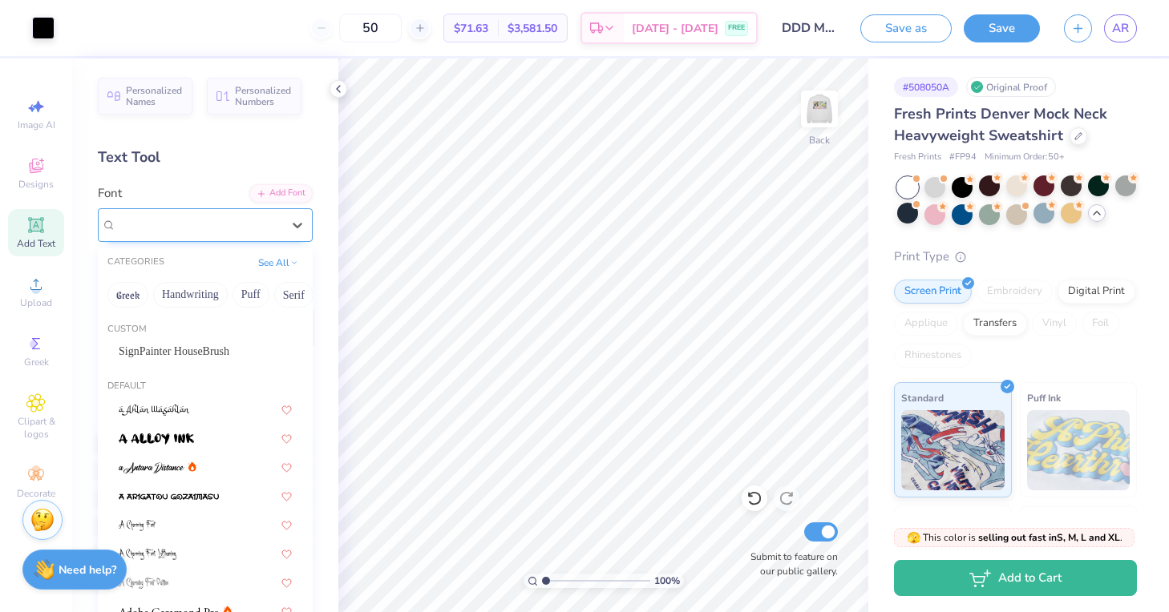
click at [195, 230] on div "Khalila" at bounding box center [199, 224] width 168 height 25
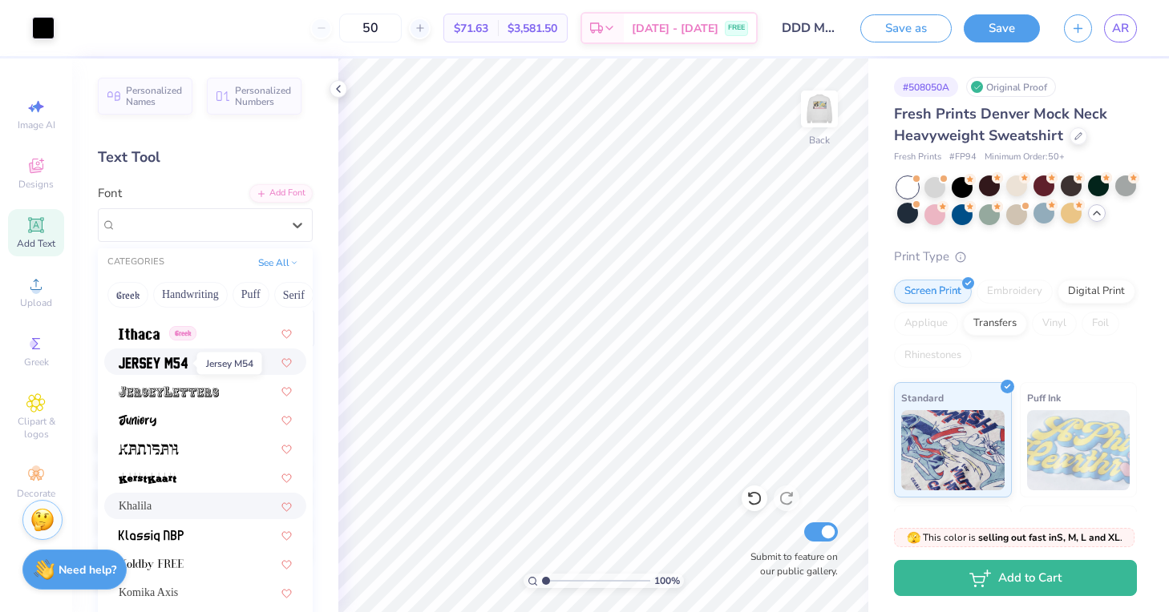
scroll to position [4435, 0]
click at [146, 421] on img at bounding box center [138, 419] width 38 height 11
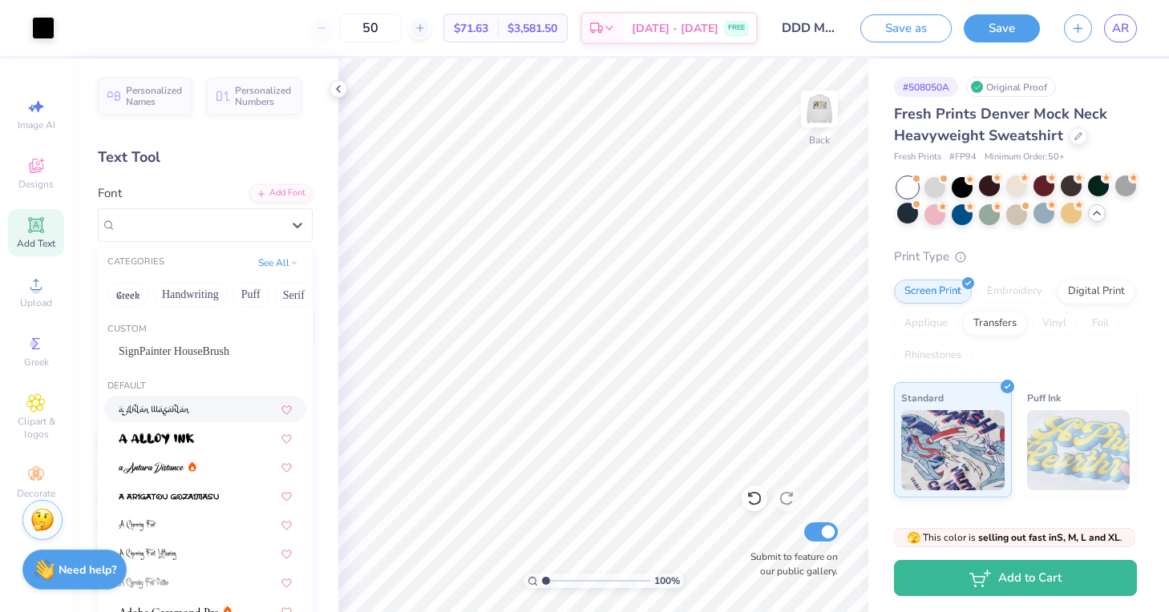
drag, startPoint x: 178, startPoint y: 229, endPoint x: 176, endPoint y: 404, distance: 174.7
click at [178, 230] on div "Juniory" at bounding box center [199, 224] width 168 height 25
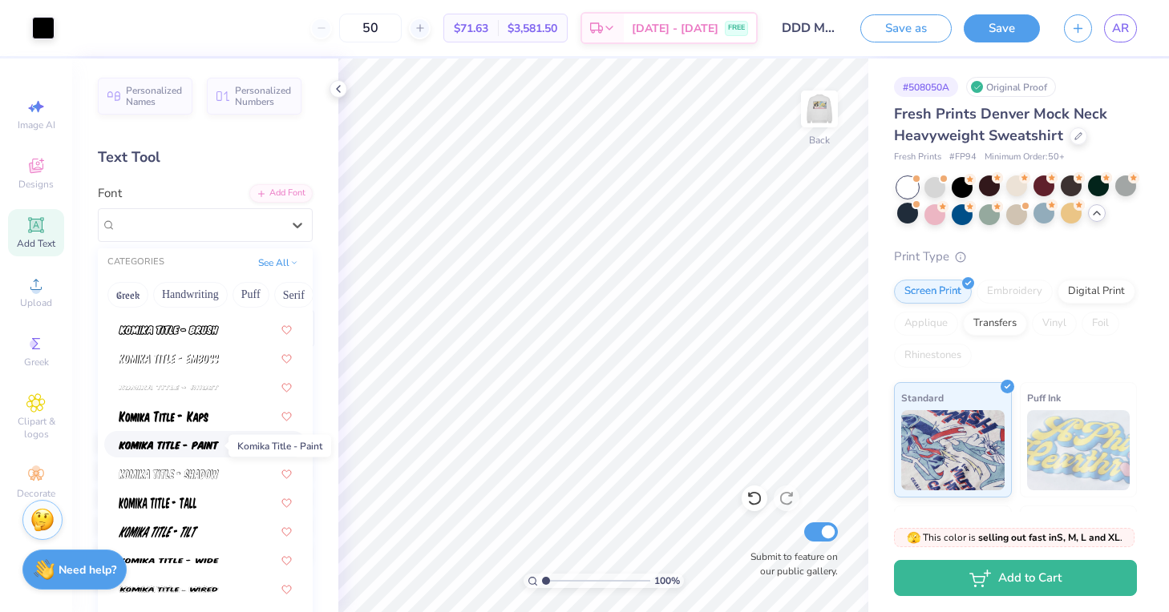
scroll to position [5050, 0]
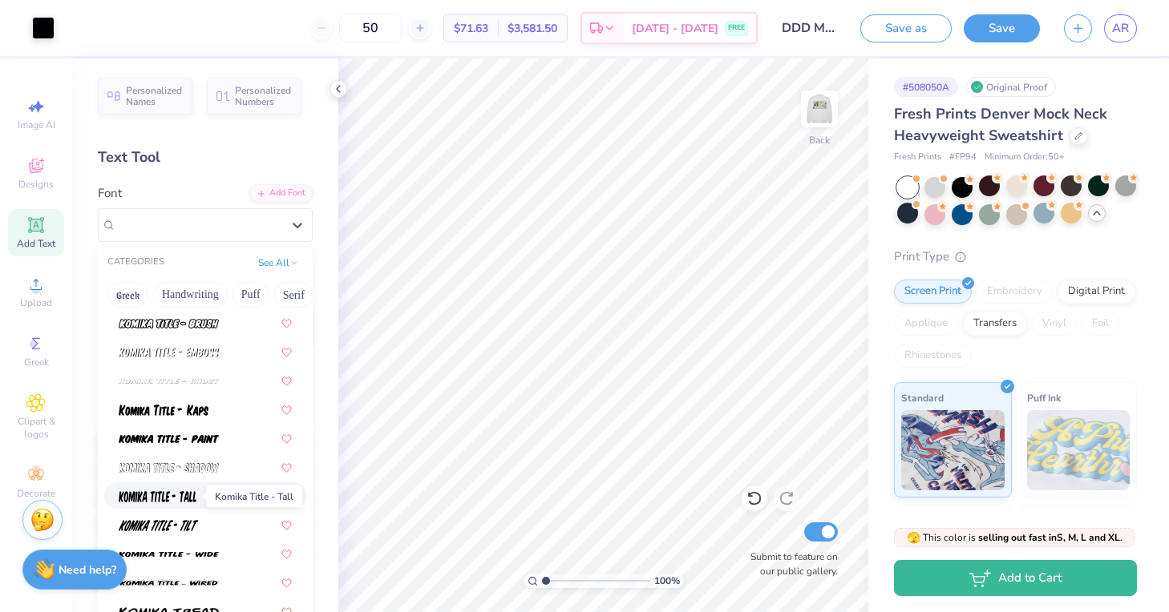
click at [129, 497] on img at bounding box center [158, 496] width 78 height 11
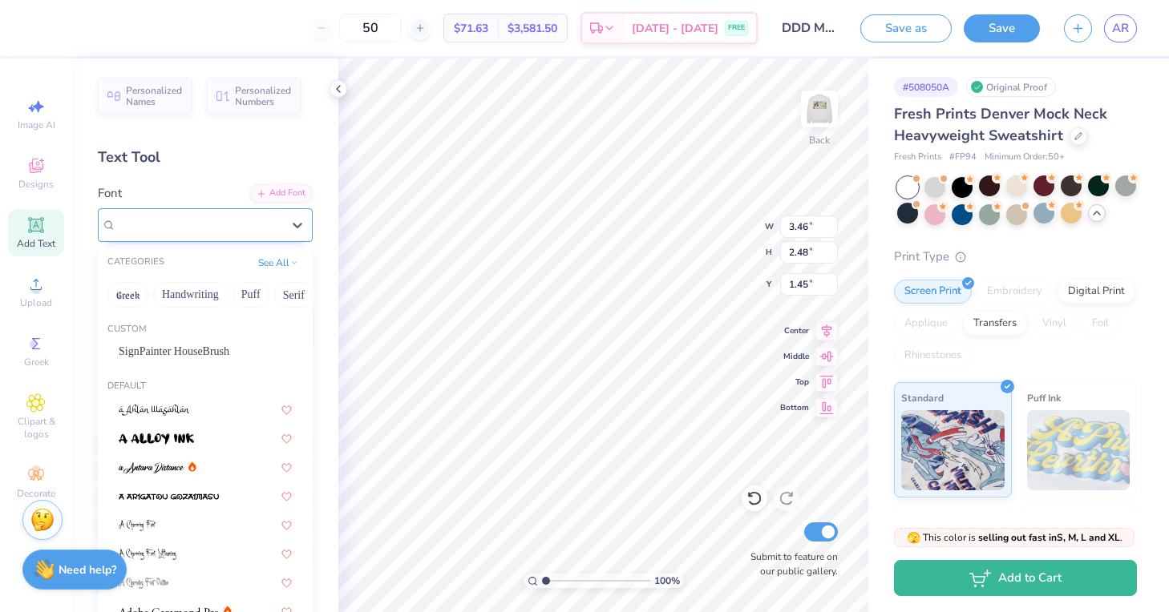
click at [190, 214] on div at bounding box center [198, 225] width 165 height 22
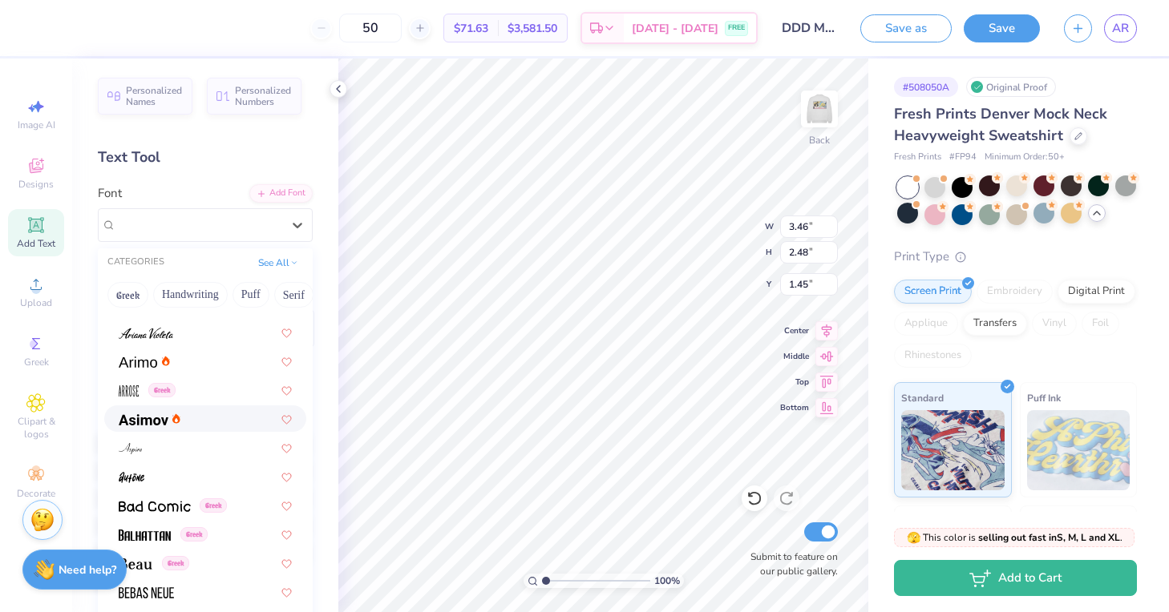
scroll to position [572, 0]
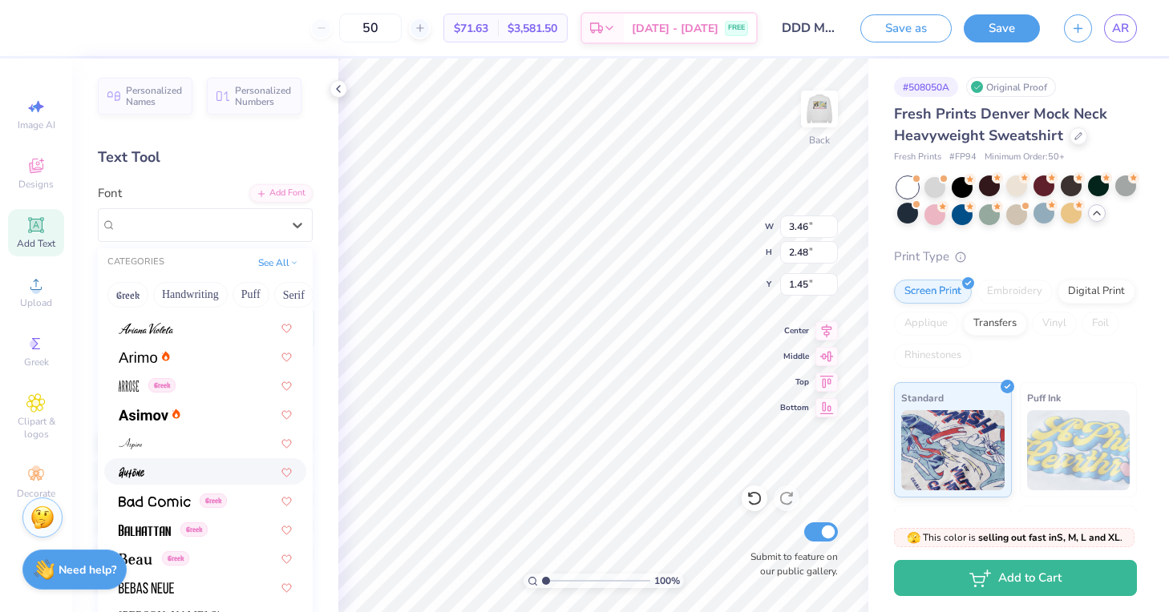
click at [42, 511] on img at bounding box center [42, 518] width 24 height 24
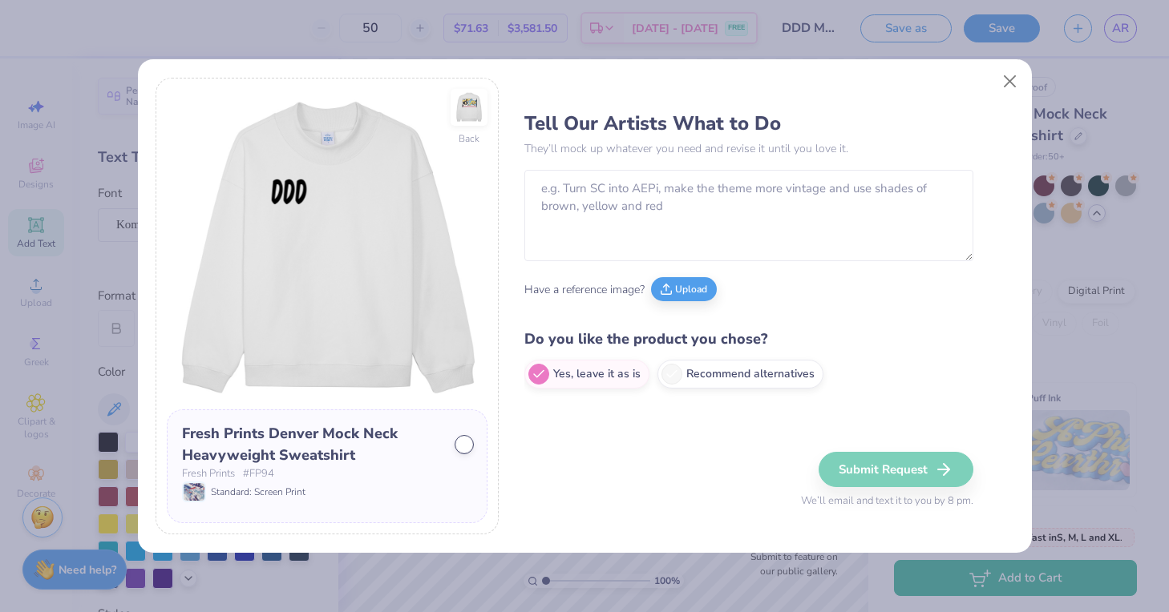
scroll to position [32, 0]
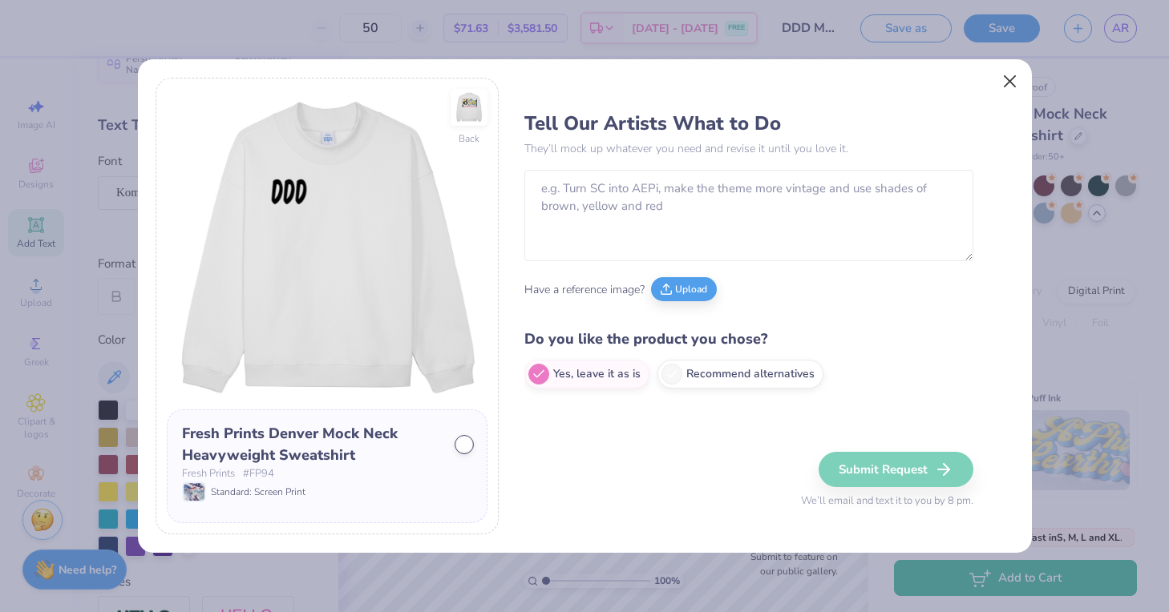
click at [1012, 79] on button "Close" at bounding box center [1009, 82] width 30 height 30
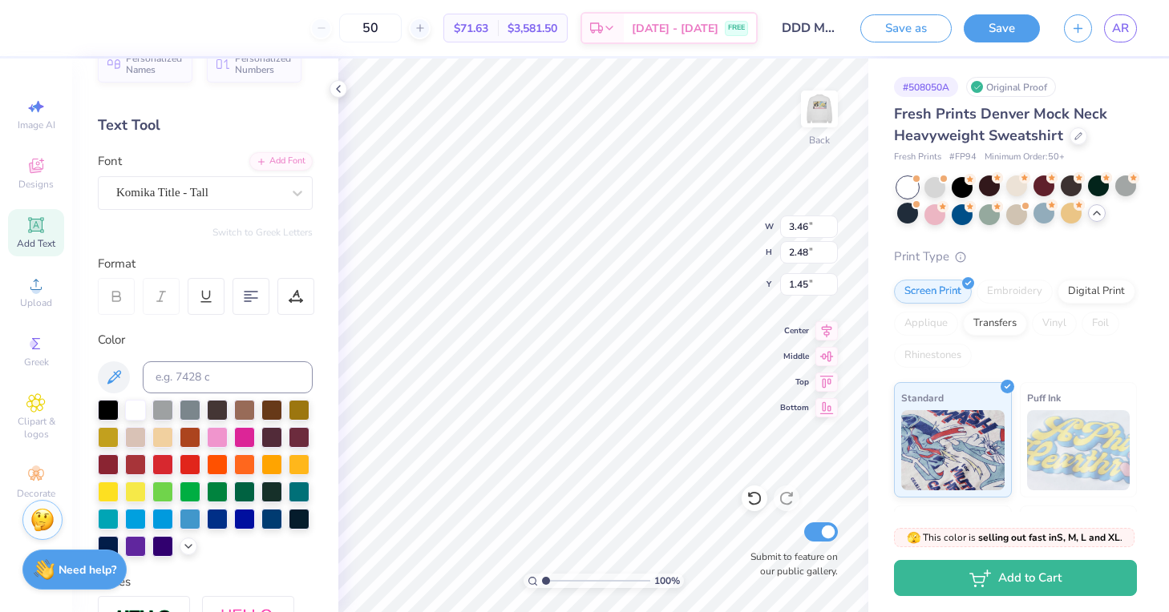
type input "1.76"
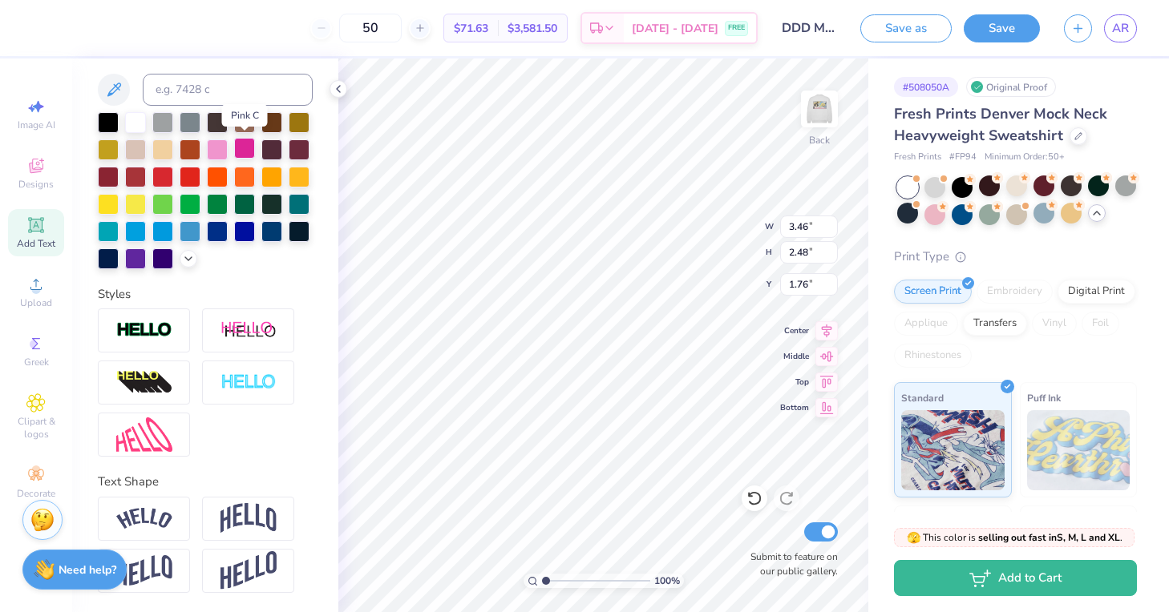
scroll to position [320, 0]
click at [164, 337] on img at bounding box center [144, 330] width 56 height 18
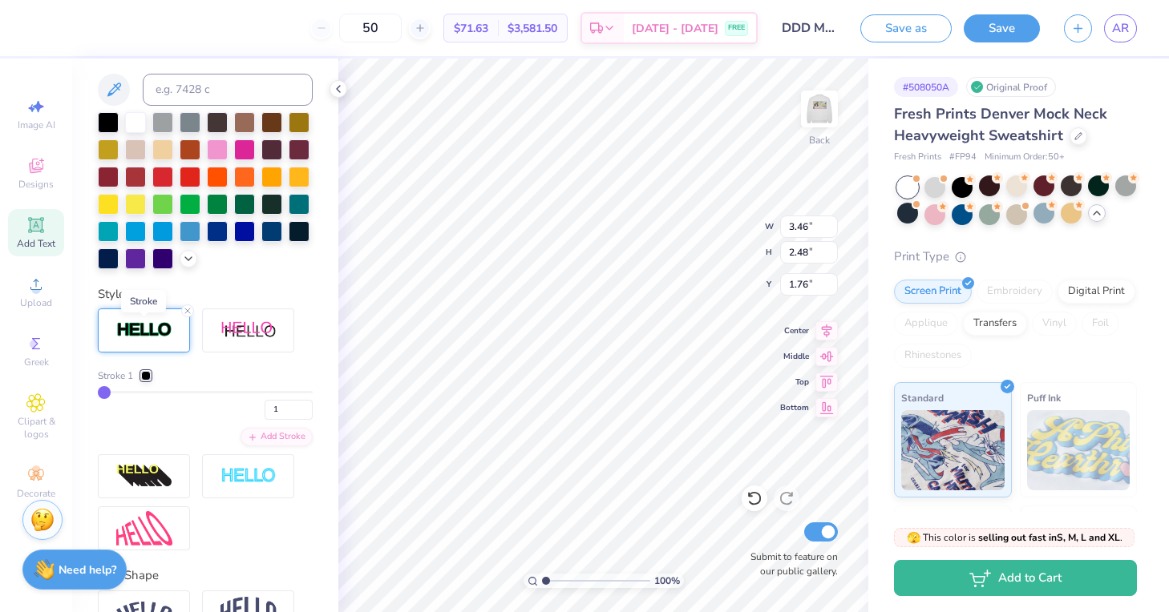
type input "3.49"
type input "2.51"
type input "1.75"
type input "5"
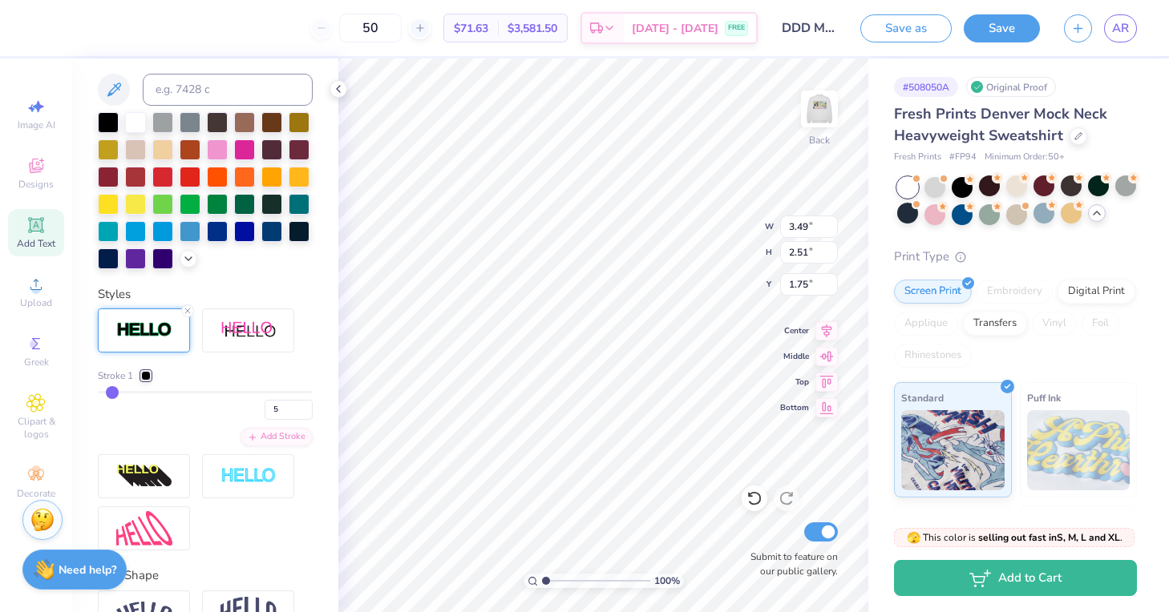
type input "6"
type input "7"
type input "10"
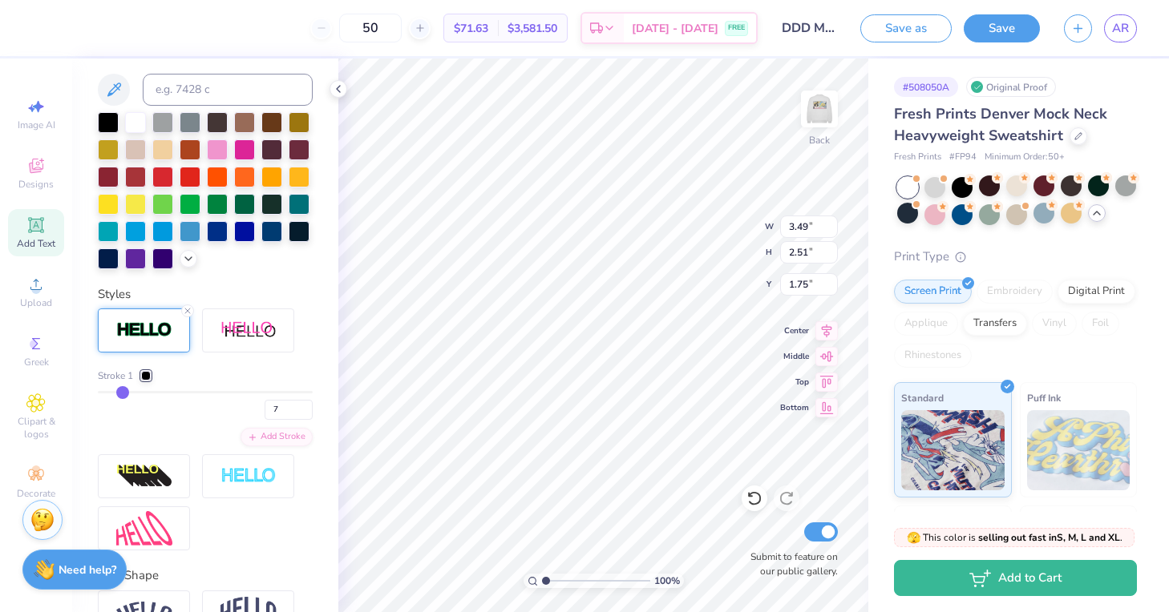
type input "10"
type input "11"
type input "12"
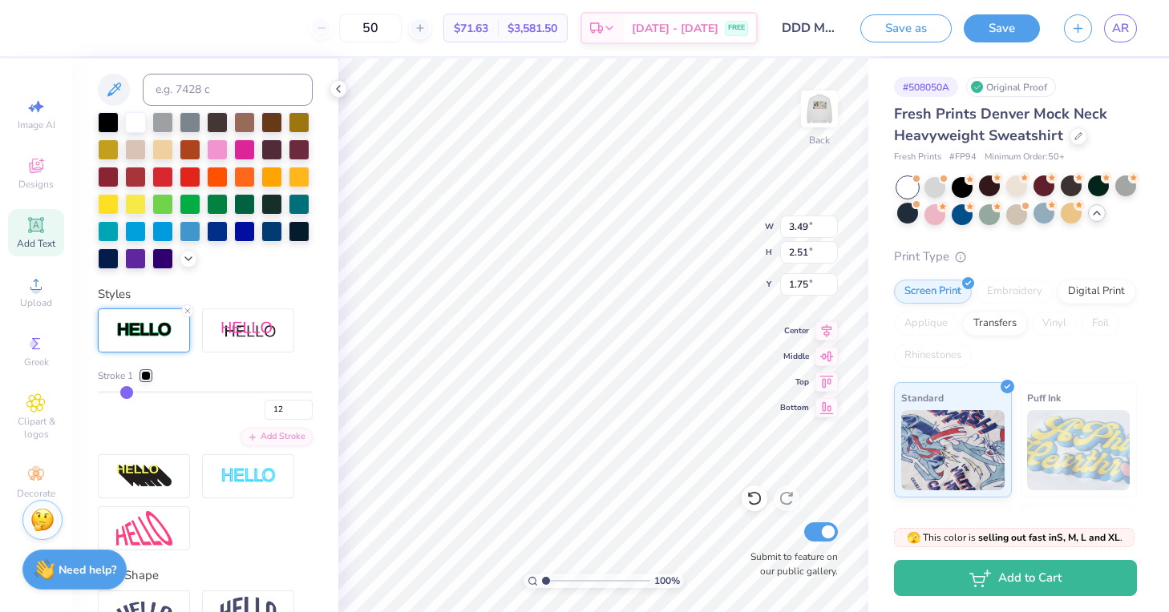
type input "14"
type input "17"
type input "20"
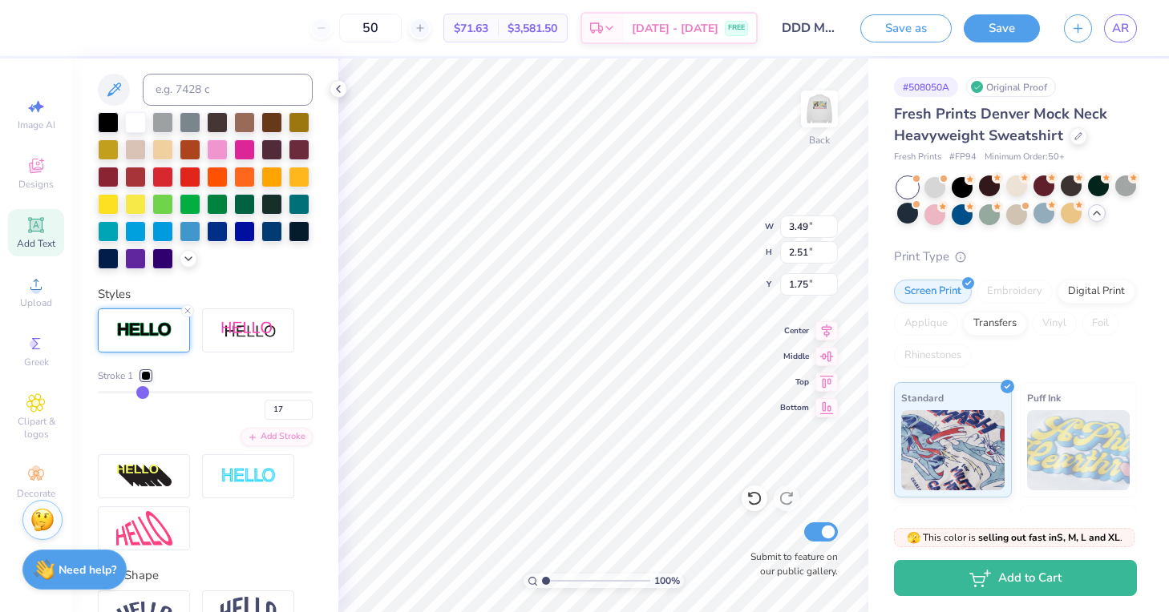
type input "20"
type input "22"
type input "24"
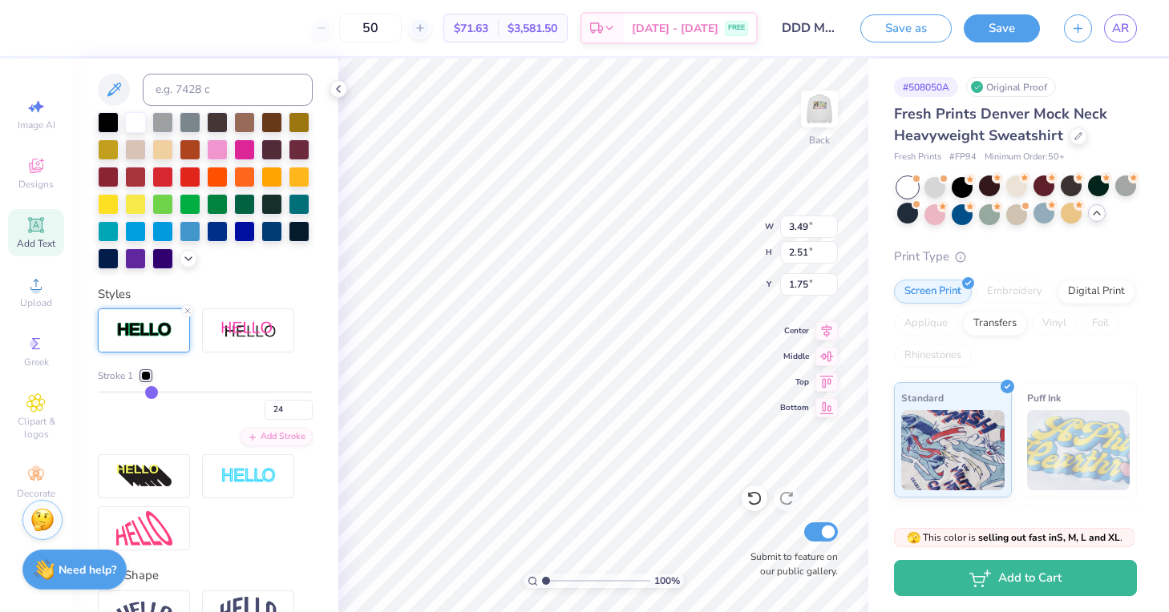
type input "25"
type input "27"
type input "28"
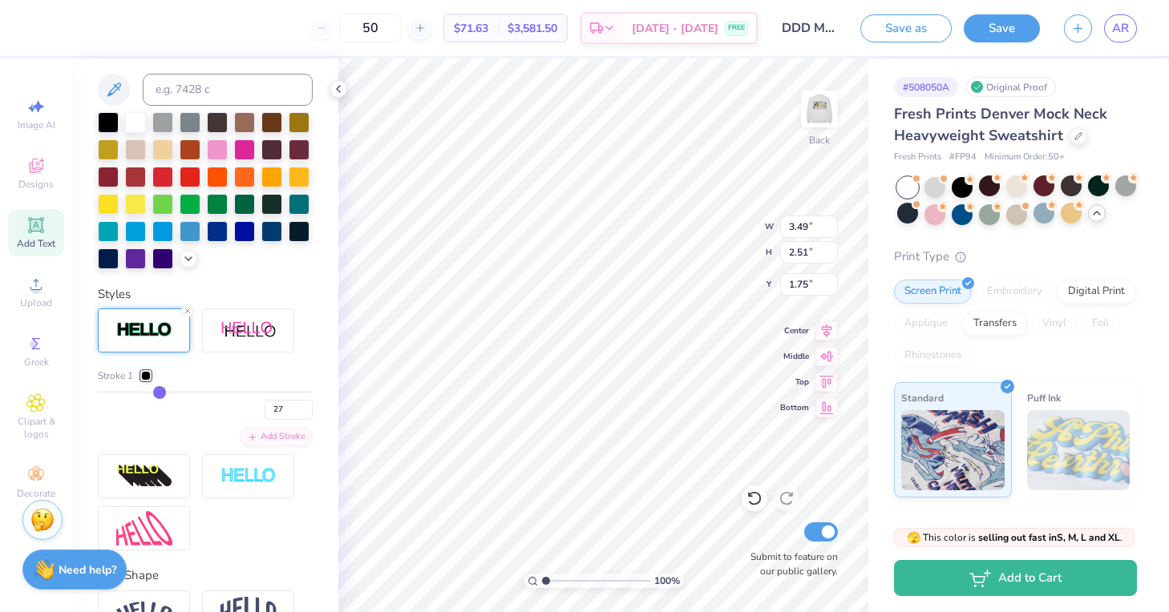
type input "28"
type input "29"
type input "31"
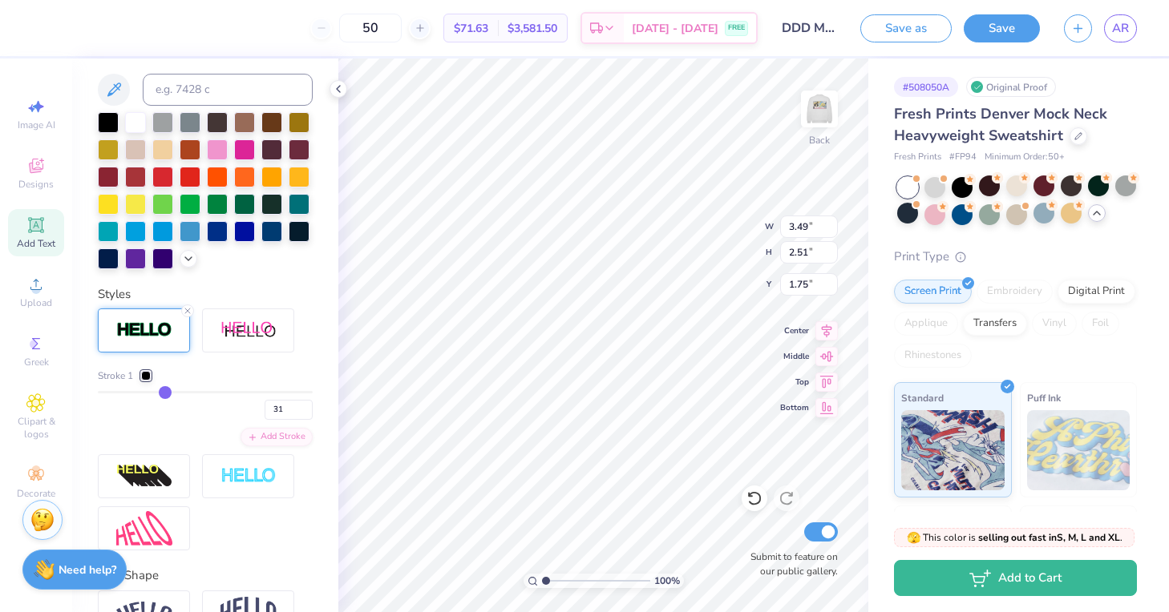
type input "32"
type input "33"
type input "34"
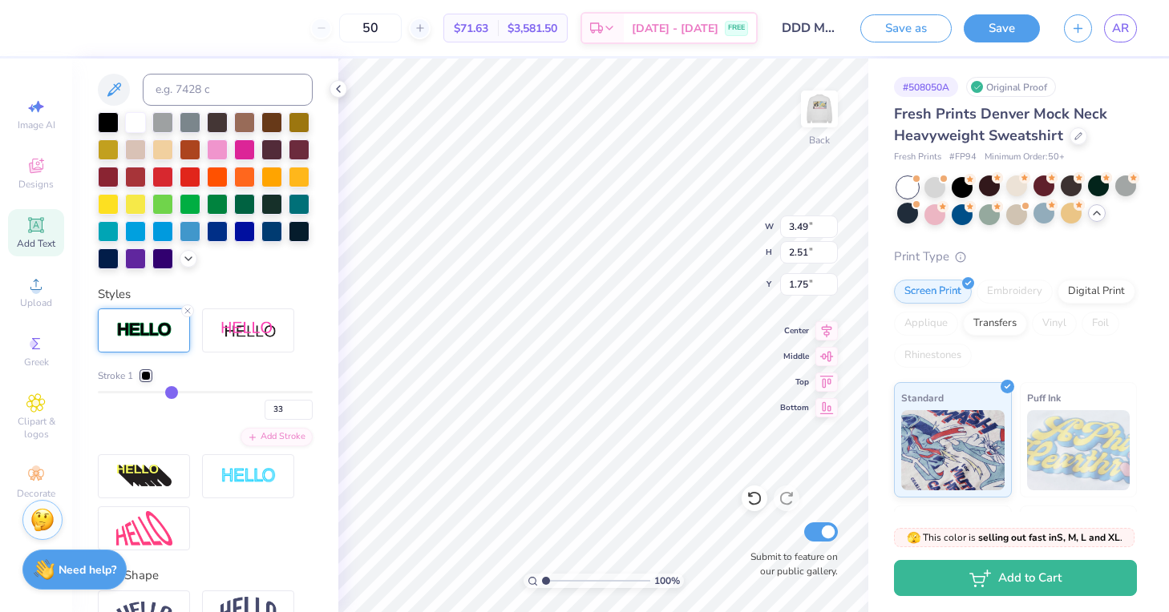
type input "34"
type input "35"
type input "36"
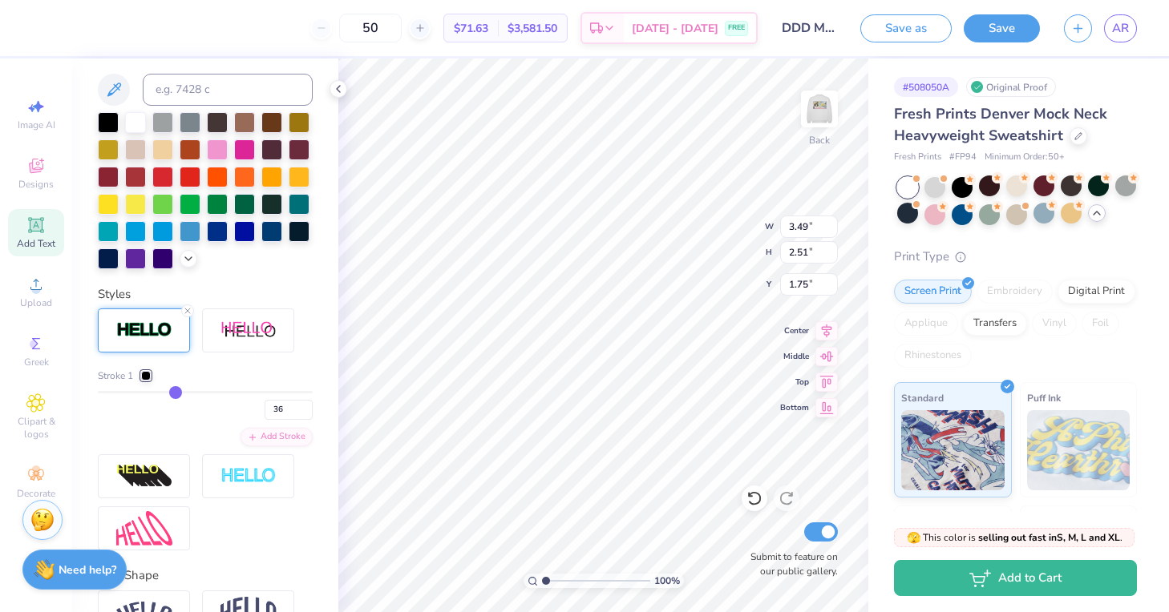
type input "37"
type input "38"
type input "39"
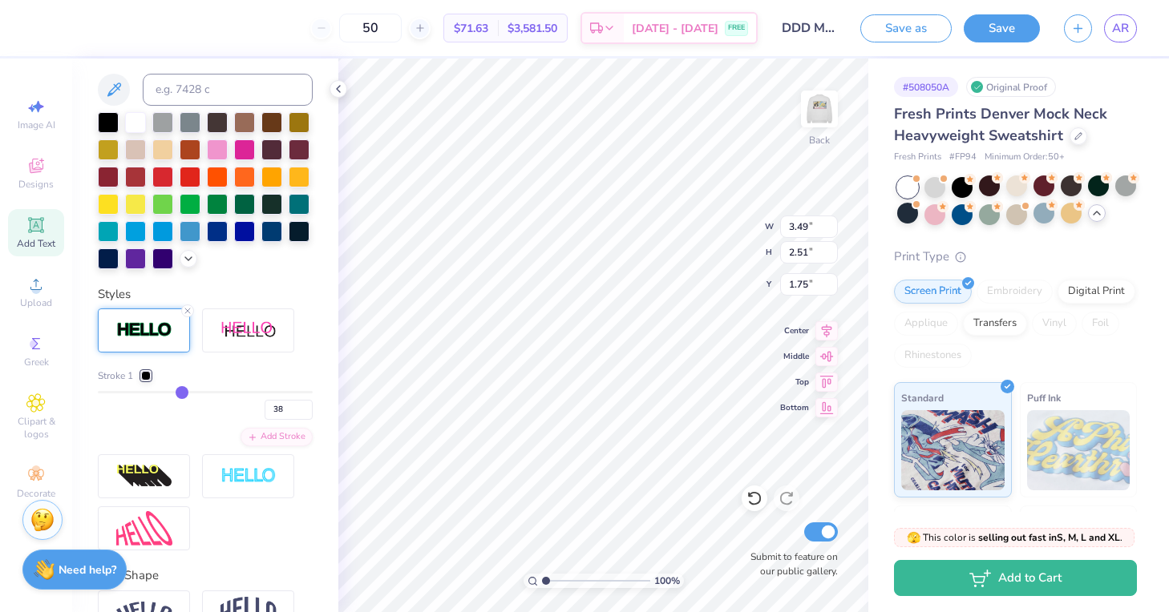
type input "39"
type input "40"
type input "41"
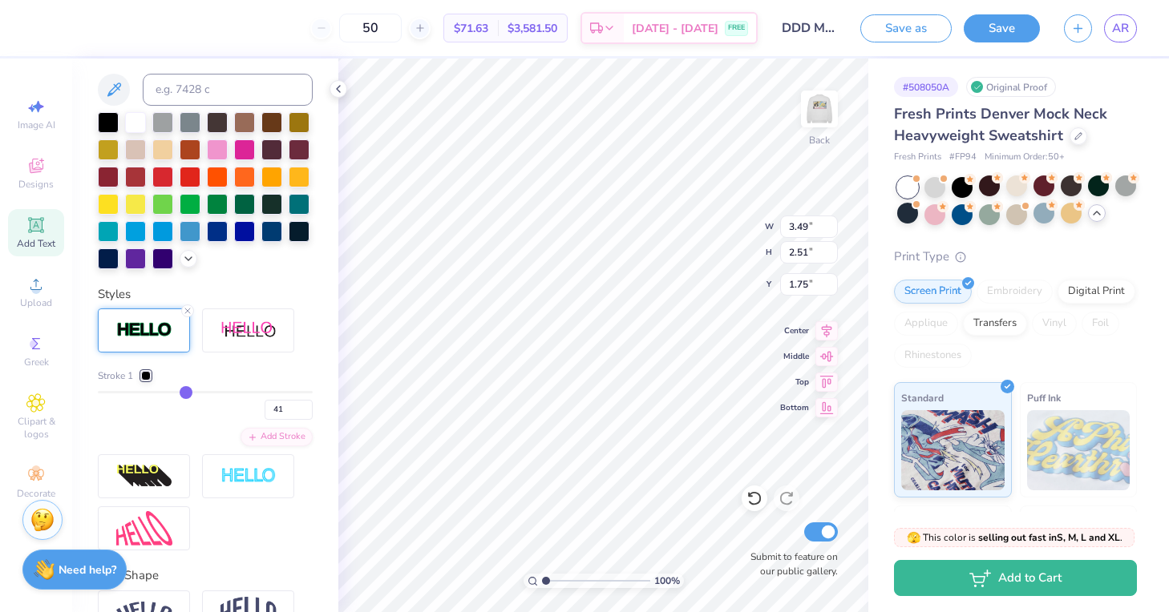
type input "42"
type input "43"
type input "44"
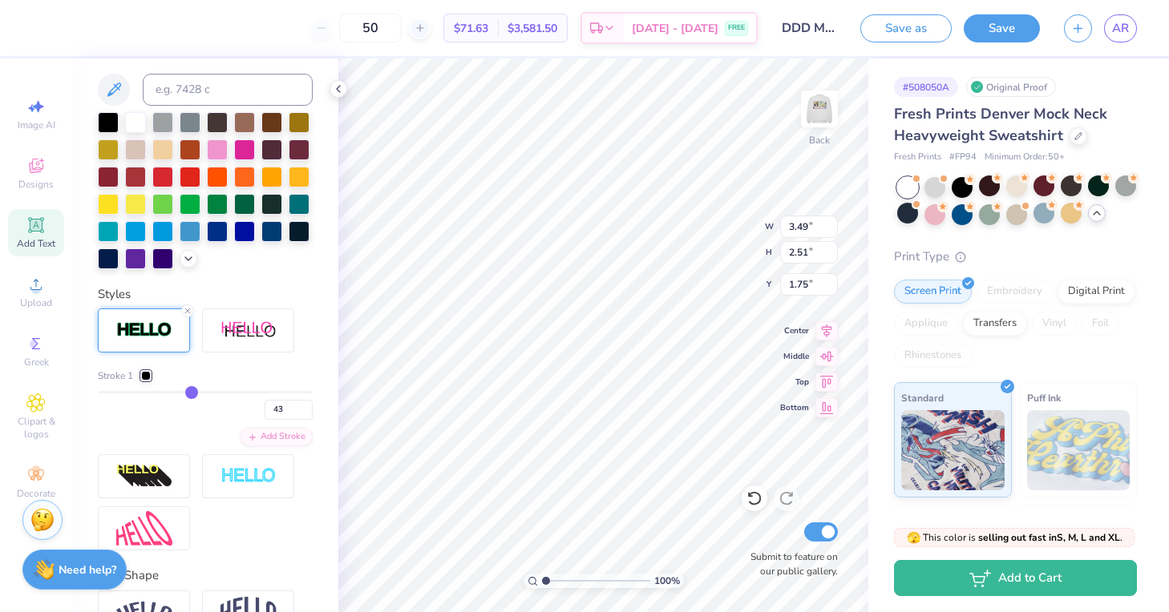
type input "44"
type input "45"
type input "46"
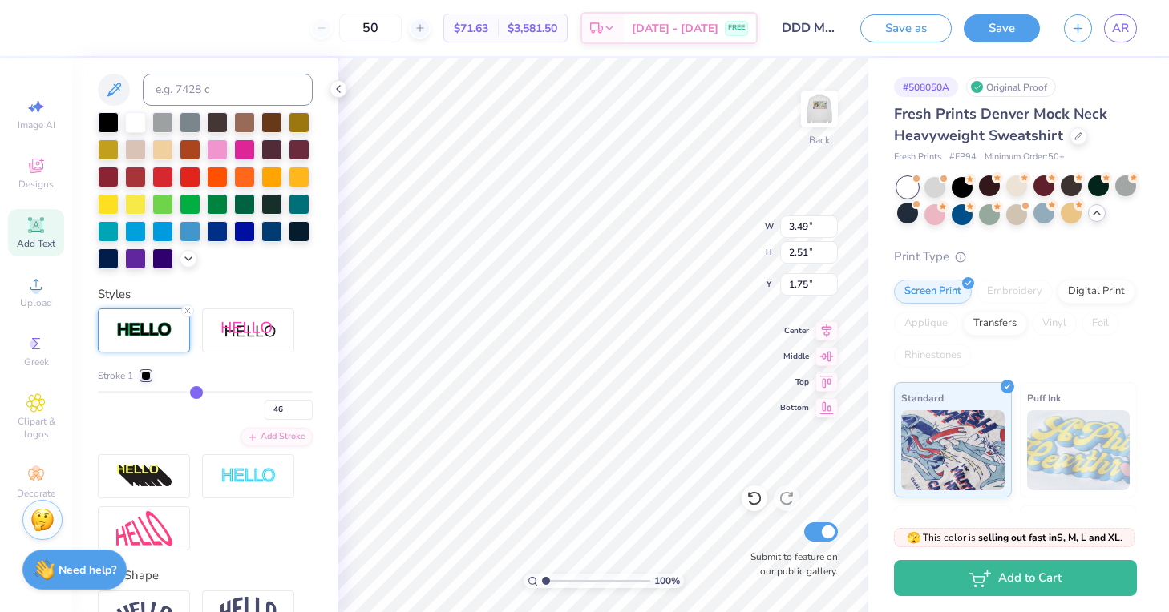
drag, startPoint x: 105, startPoint y: 392, endPoint x: 196, endPoint y: 398, distance: 91.5
type input "46"
click at [196, 394] on input "range" at bounding box center [205, 392] width 215 height 2
type input "4.92"
type input "3.94"
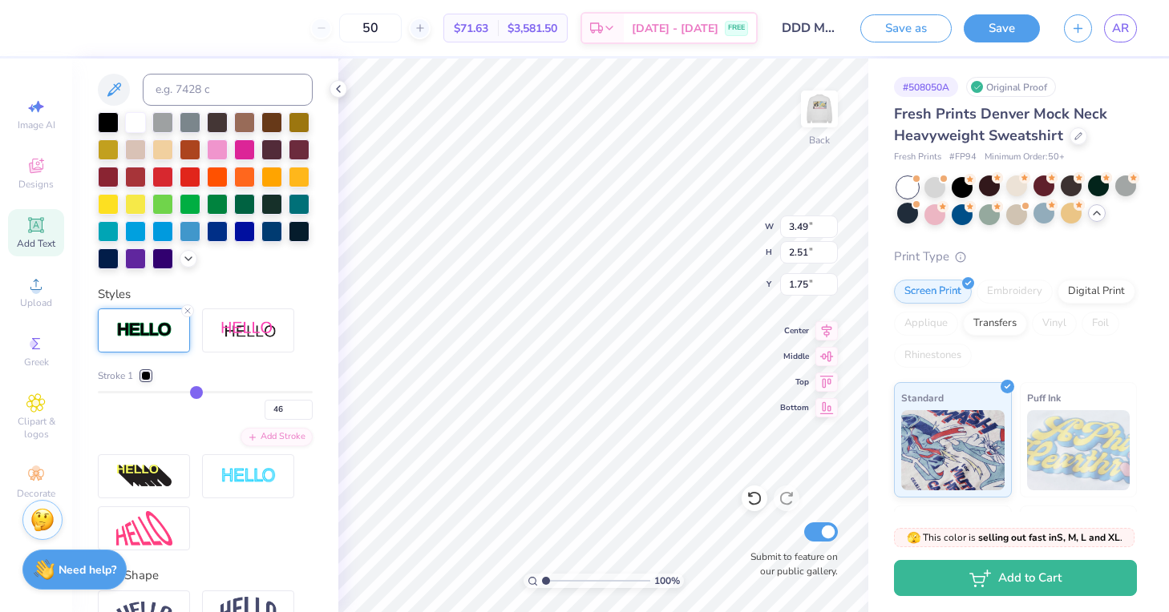
type input "1.03"
type input "45"
type input "44"
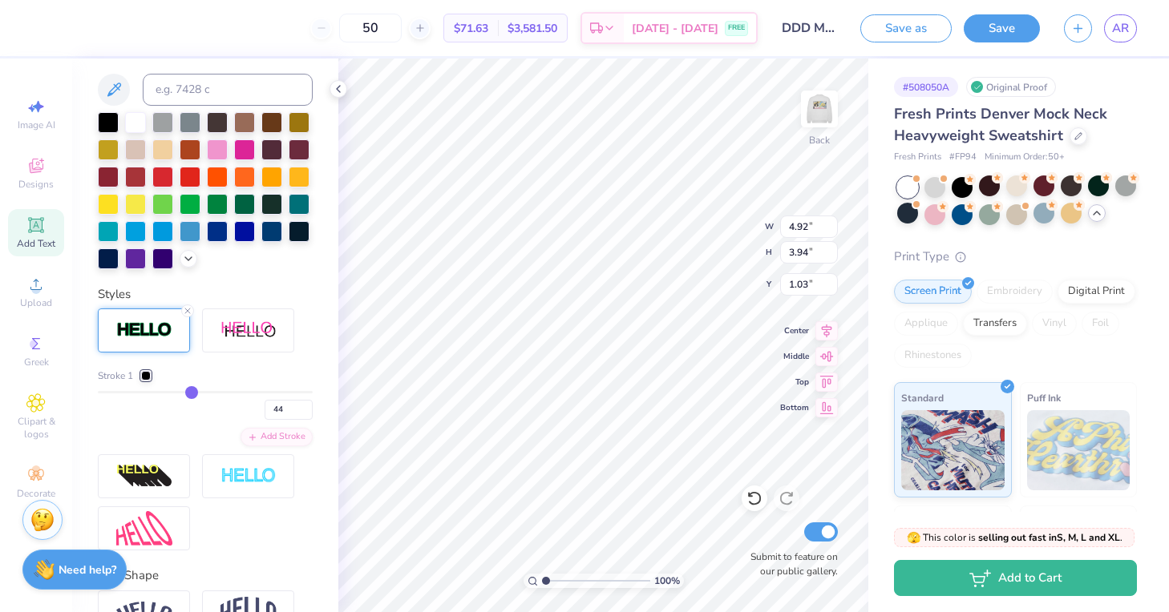
type input "43"
type input "41"
type input "40"
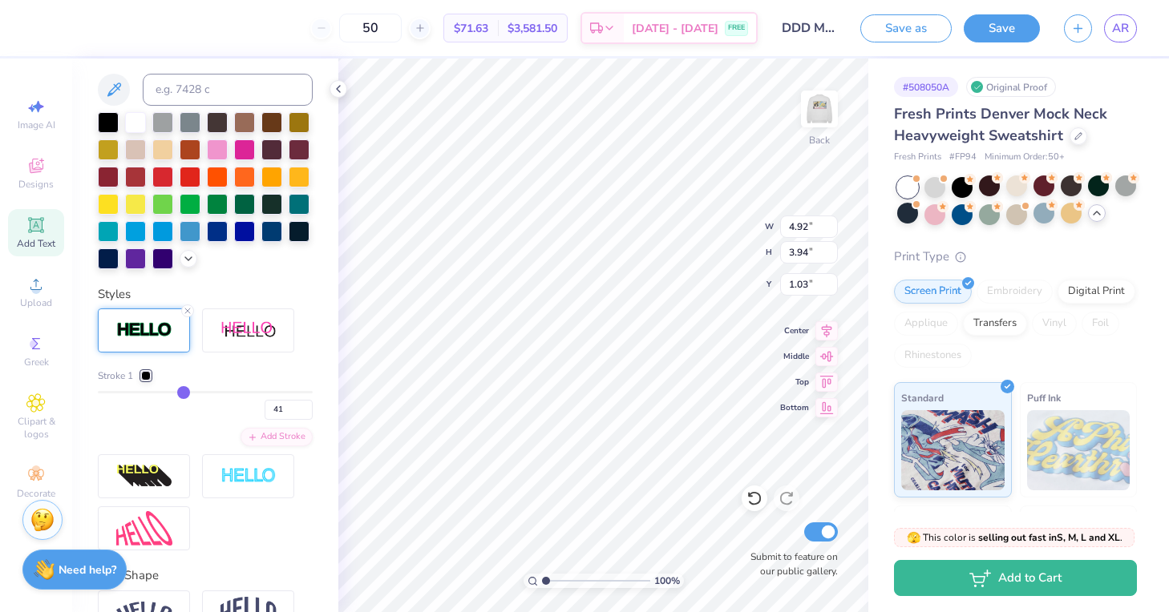
type input "40"
type input "37"
type input "34"
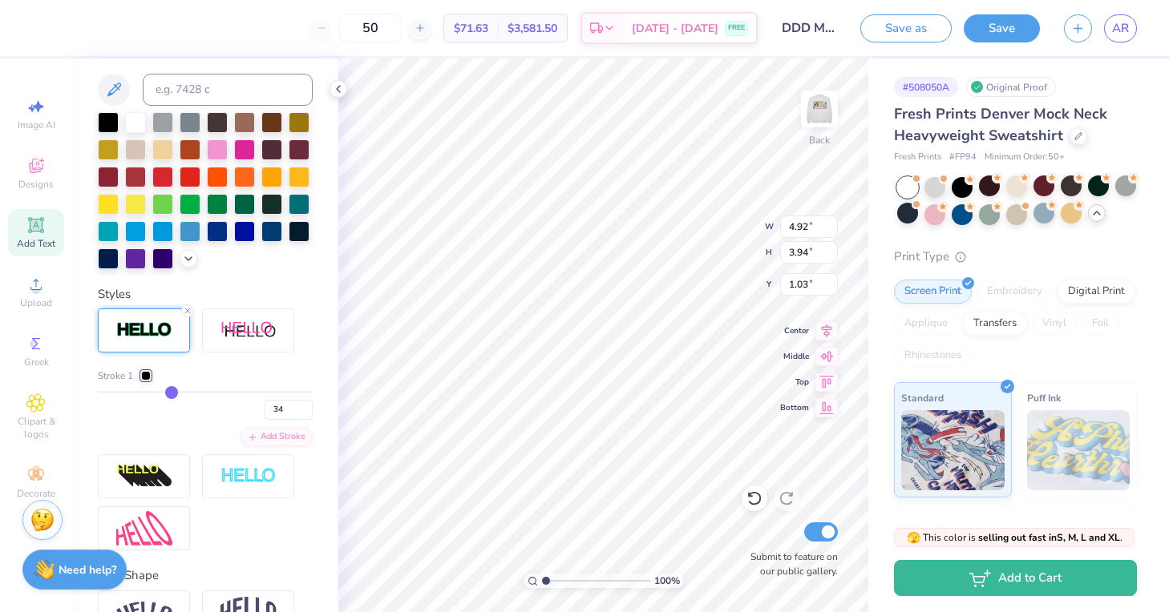
type input "30"
type input "27"
type input "22"
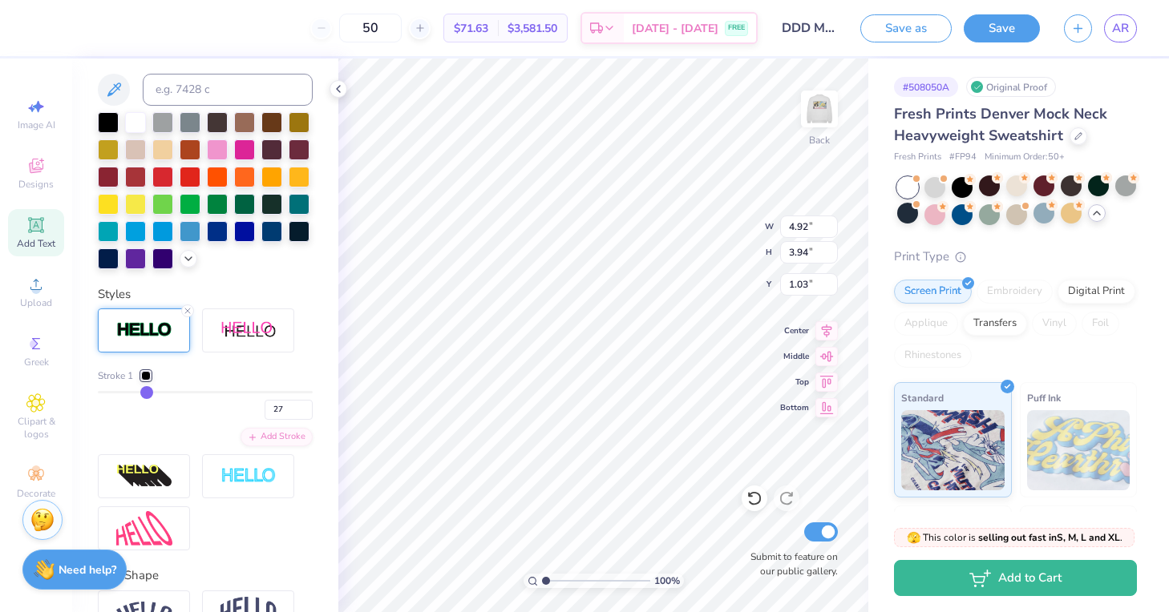
type input "22"
type input "21"
type input "17"
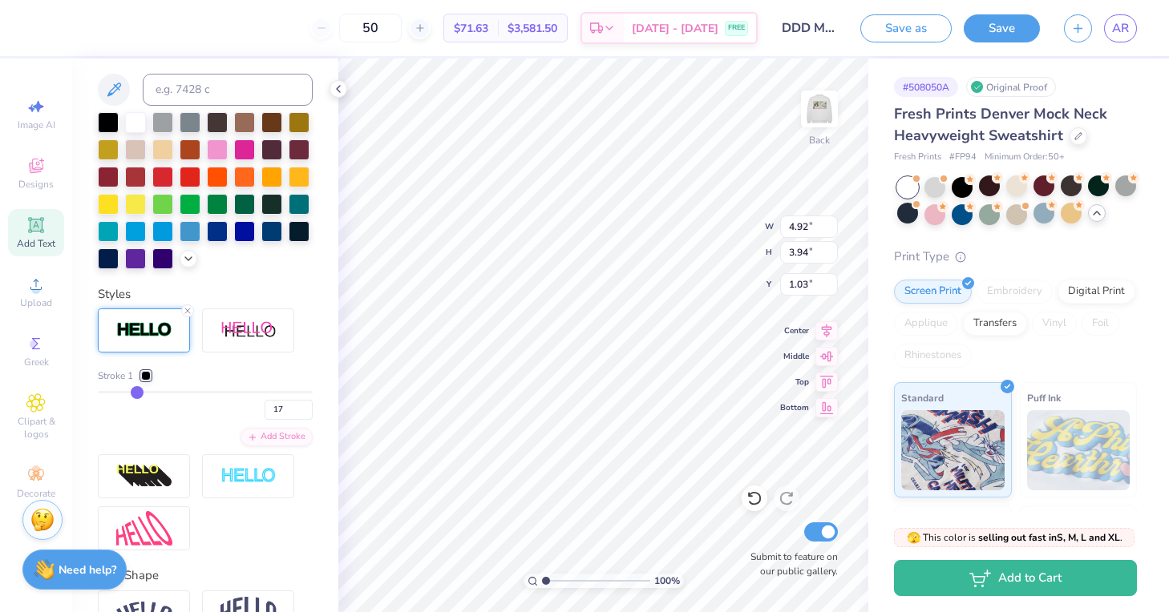
type input "14"
type input "12"
type input "9"
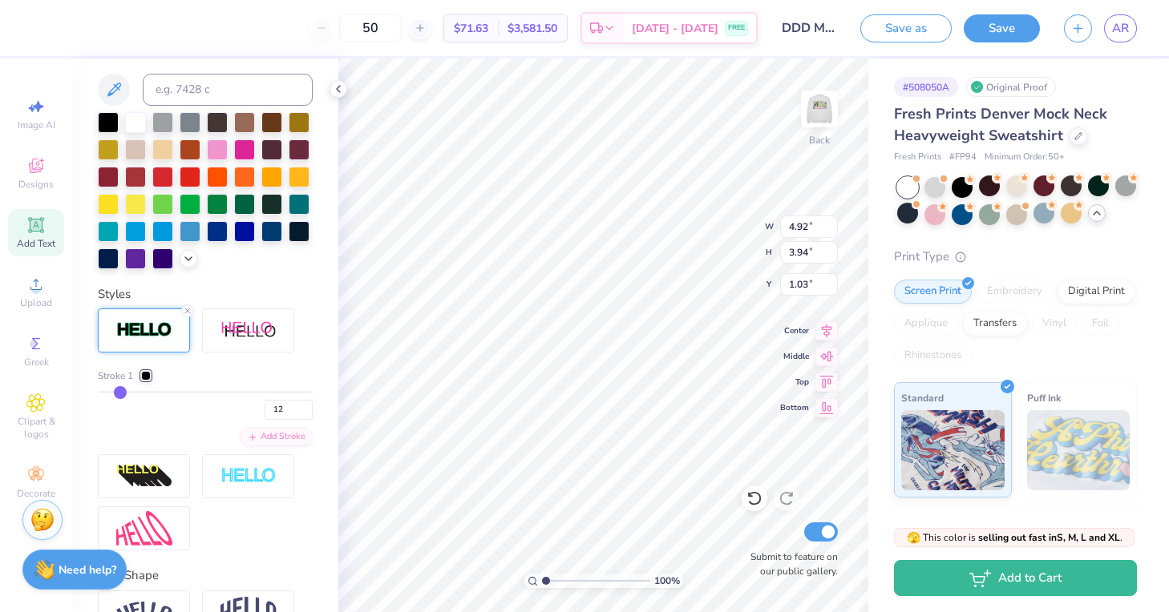
type input "9"
type input "7"
type input "5"
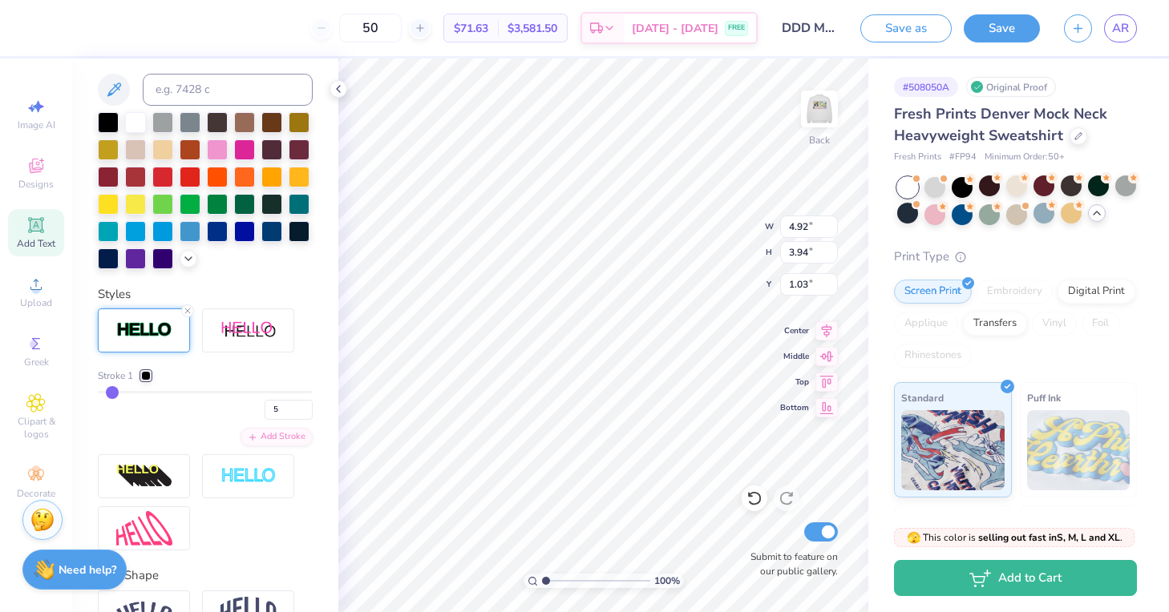
type input "3"
type input "1"
drag, startPoint x: 196, startPoint y: 398, endPoint x: 81, endPoint y: 391, distance: 114.8
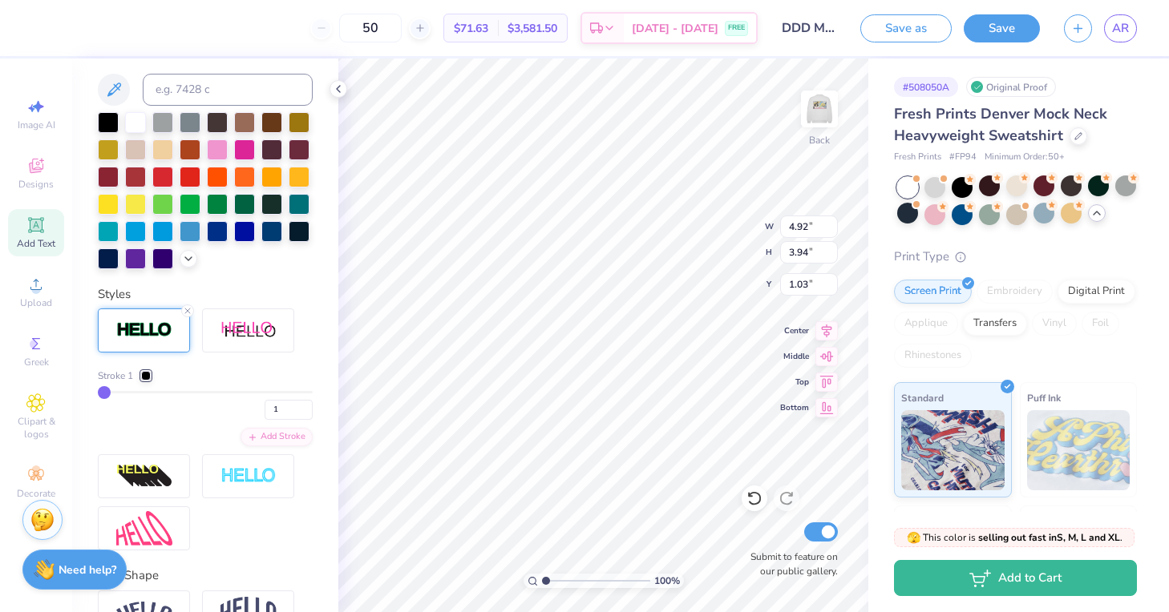
type input "1"
click at [81, 391] on div "Personalized Names Personalized Numbers Text Tool Add Font Font Komika Title - …" at bounding box center [205, 336] width 266 height 554
type input "3.49"
type input "2.51"
type input "1.75"
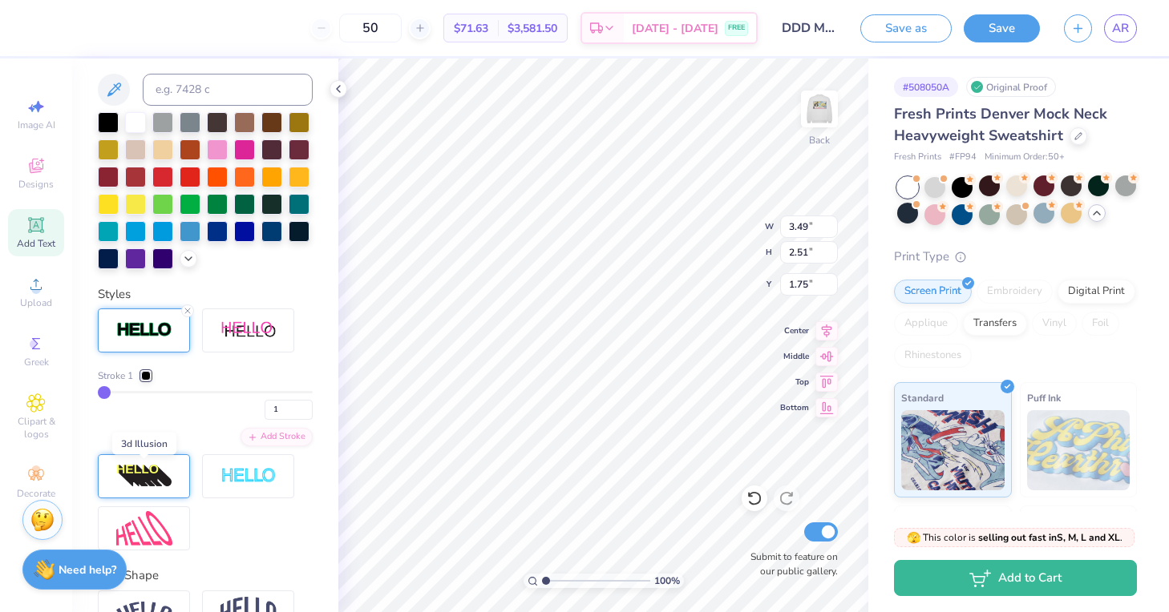
click at [155, 478] on img at bounding box center [144, 477] width 56 height 26
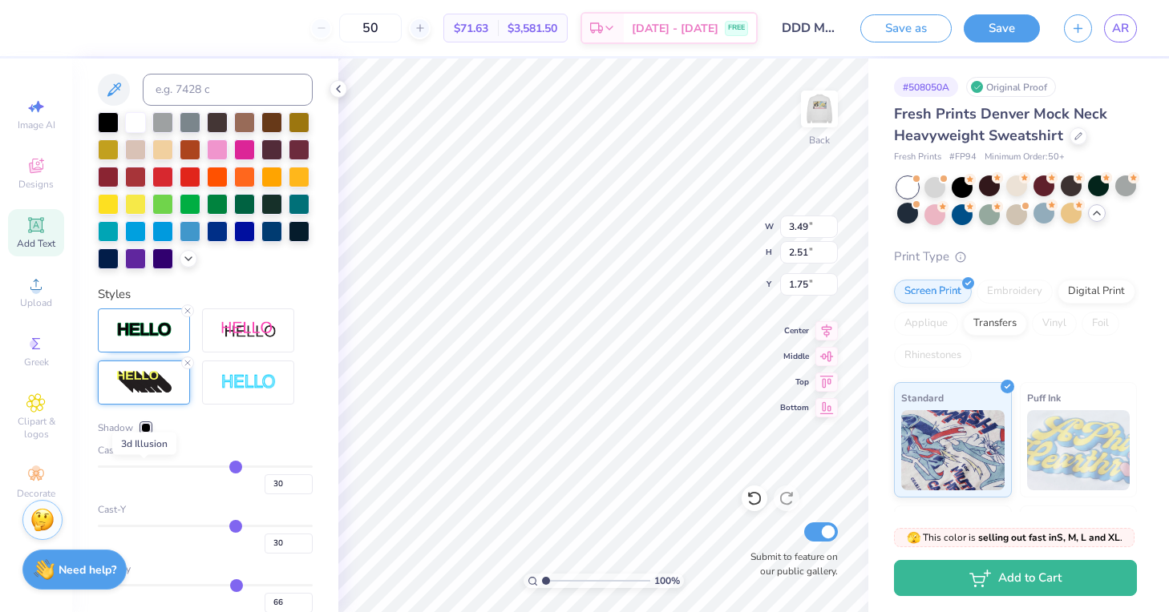
type input "4.51"
type input "3.24"
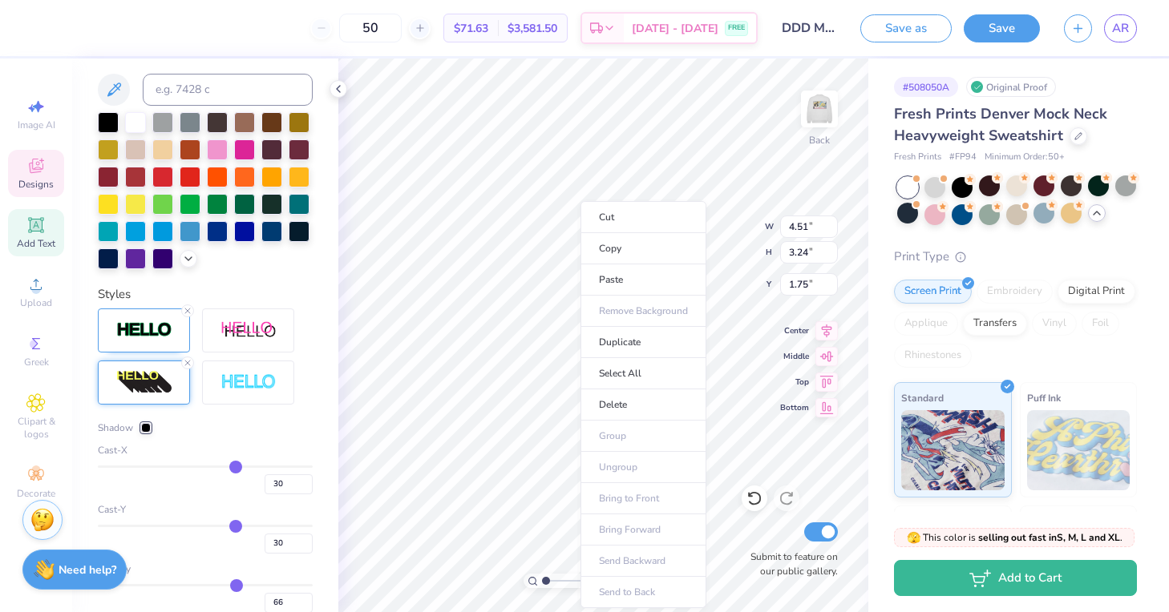
click at [39, 171] on icon at bounding box center [36, 168] width 13 height 10
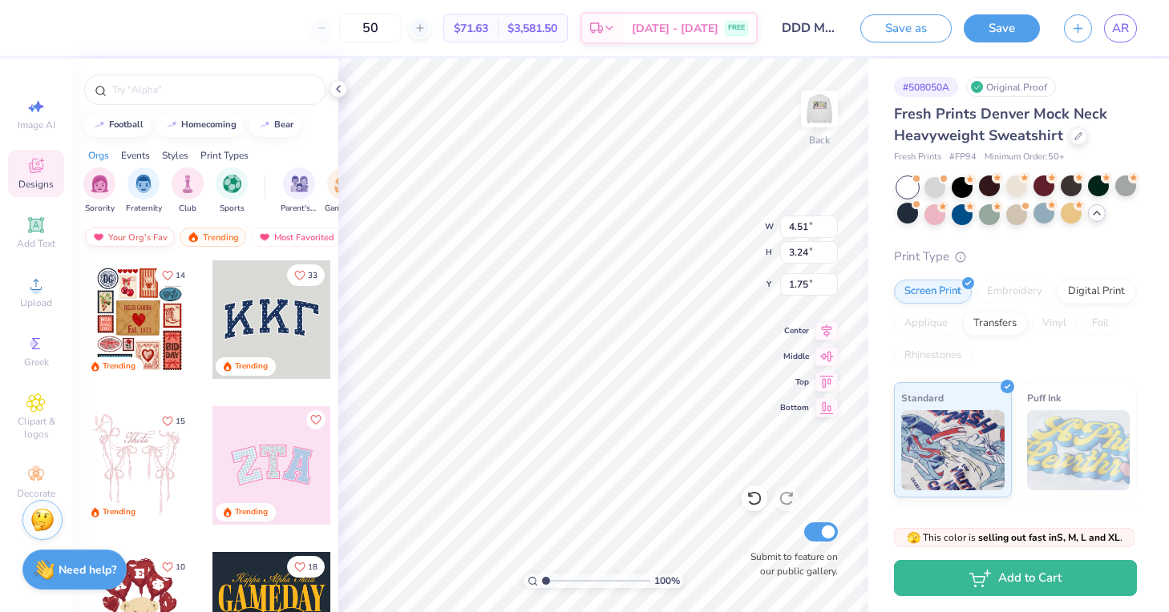
click at [123, 235] on div "Your Org's Fav" at bounding box center [130, 237] width 90 height 19
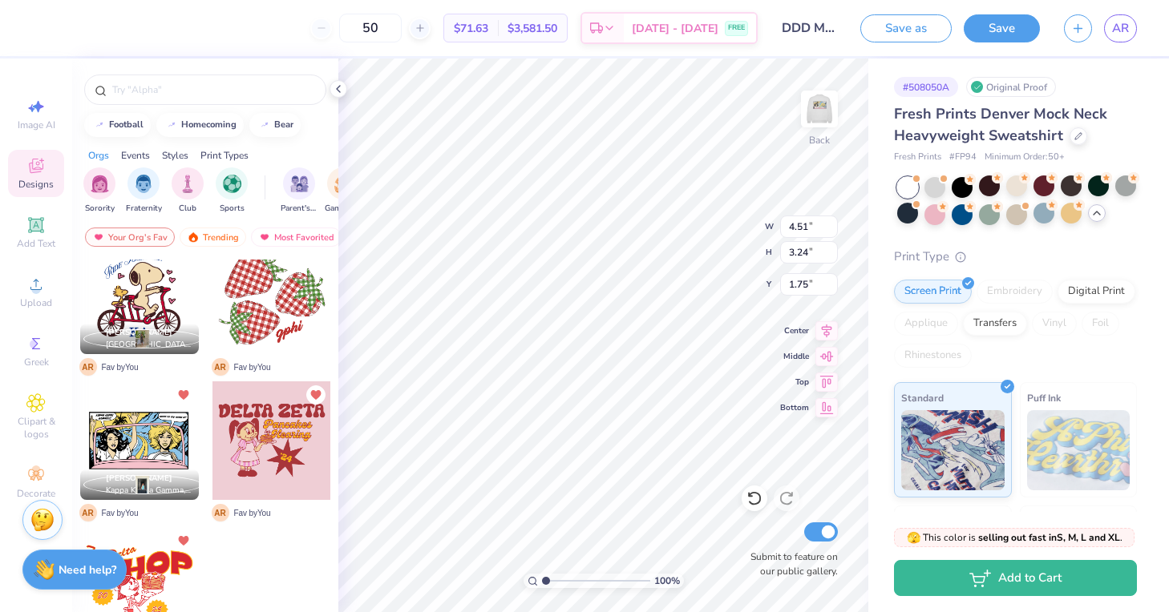
scroll to position [25, 0]
click at [137, 442] on div "30 [PERSON_NAME] Kappa Delta, [GEOGRAPHIC_DATA] A R Fav by You 10 A R Fav by Yo…" at bounding box center [205, 466] width 266 height 412
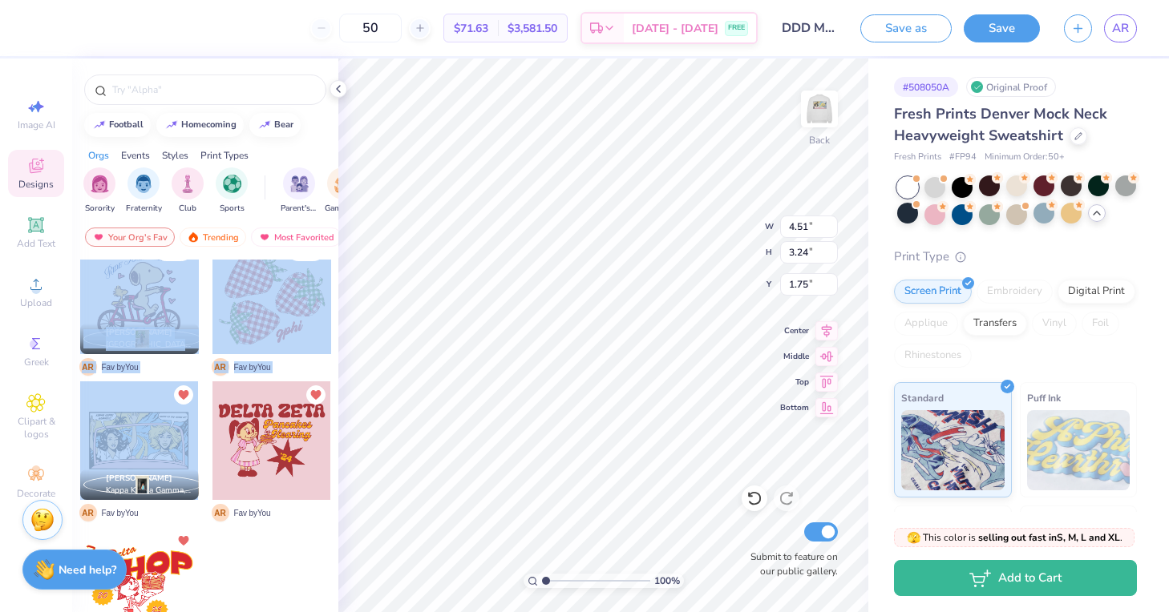
click at [111, 454] on div at bounding box center [139, 441] width 119 height 119
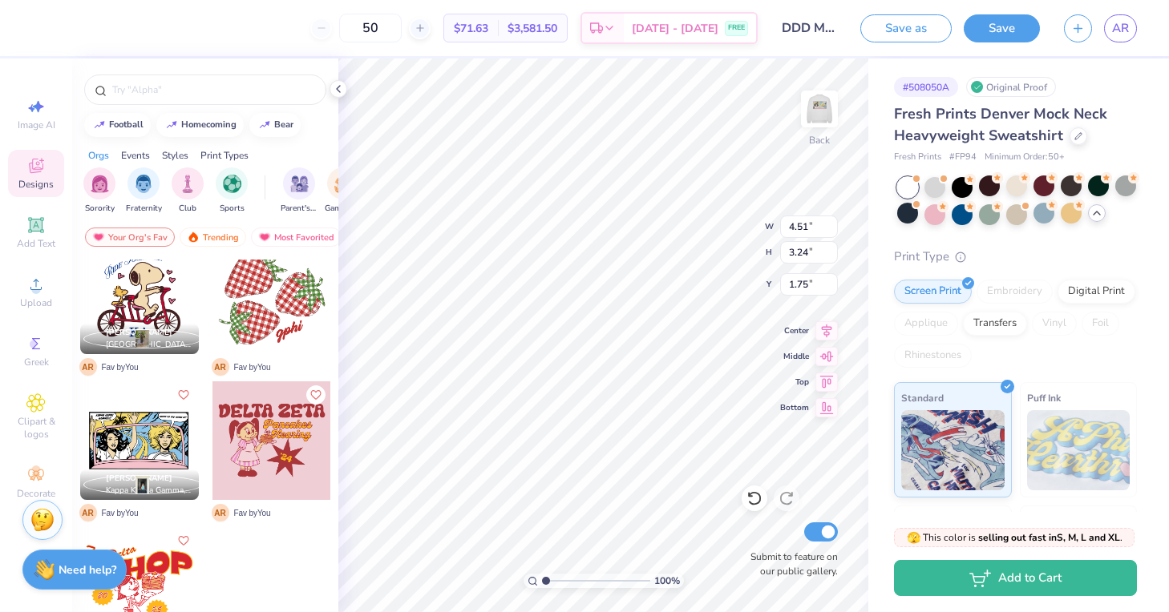
type input "10.37"
type input "6.00"
type input "0.84"
type input "4.43"
type input "2.56"
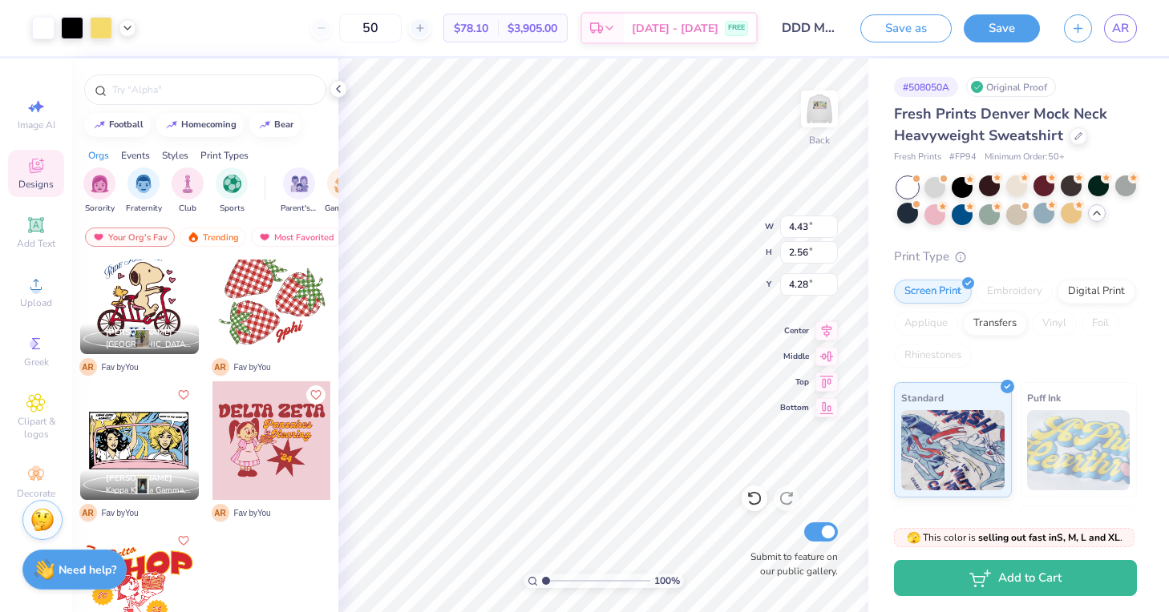
type input "0.80"
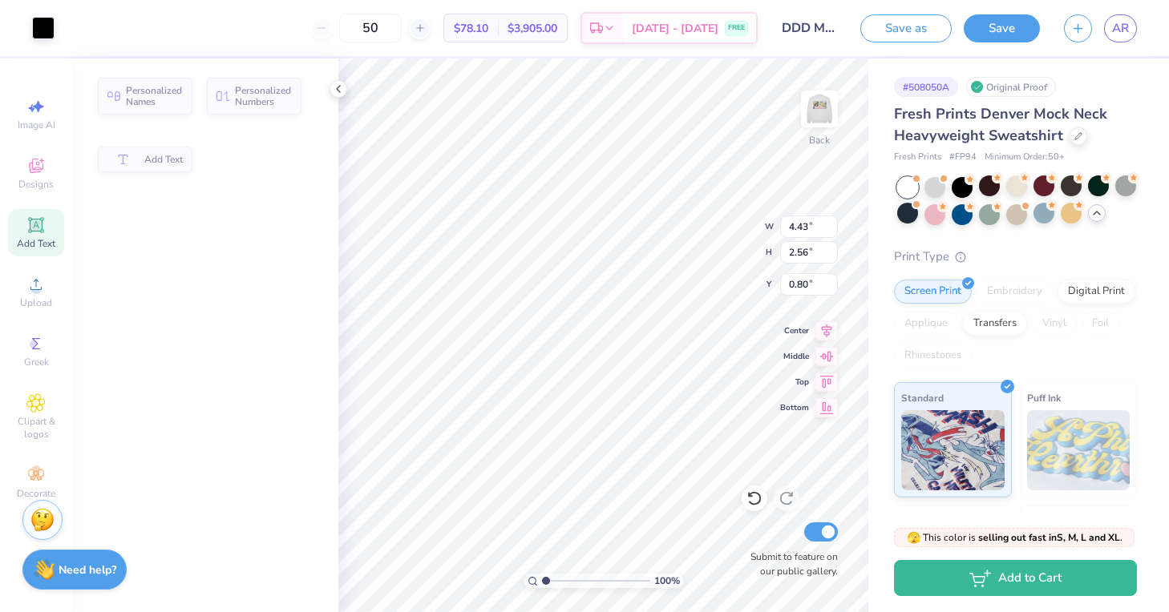
type input "4.51"
type input "3.24"
type input "1.75"
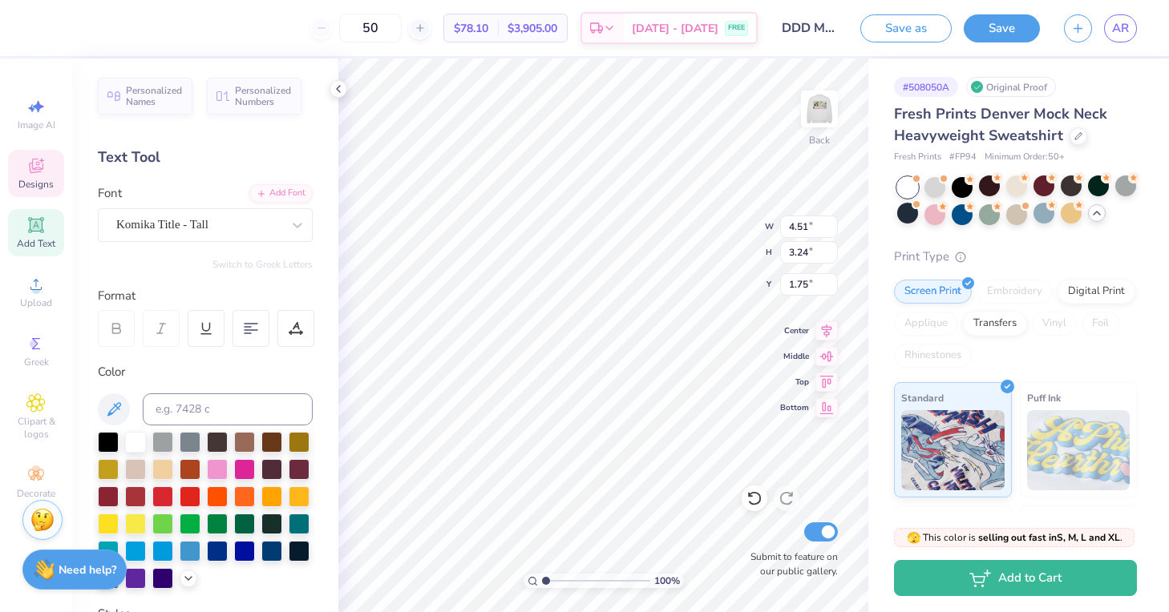
type input "4.43"
type input "2.56"
type input "2.42"
click at [822, 107] on img at bounding box center [819, 109] width 64 height 64
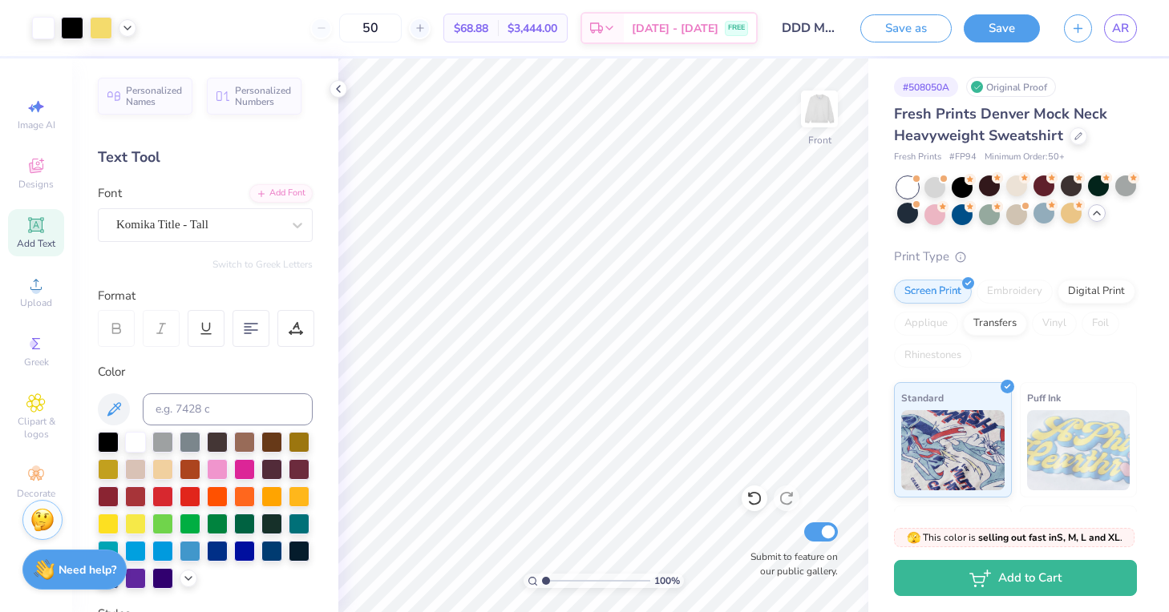
click at [822, 107] on img at bounding box center [819, 109] width 32 height 32
